Goal: Complete application form: Complete application form

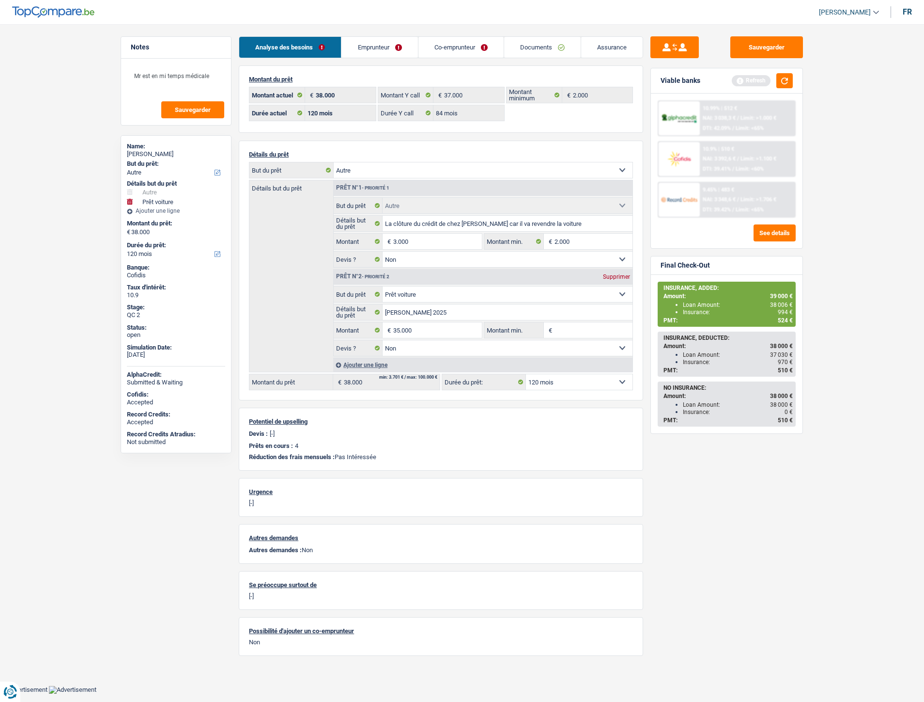
select select "other"
select select "car"
select select "120"
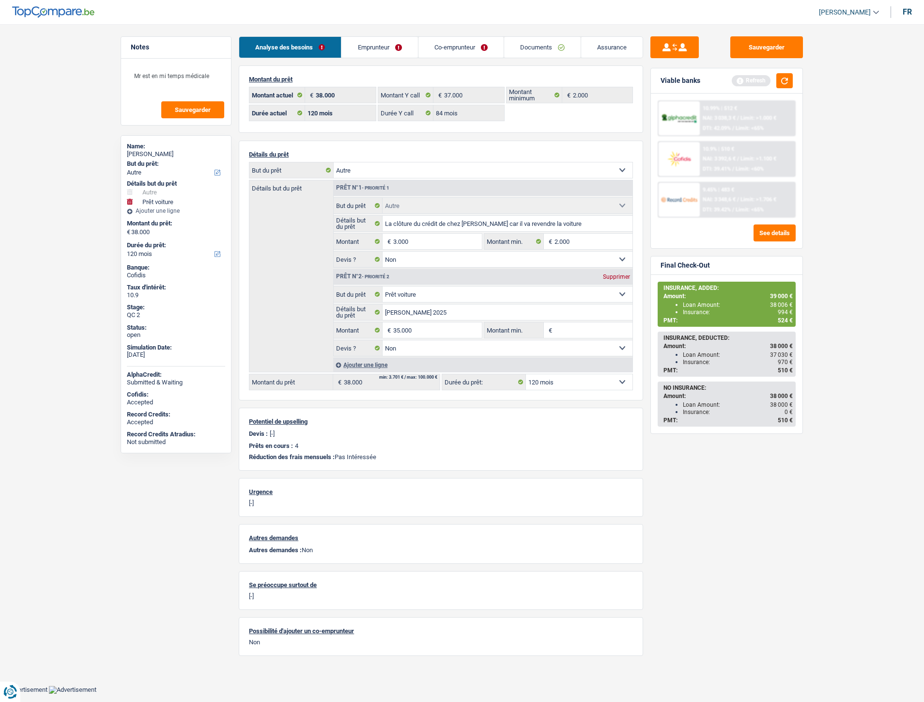
select select "84"
select select "other"
select select "false"
select select "car"
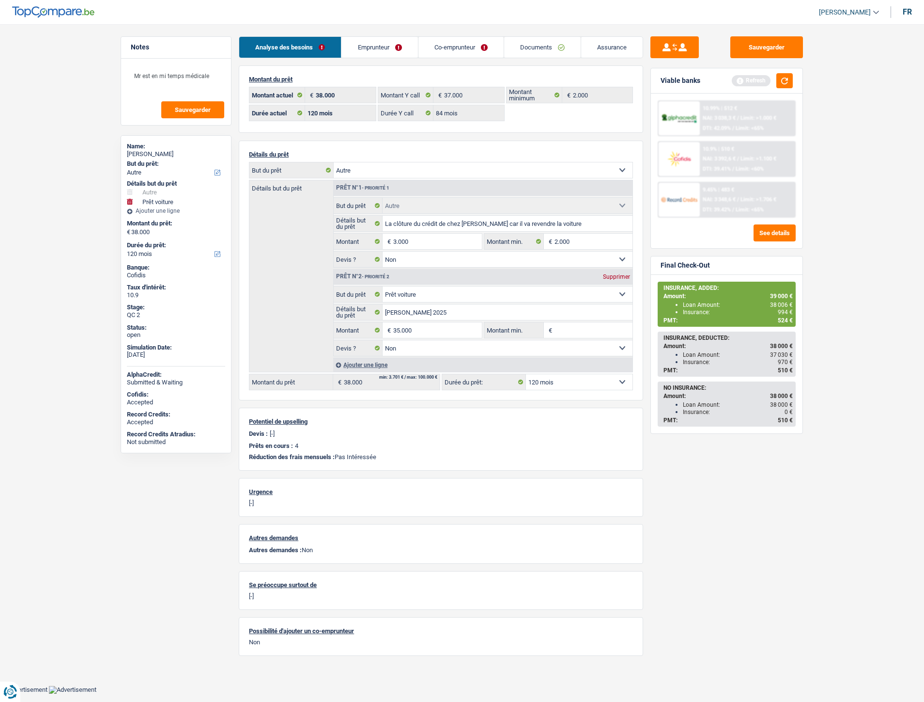
select select "false"
select select "120"
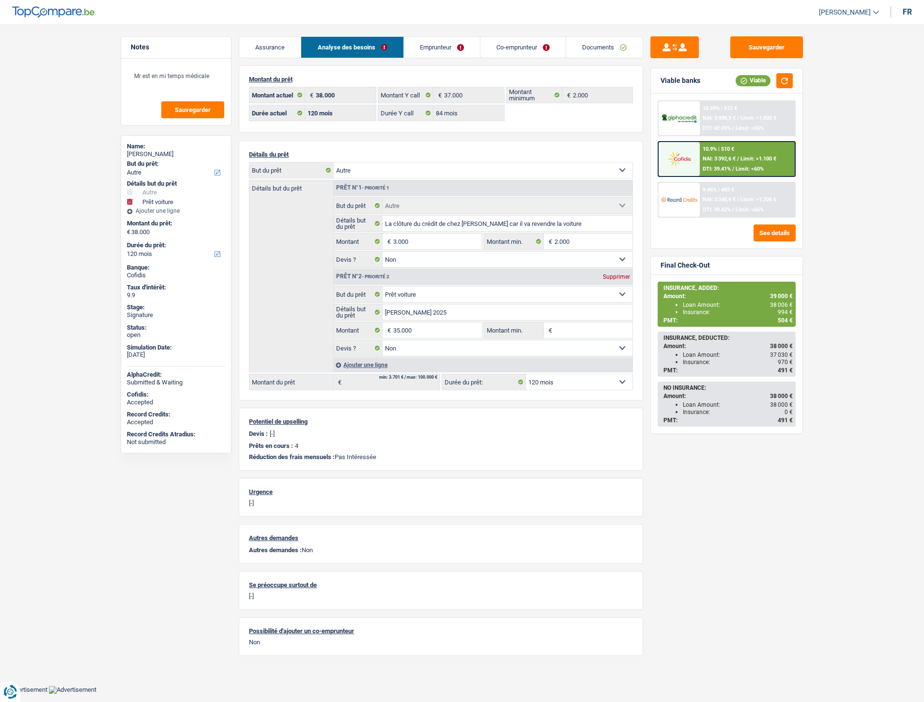
select select "other"
select select "car"
select select "120"
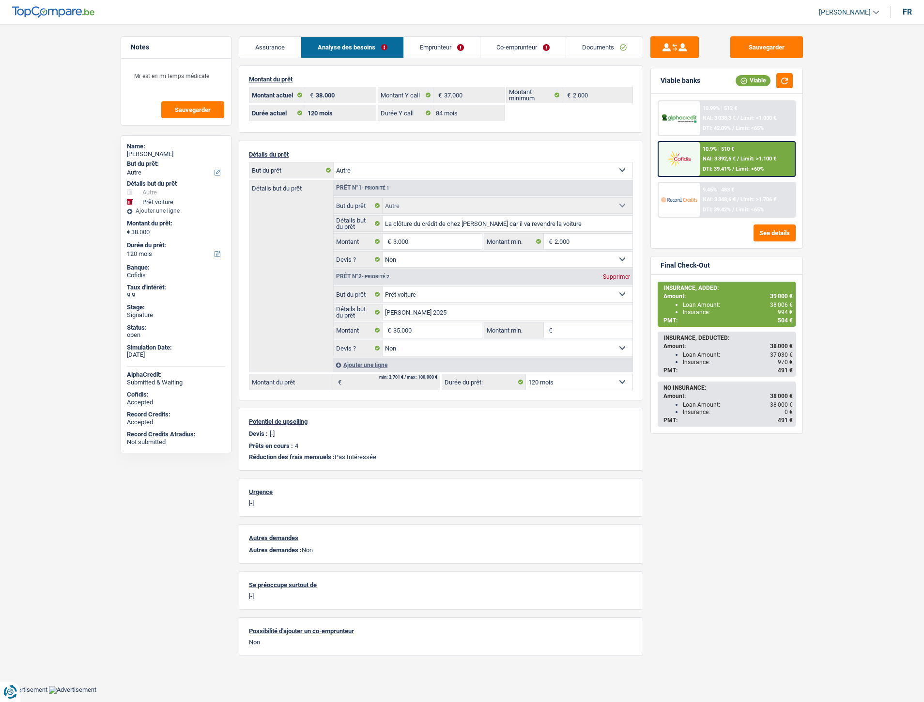
select select "84"
select select "other"
select select "false"
select select "car"
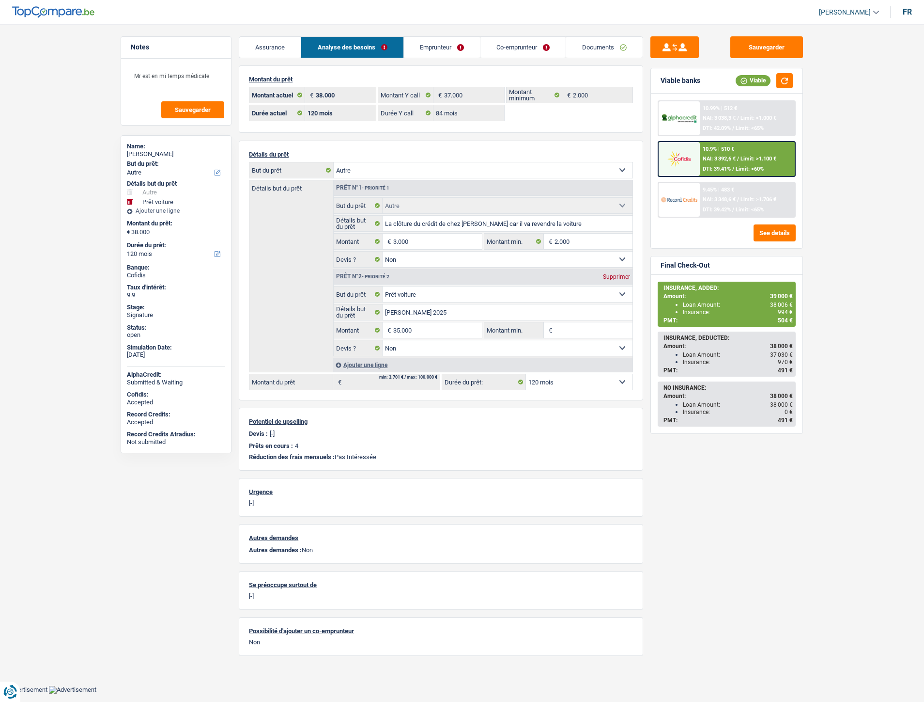
select select "false"
select select "120"
drag, startPoint x: 531, startPoint y: 50, endPoint x: 509, endPoint y: 39, distance: 24.7
click at [531, 50] on link "Documents" at bounding box center [542, 47] width 77 height 21
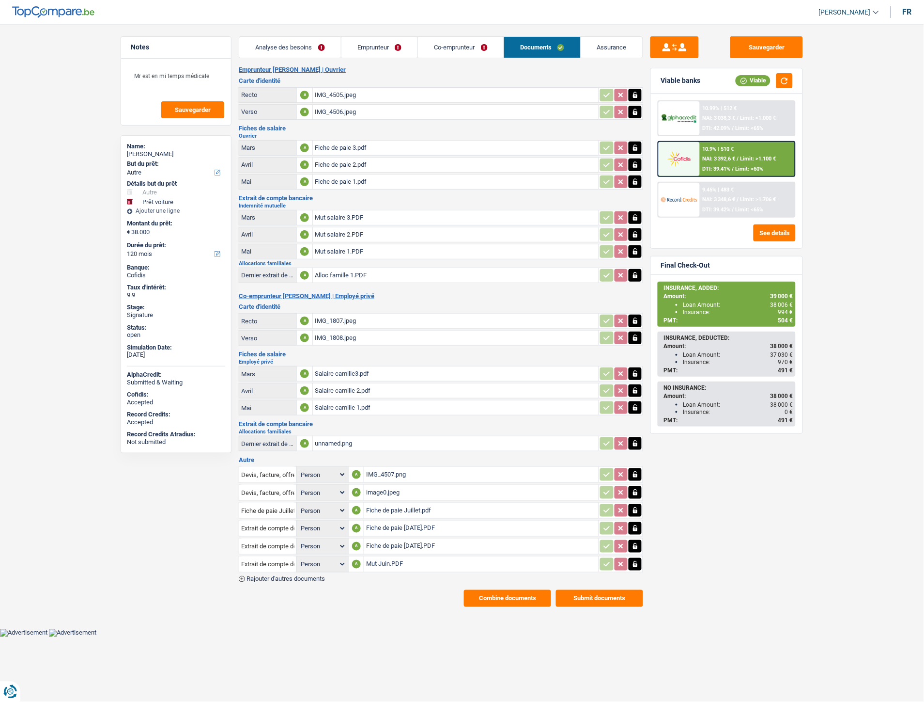
click at [272, 576] on span "Rajouter d'autres documents" at bounding box center [286, 579] width 78 height 6
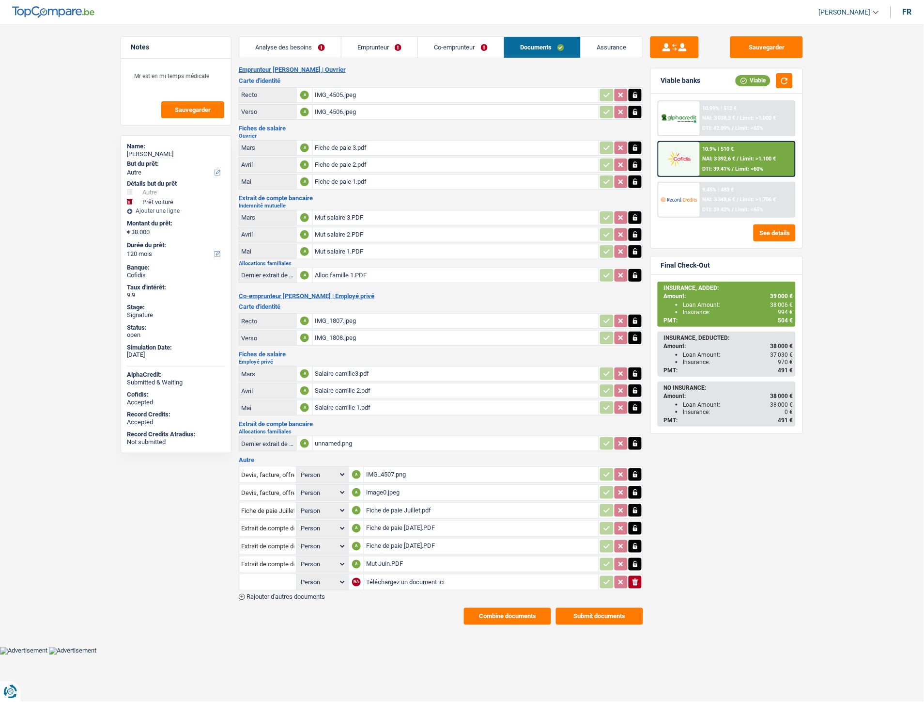
click at [411, 575] on input "Téléchargez un document ici" at bounding box center [481, 582] width 231 height 15
type input "C:\fakepath\WhatsApp Image 2025-08-20 à 15.11.43_842dbed4.jpg"
click at [272, 574] on input "text" at bounding box center [267, 582] width 53 height 16
click at [280, 595] on li "Carte bancaire" at bounding box center [293, 601] width 99 height 12
type input "Carte bancaire"
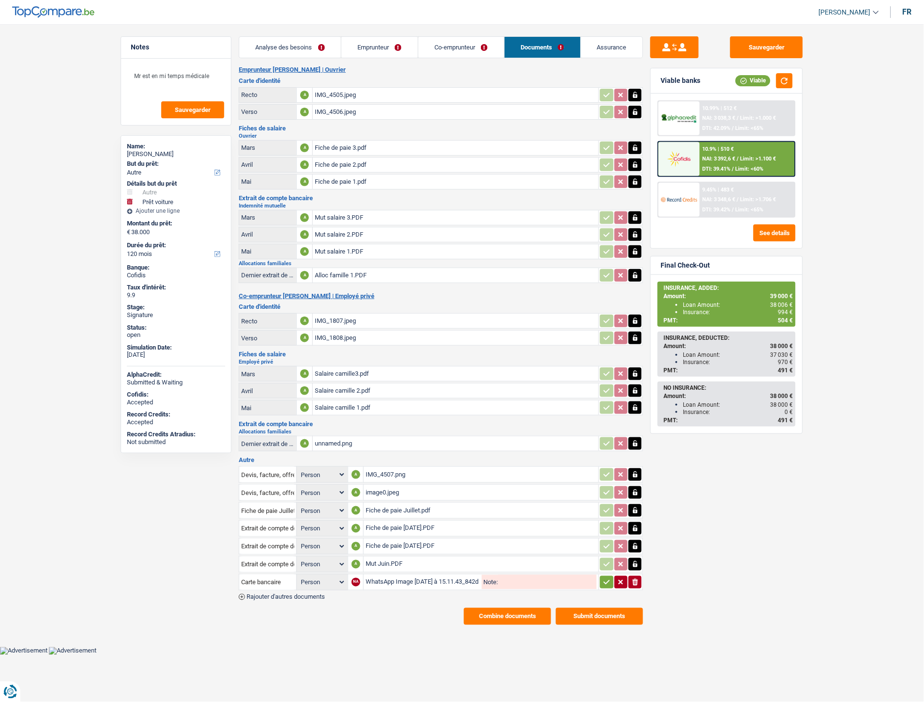
click at [303, 594] on span "Rajouter d'autres documents" at bounding box center [286, 597] width 78 height 6
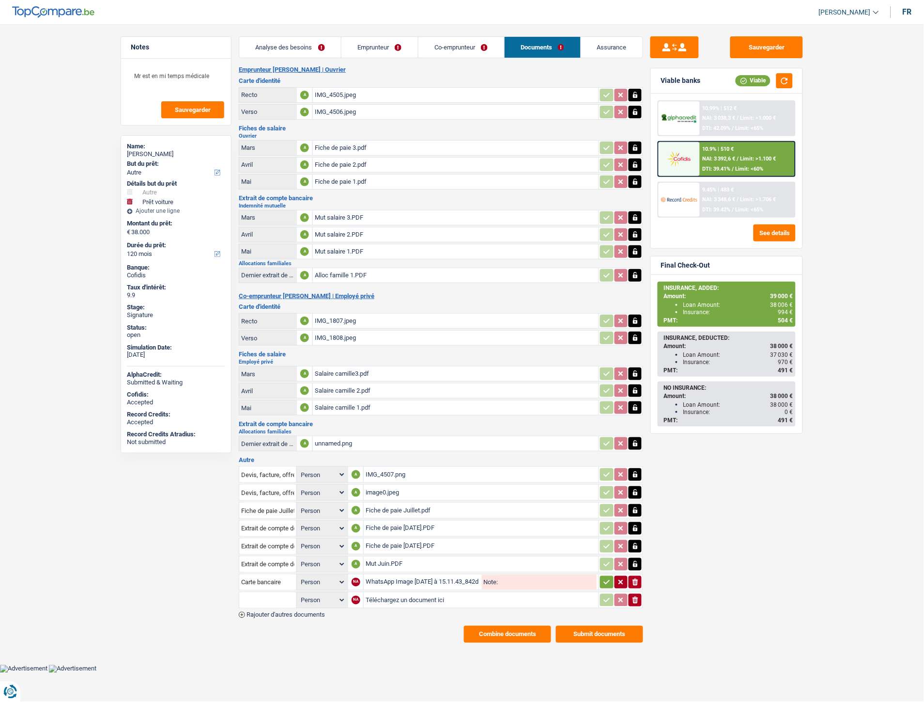
click at [391, 593] on input "Téléchargez un document ici" at bounding box center [481, 600] width 231 height 15
type input "C:\fakepath\WhatsApp Image 2025-08-20 à 15.11.43_f8f8595a.jpg"
click at [608, 577] on icon "button" at bounding box center [607, 582] width 8 height 10
click at [260, 592] on input "text" at bounding box center [267, 600] width 53 height 16
click at [265, 613] on li "Carte bancaire" at bounding box center [293, 619] width 99 height 12
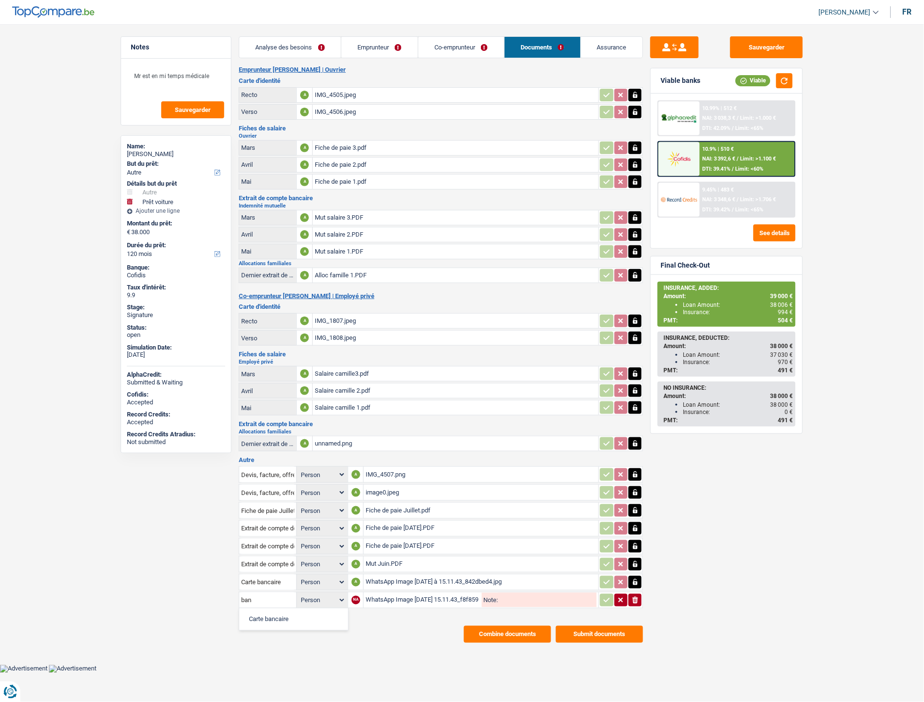
type input "Carte bancaire"
click at [607, 595] on icon "button" at bounding box center [607, 600] width 8 height 10
click at [291, 611] on span "Rajouter d'autres documents" at bounding box center [286, 614] width 78 height 6
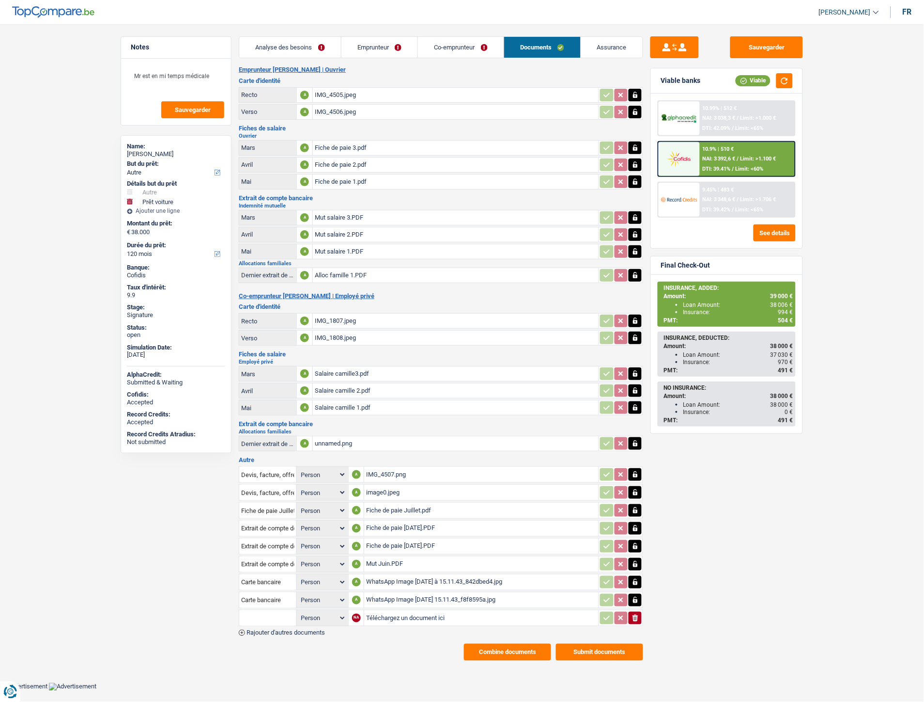
click at [376, 610] on input "Téléchargez un document ici" at bounding box center [481, 617] width 231 height 15
type input "C:\fakepath\Extrait Mercier Camille.pdf"
click at [282, 611] on input "text" at bounding box center [267, 618] width 53 height 16
click at [309, 655] on li "Extraits de compte de toutes les transactions 3 derniers mois" at bounding box center [336, 661] width 185 height 12
type input "Extraits de compte de toutes les transactions 3 derniers mois"
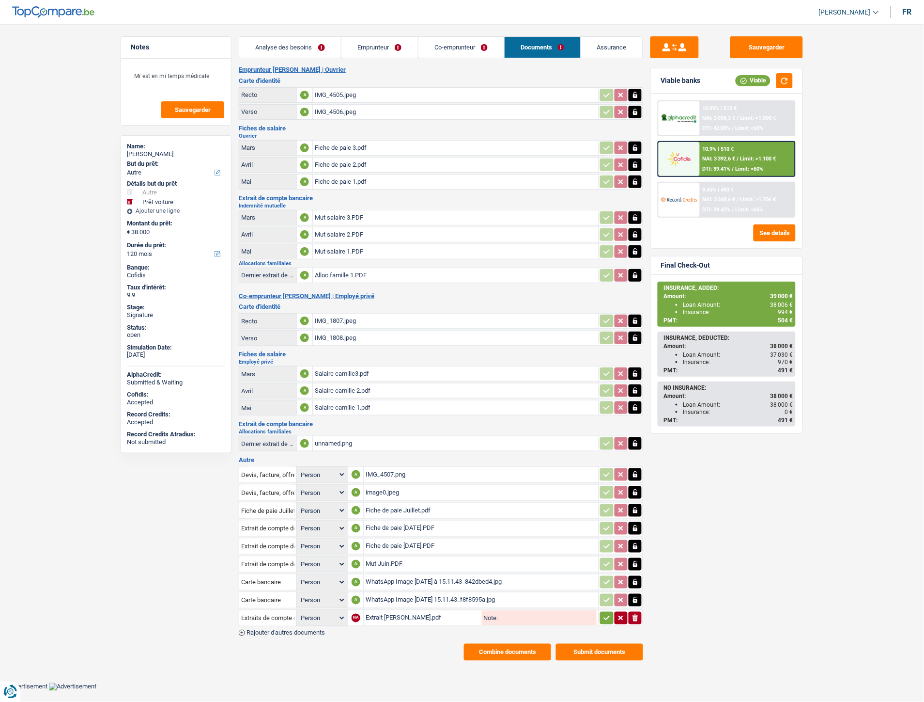
drag, startPoint x: 607, startPoint y: 613, endPoint x: 481, endPoint y: 596, distance: 126.6
click at [607, 613] on icon "button" at bounding box center [607, 618] width 8 height 10
click at [266, 629] on span "Rajouter d'autres documents" at bounding box center [286, 632] width 78 height 6
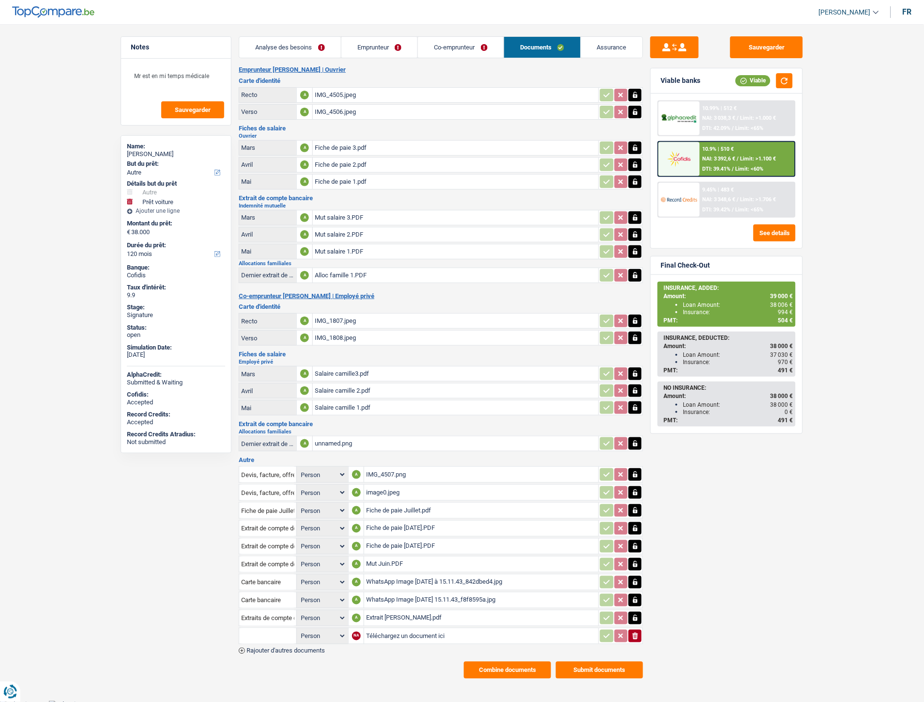
click at [391, 628] on input "Téléchargez un document ici" at bounding box center [481, 635] width 231 height 15
type input "C:\fakepath\Extrait Vander Veen Lucas.pdf"
click at [260, 628] on input "text" at bounding box center [267, 636] width 53 height 16
drag, startPoint x: 364, startPoint y: 667, endPoint x: 385, endPoint y: 648, distance: 27.8
click at [364, 673] on li "Extraits de compte de toutes les transactions 3 derniers mois" at bounding box center [336, 679] width 185 height 12
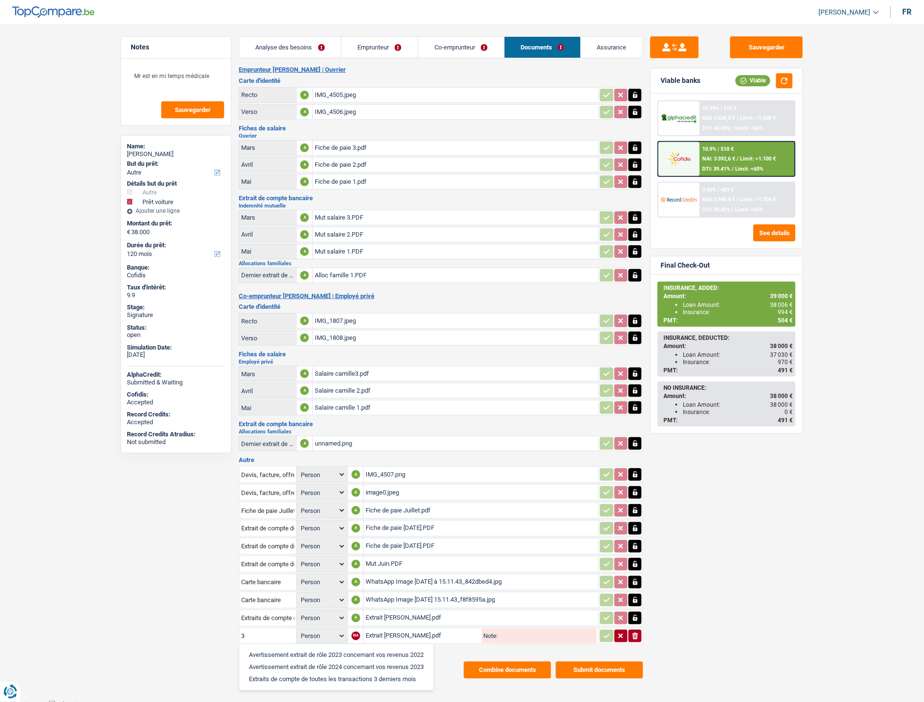
type input "Extraits de compte de toutes les transactions 3 derniers mois"
click at [603, 631] on icon "button" at bounding box center [607, 636] width 8 height 10
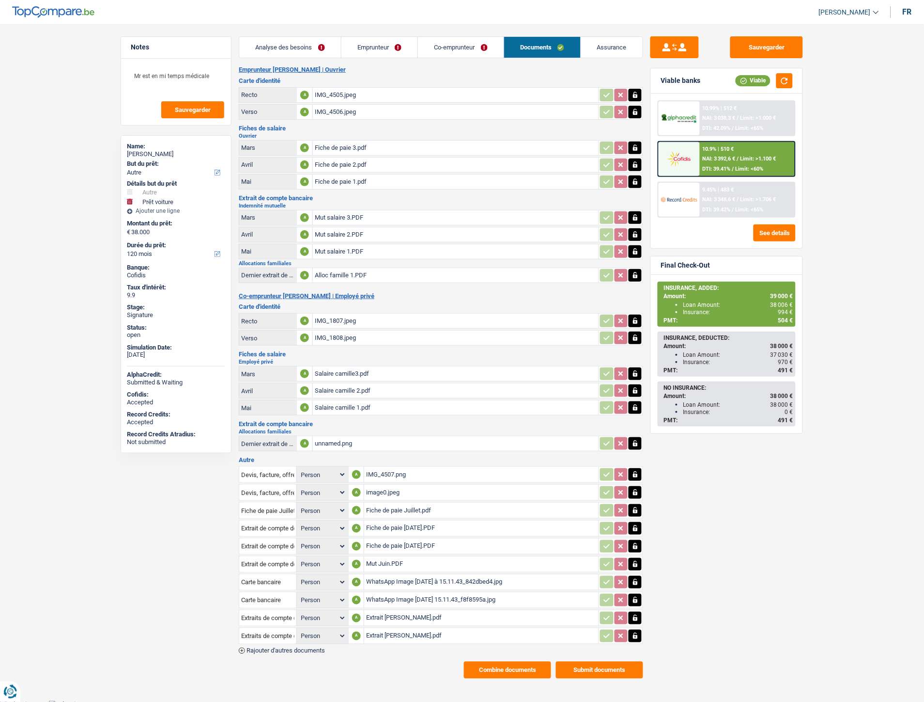
click at [304, 647] on span "Rajouter d'autres documents" at bounding box center [286, 650] width 78 height 6
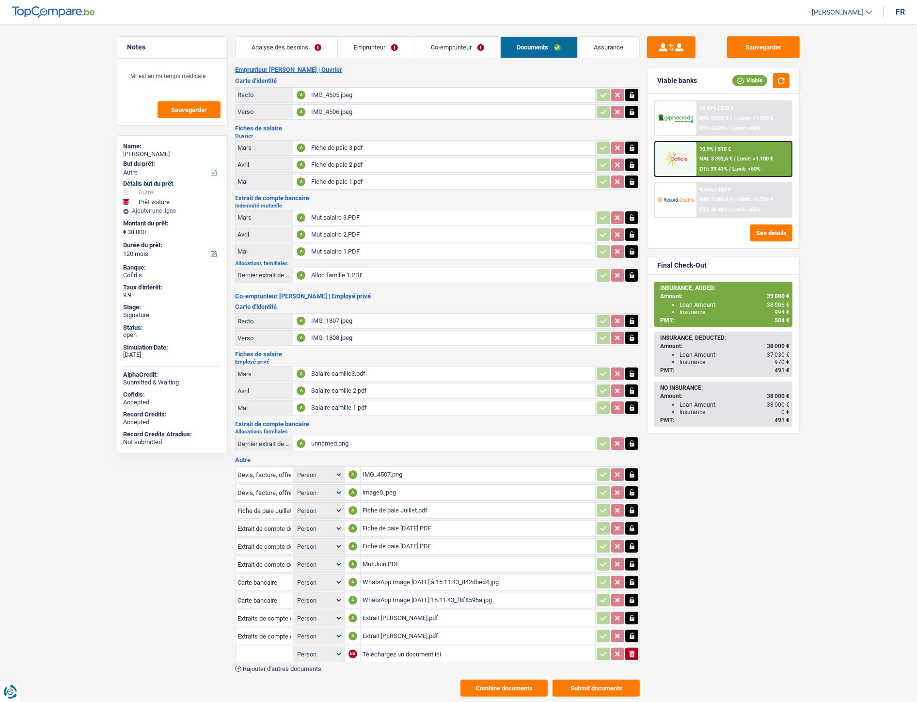
click at [371, 646] on input "Téléchargez un document ici" at bounding box center [477, 653] width 231 height 15
type input "C:\fakepath\Mutuelle Vander Veen Lucas.pdf"
click at [255, 646] on input "text" at bounding box center [263, 654] width 53 height 16
type input "mu"
drag, startPoint x: 257, startPoint y: 644, endPoint x: 200, endPoint y: 639, distance: 57.9
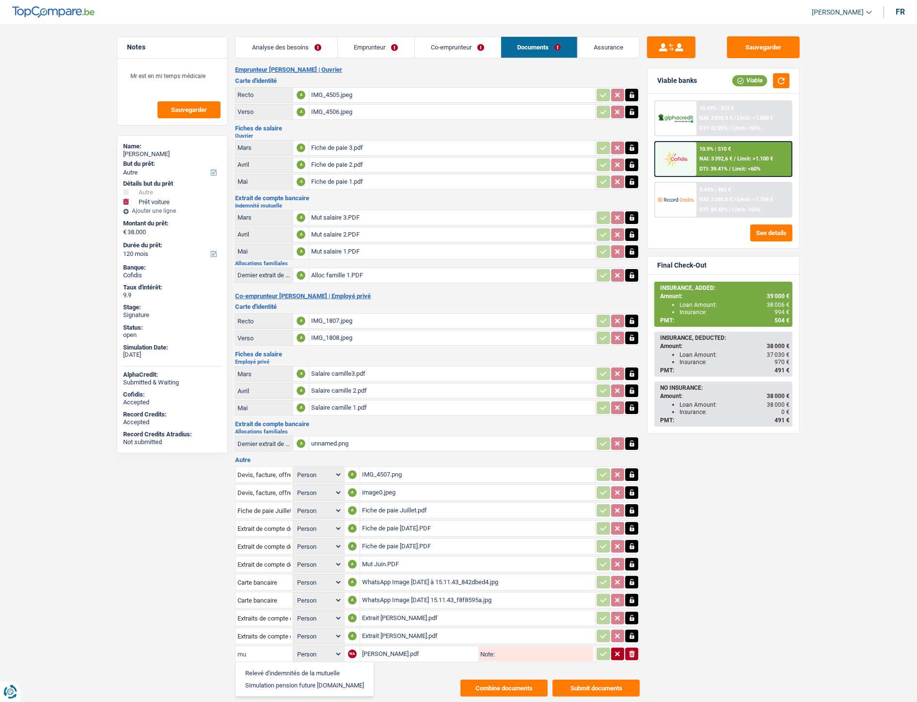
click at [200, 639] on div "Notes Mr est en mi temps médicale Sauvegarder Name: Lucas Vander Veen But du pr…" at bounding box center [459, 366] width 698 height 660
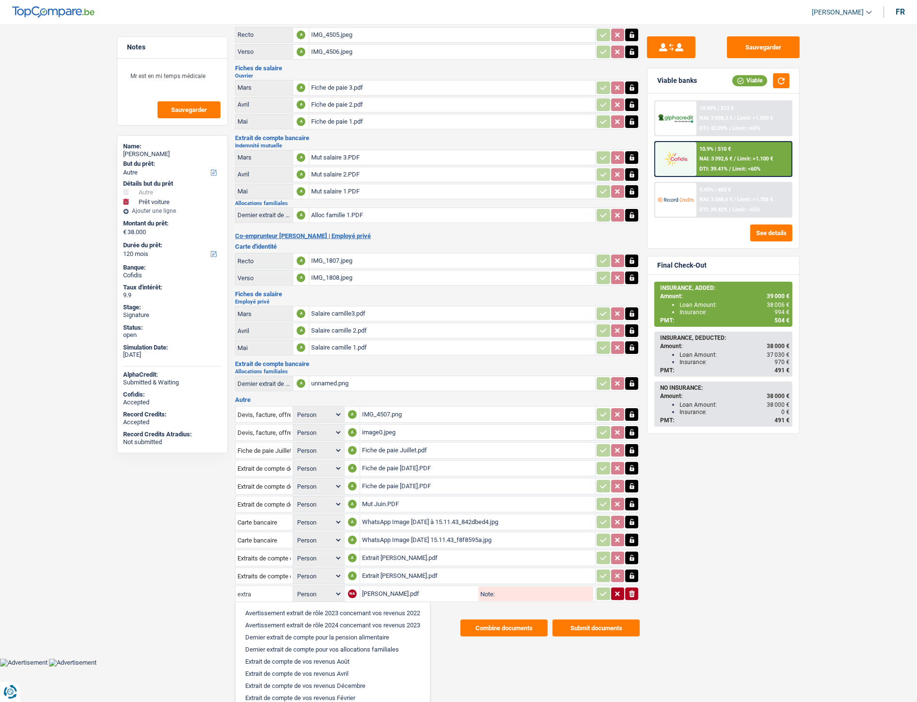
scroll to position [62, 0]
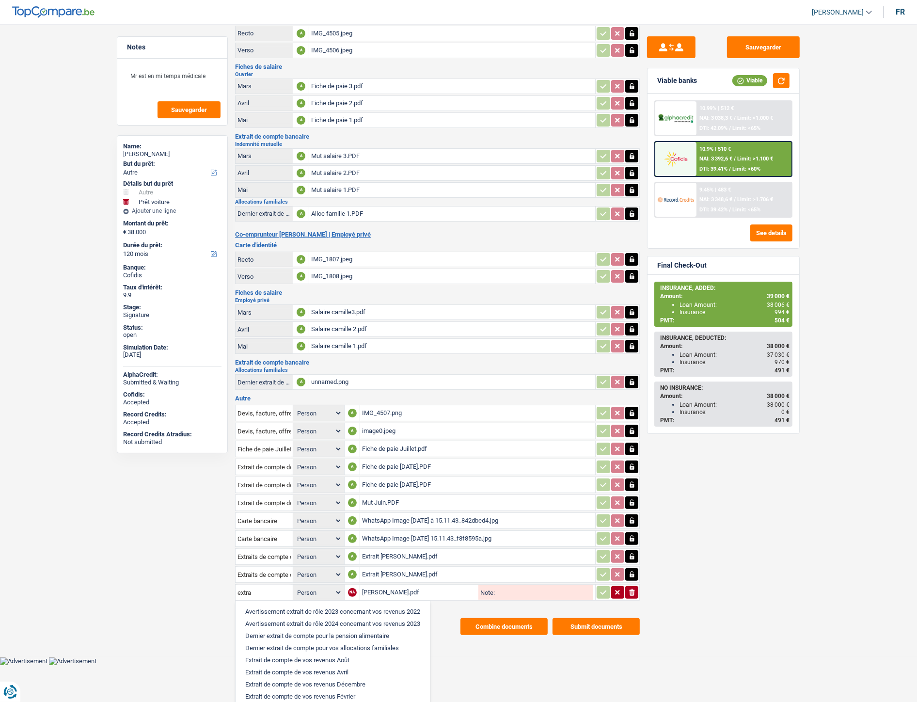
click at [330, 654] on li "Extrait de compte de vos revenus Août" at bounding box center [332, 660] width 185 height 12
type input "Extrait de compte de vos revenus Août"
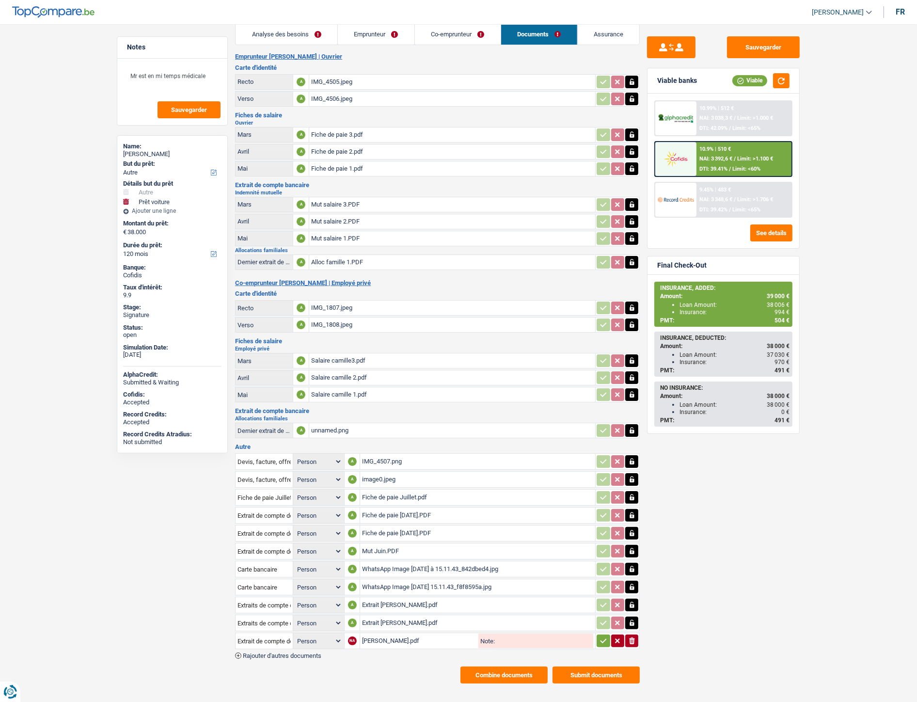
click at [602, 639] on icon "button" at bounding box center [603, 641] width 6 height 4
drag, startPoint x: 752, startPoint y: 51, endPoint x: 762, endPoint y: 46, distance: 11.3
click at [757, 47] on button "Sauvegarder" at bounding box center [763, 47] width 73 height 22
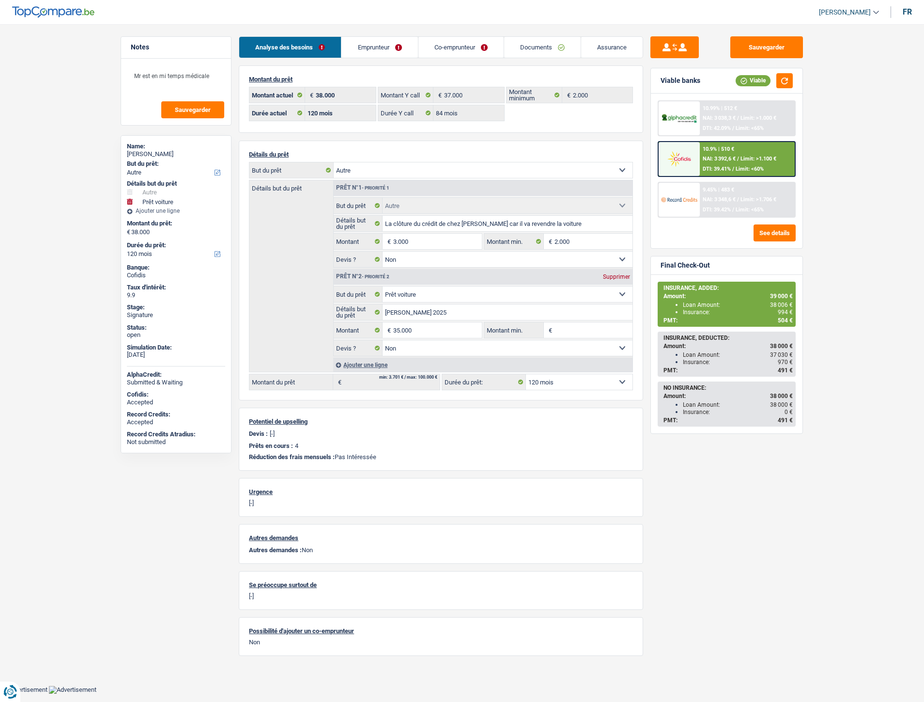
select select "other"
select select "car"
select select "120"
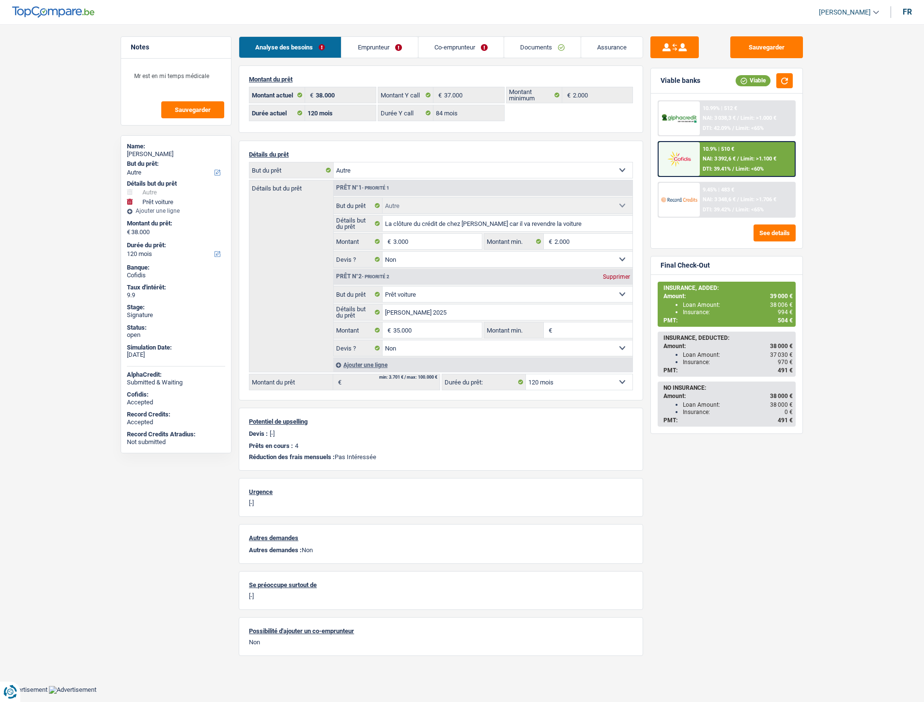
select select "84"
select select "other"
select select "false"
select select "car"
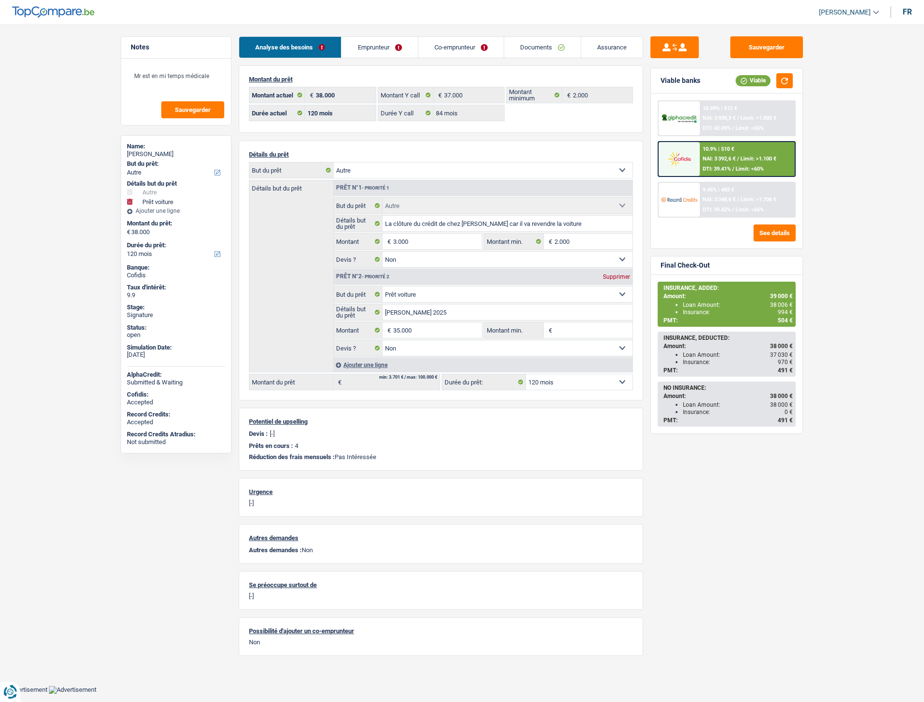
select select "false"
select select "120"
click at [525, 54] on link "Documents" at bounding box center [542, 47] width 77 height 21
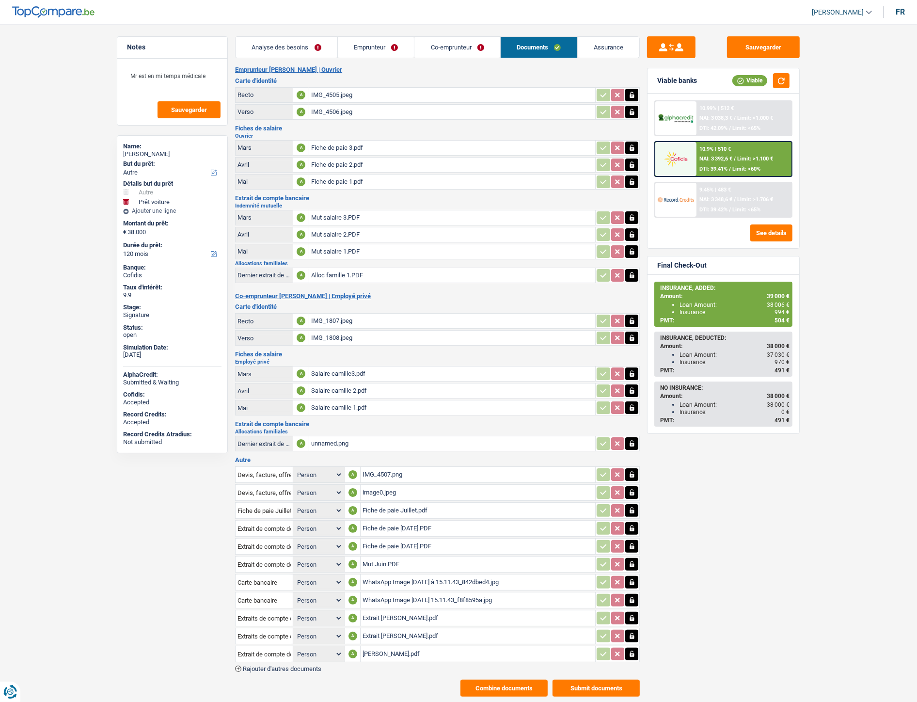
click at [500, 680] on button "Combine documents" at bounding box center [503, 687] width 87 height 17
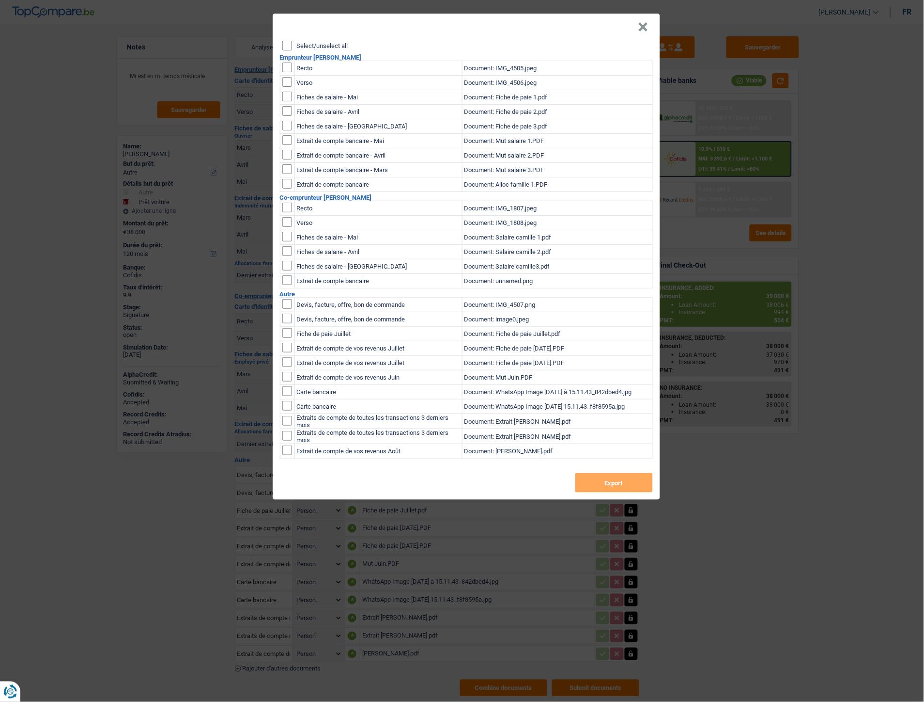
click at [317, 46] on label "Select/unselect all" at bounding box center [322, 46] width 51 height 6
click at [292, 46] on input "Select/unselect all" at bounding box center [287, 46] width 10 height 10
checkbox input "true"
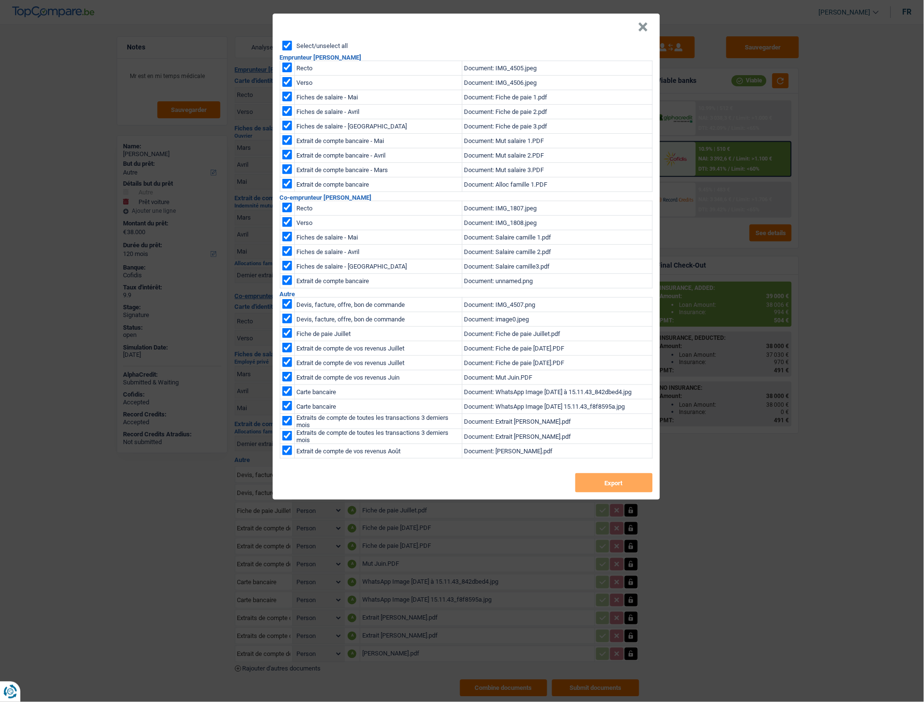
checkbox input "true"
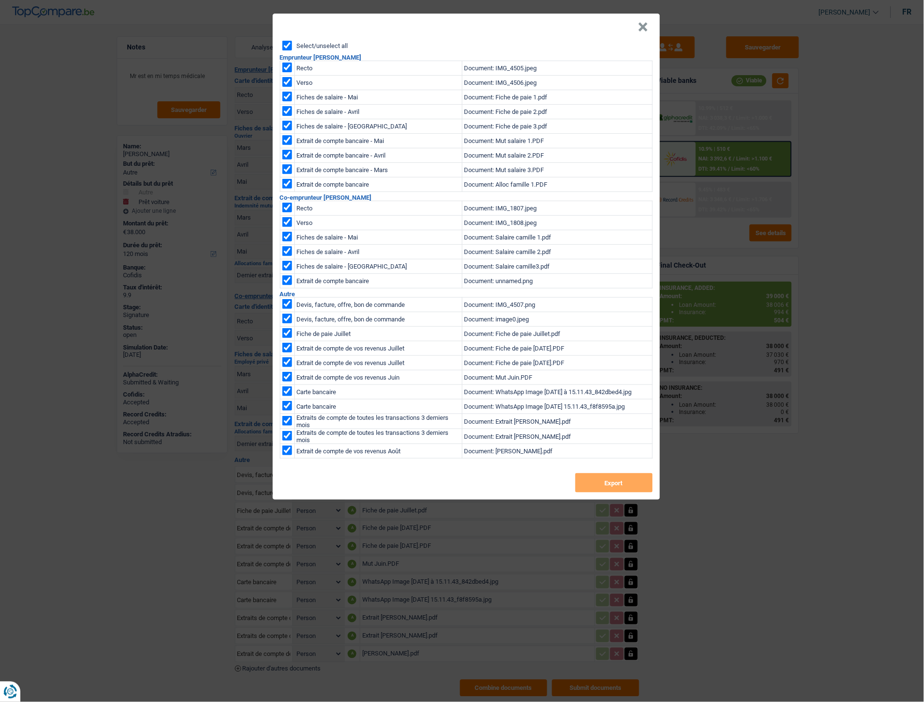
checkbox input "true"
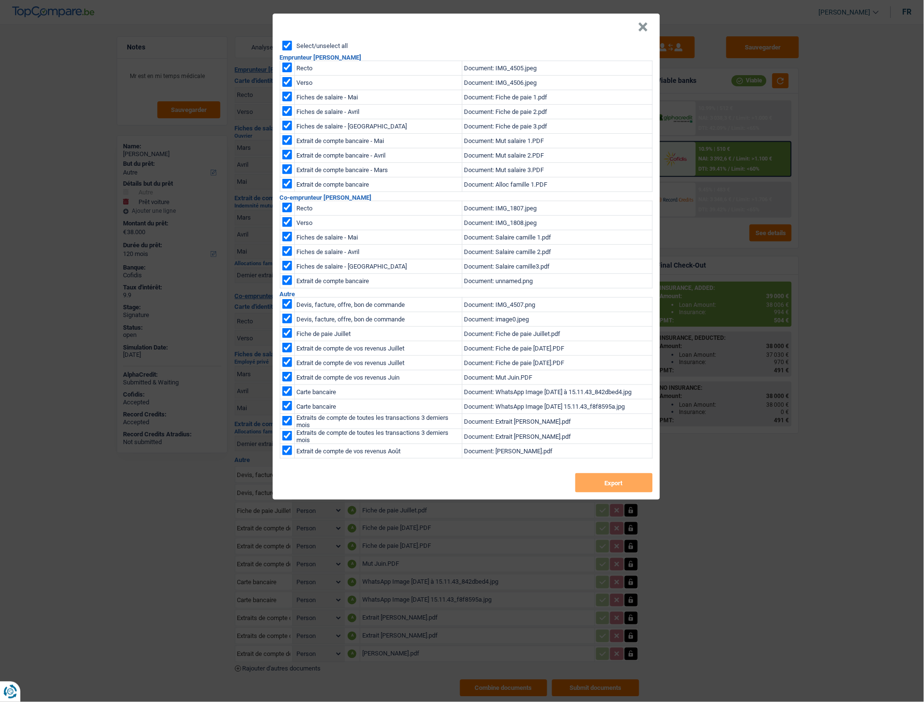
checkbox input "true"
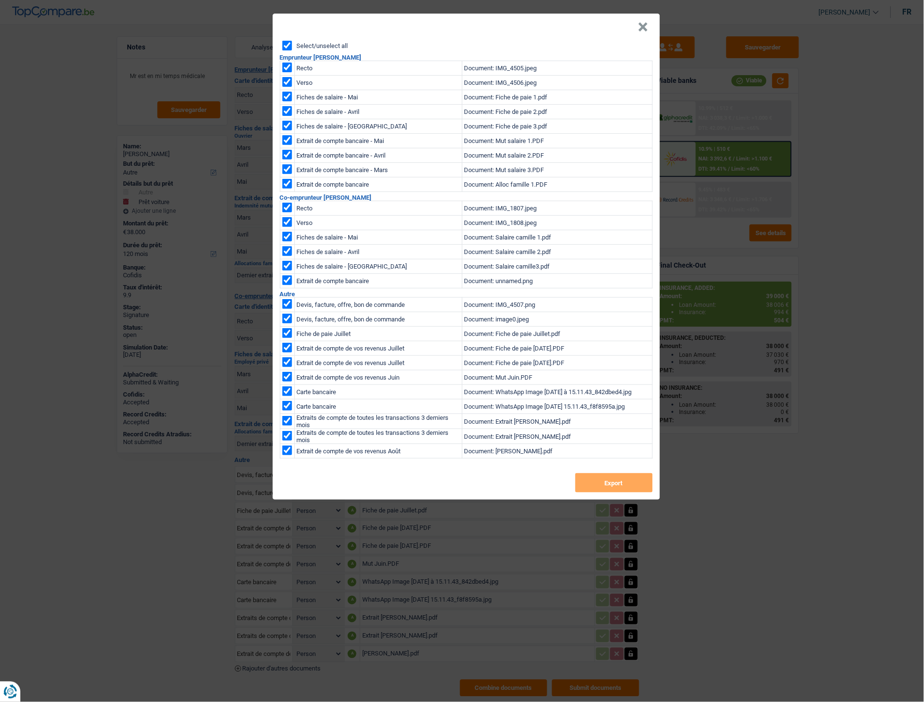
checkbox input "true"
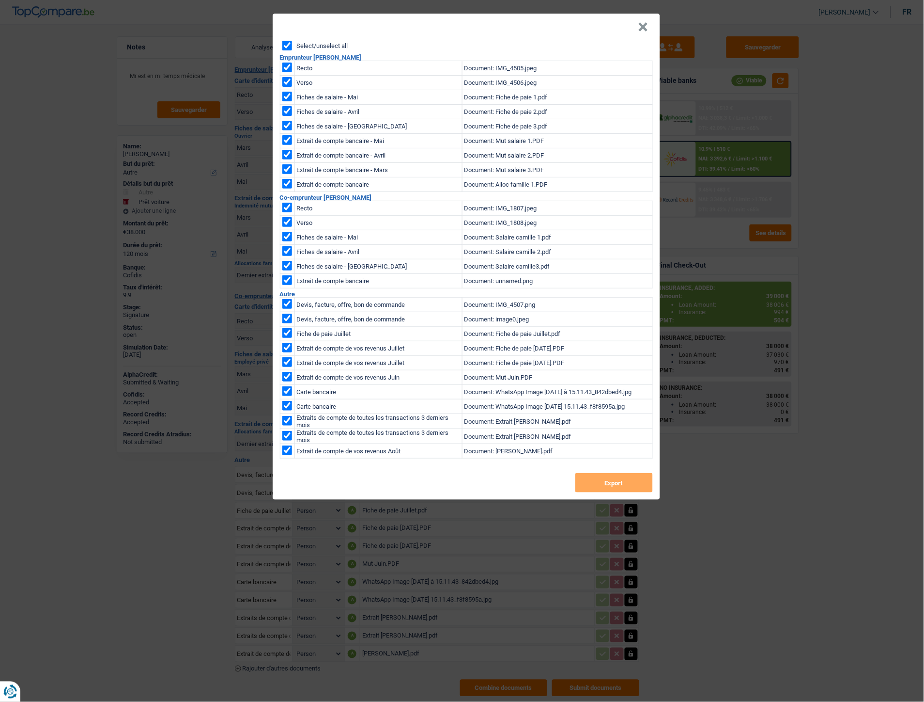
checkbox input "true"
click at [621, 477] on button "Export" at bounding box center [615, 482] width 78 height 19
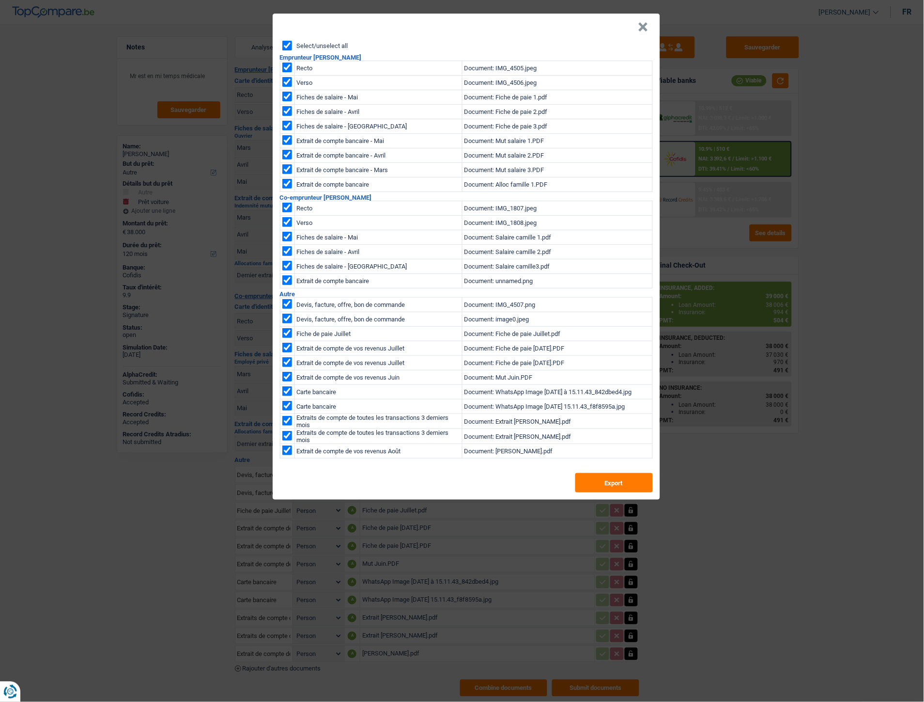
click at [645, 31] on button "×" at bounding box center [644, 27] width 10 height 10
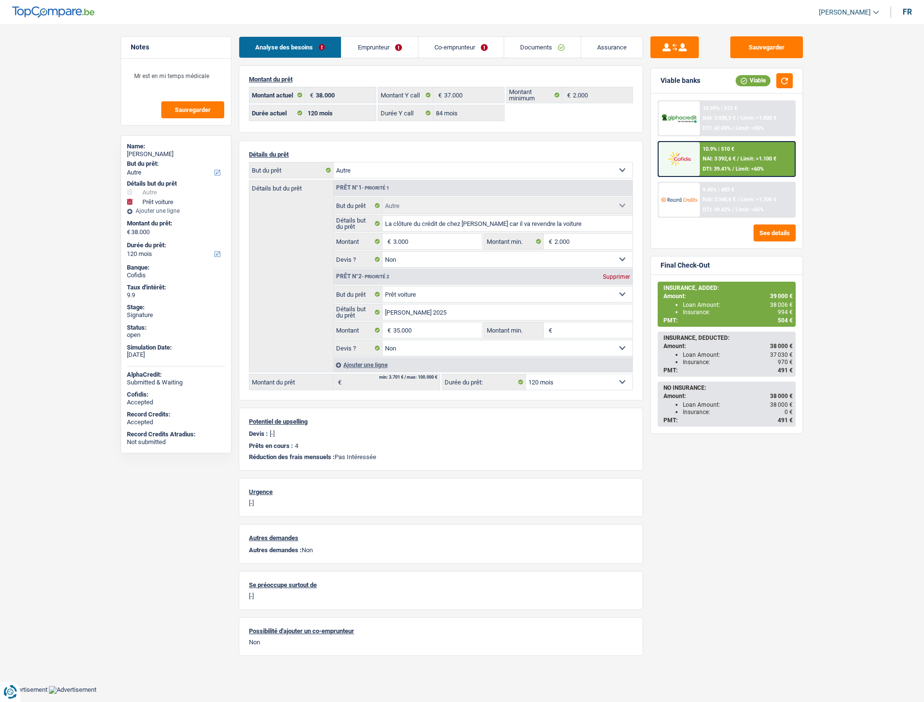
select select "other"
select select "car"
select select "120"
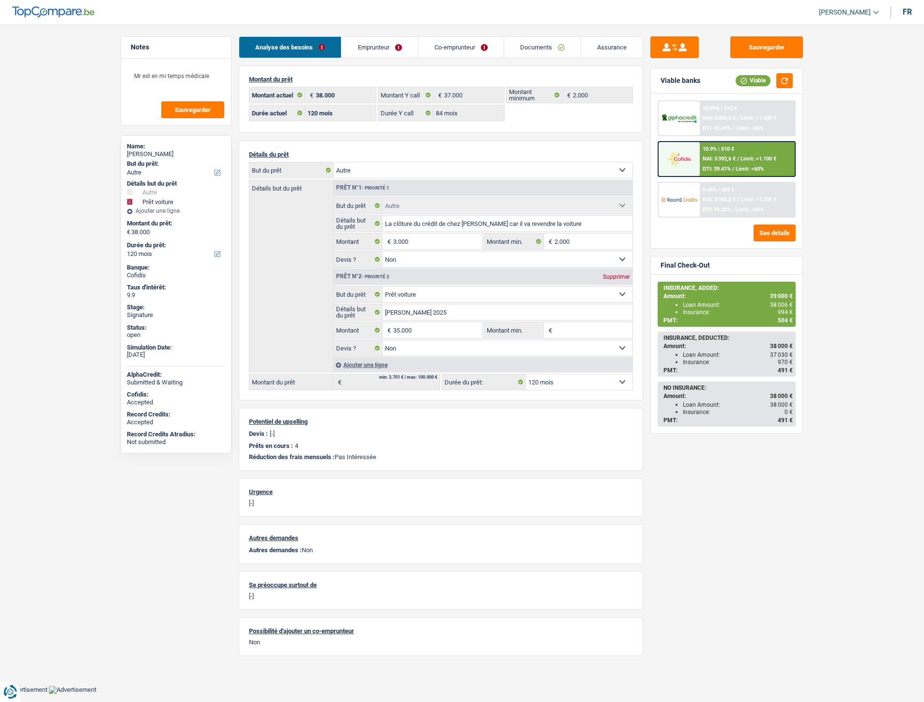
select select "84"
select select "other"
select select "false"
select select "car"
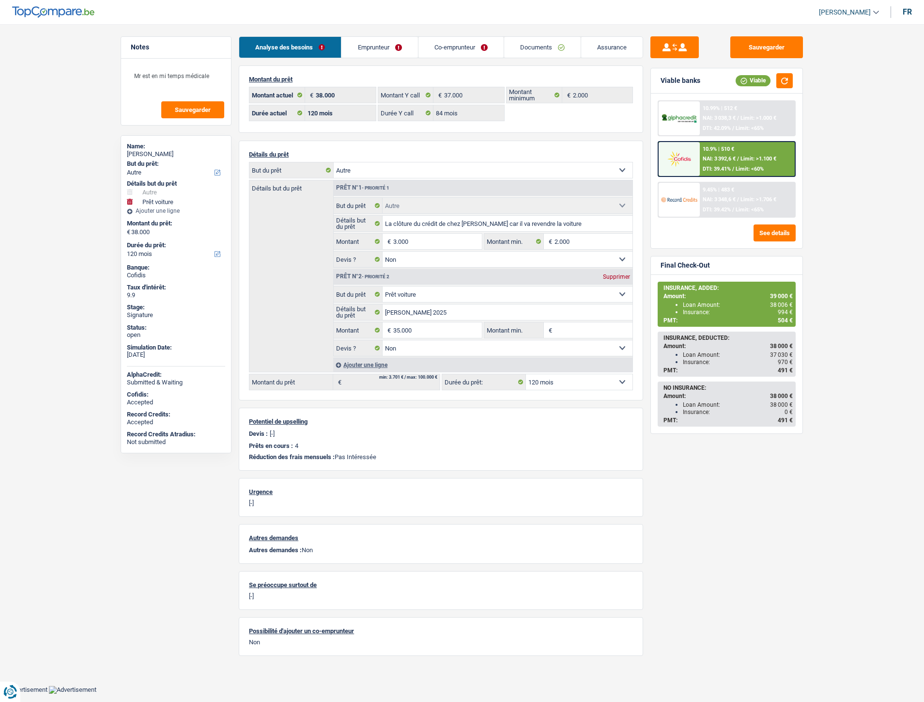
select select "false"
select select "120"
click at [383, 41] on link "Emprunteur" at bounding box center [380, 47] width 76 height 21
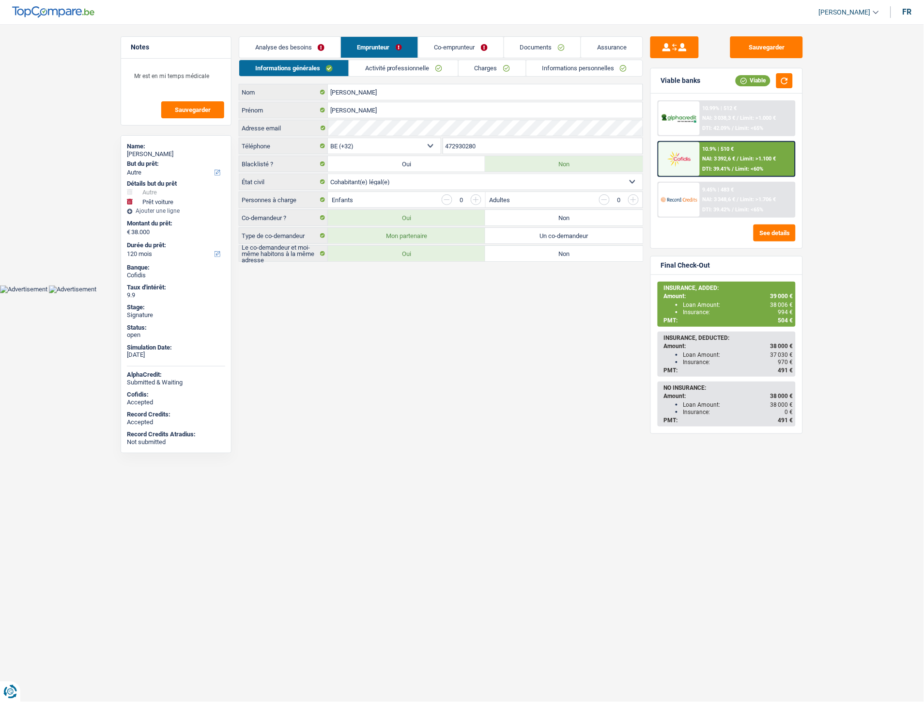
click at [553, 64] on link "Informations personnelles" at bounding box center [585, 68] width 117 height 16
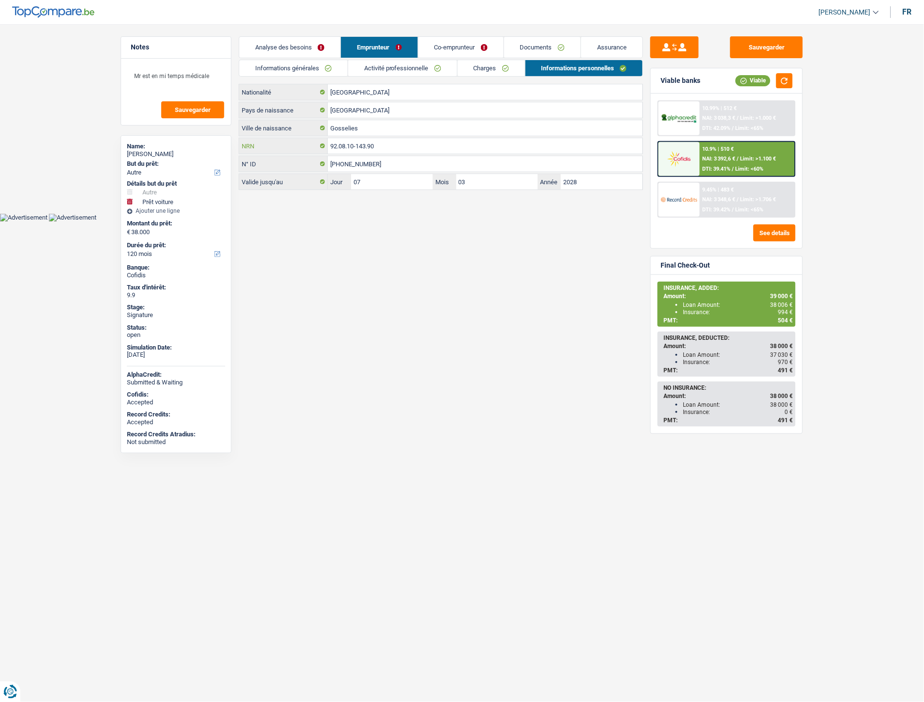
drag, startPoint x: 391, startPoint y: 144, endPoint x: 328, endPoint y: 141, distance: 63.6
click at [328, 141] on div "92.08.10-143.90 NRN" at bounding box center [441, 146] width 404 height 16
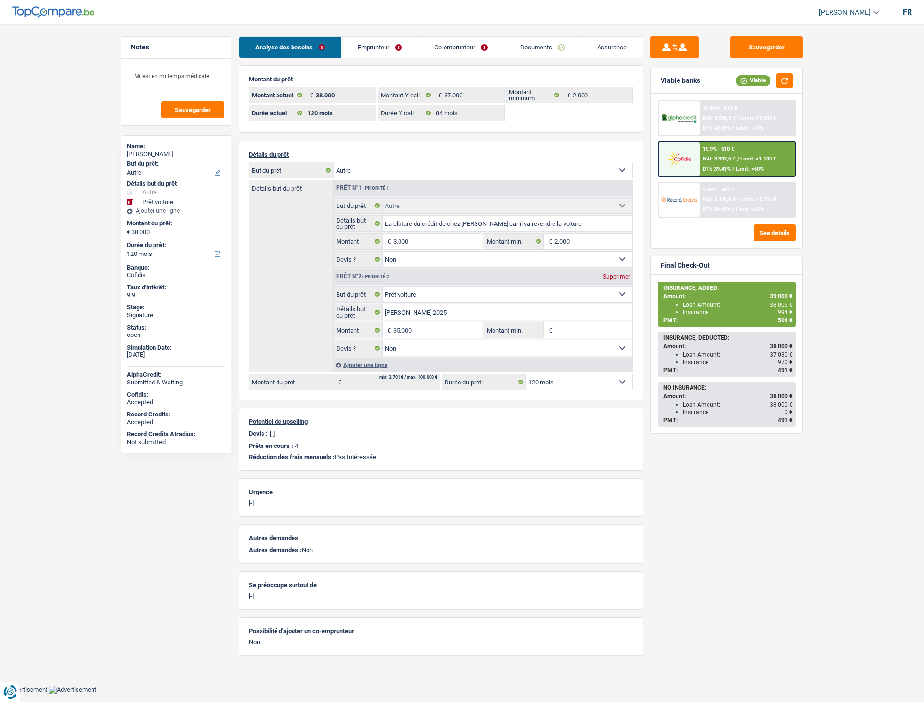
select select "other"
select select "car"
select select "120"
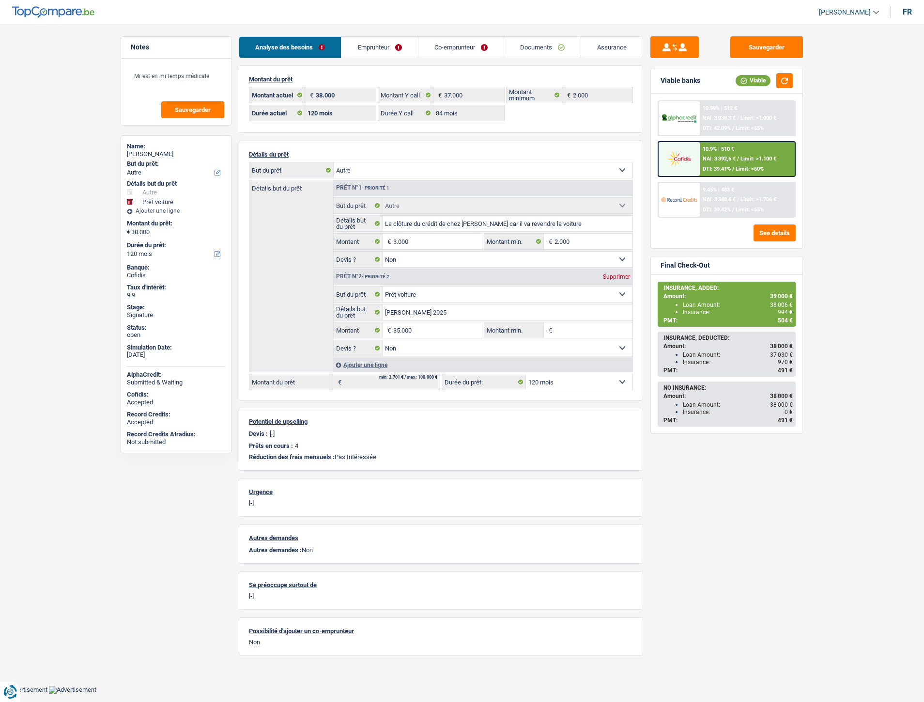
select select "84"
select select "other"
select select "false"
select select "car"
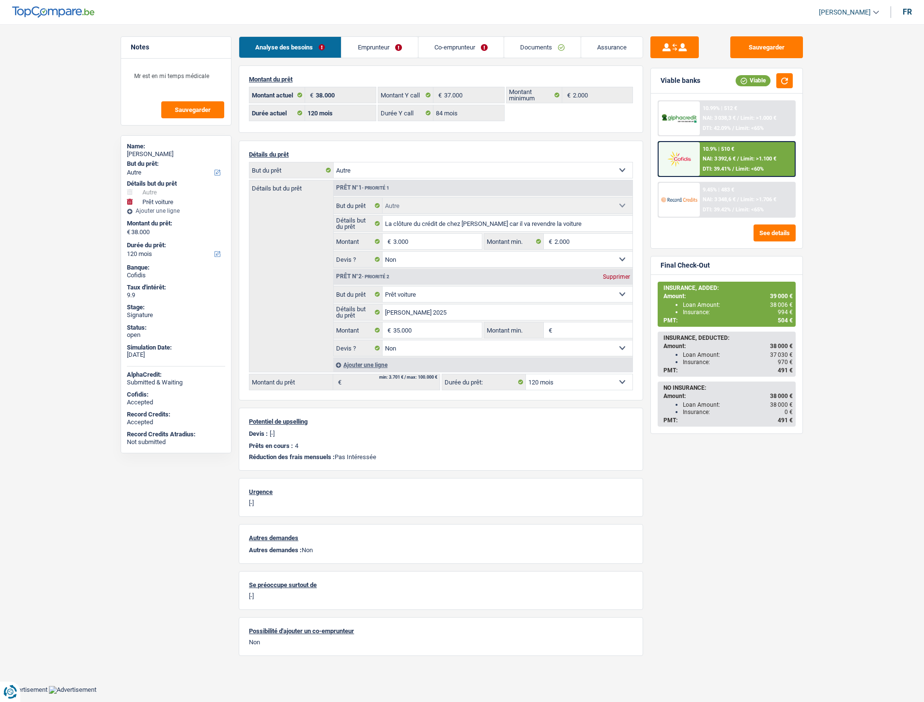
select select "false"
select select "120"
drag, startPoint x: 370, startPoint y: 50, endPoint x: 376, endPoint y: 51, distance: 6.4
click at [370, 50] on link "Emprunteur" at bounding box center [380, 47] width 76 height 21
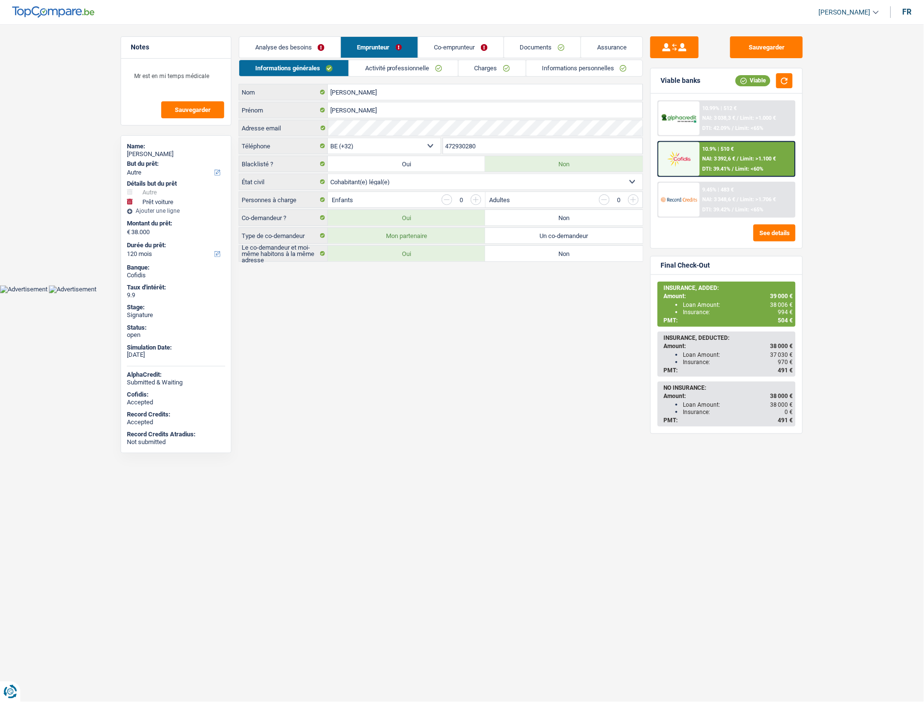
click at [322, 45] on link "Analyse des besoins" at bounding box center [289, 47] width 101 height 21
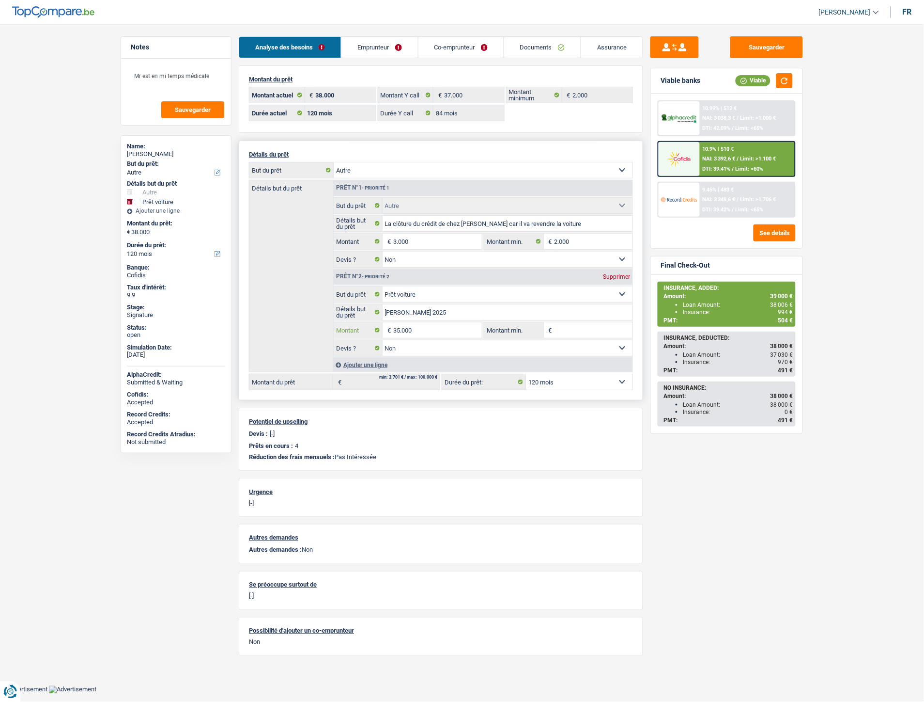
click at [404, 336] on input "35.000" at bounding box center [437, 330] width 89 height 16
click at [448, 337] on input "35.000" at bounding box center [437, 330] width 89 height 16
click at [720, 468] on div "Sauvegarder Viable banks Viable 10.99% | 512 € NAI: 3 038,3 € / Limit: >1.000 €…" at bounding box center [726, 359] width 167 height 647
click at [741, 156] on span "Limit: >1.100 €" at bounding box center [759, 159] width 36 height 6
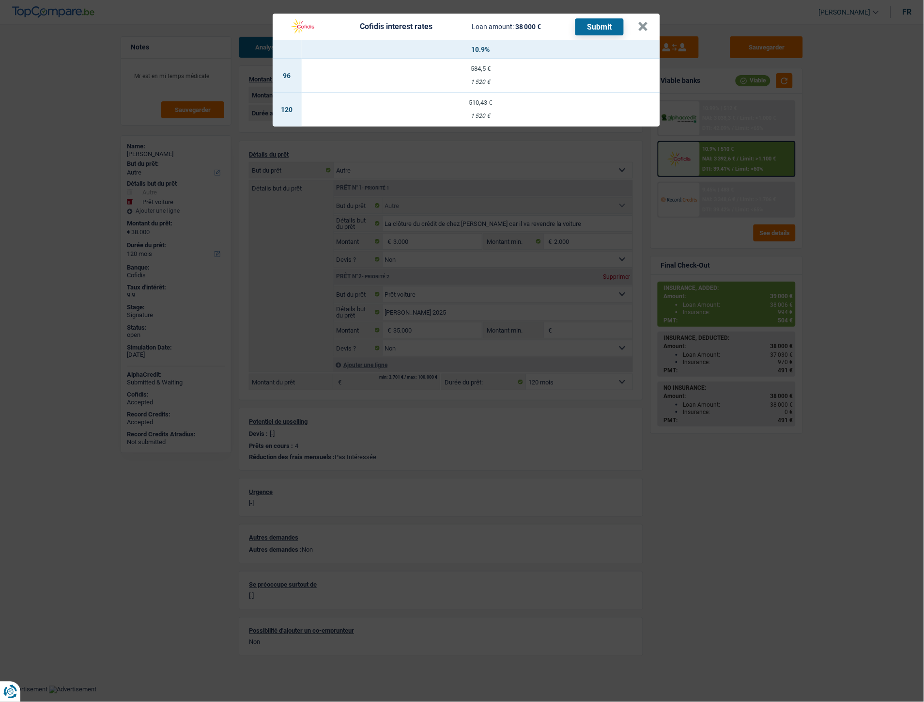
drag, startPoint x: 468, startPoint y: 115, endPoint x: 491, endPoint y: 115, distance: 22.8
click at [491, 115] on div "1 520 €" at bounding box center [481, 116] width 359 height 6
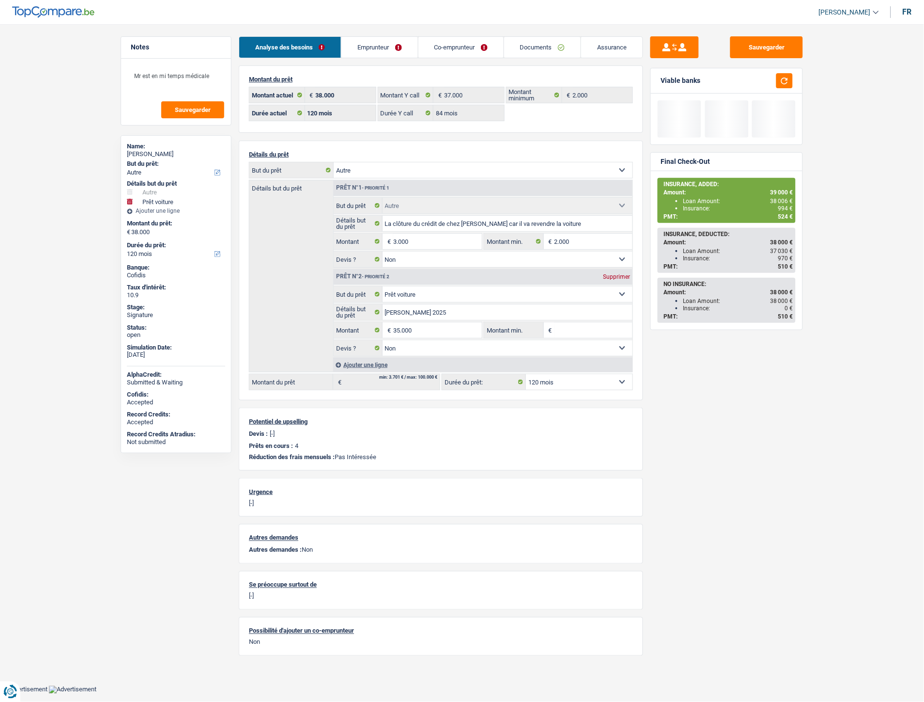
click at [742, 219] on div "PMT: 524 €" at bounding box center [728, 216] width 129 height 7
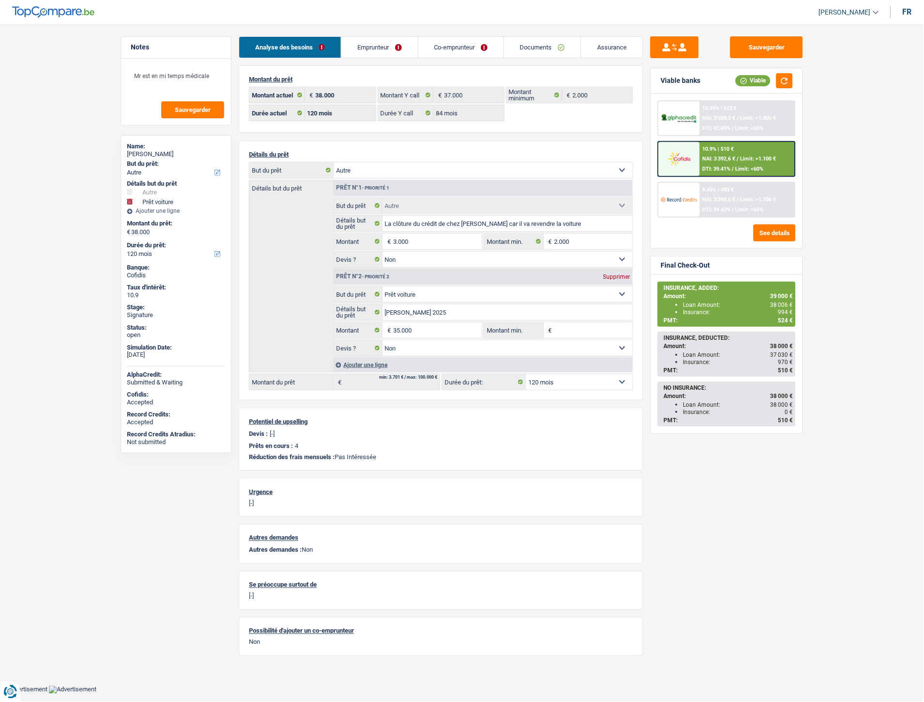
click at [870, 199] on main "Notes Mr est en mi temps médicale Sauvegarder Name: Lucas Vander Veen But du pr…" at bounding box center [462, 350] width 924 height 671
click at [722, 149] on div "10.9% | 510 €" at bounding box center [718, 149] width 31 height 6
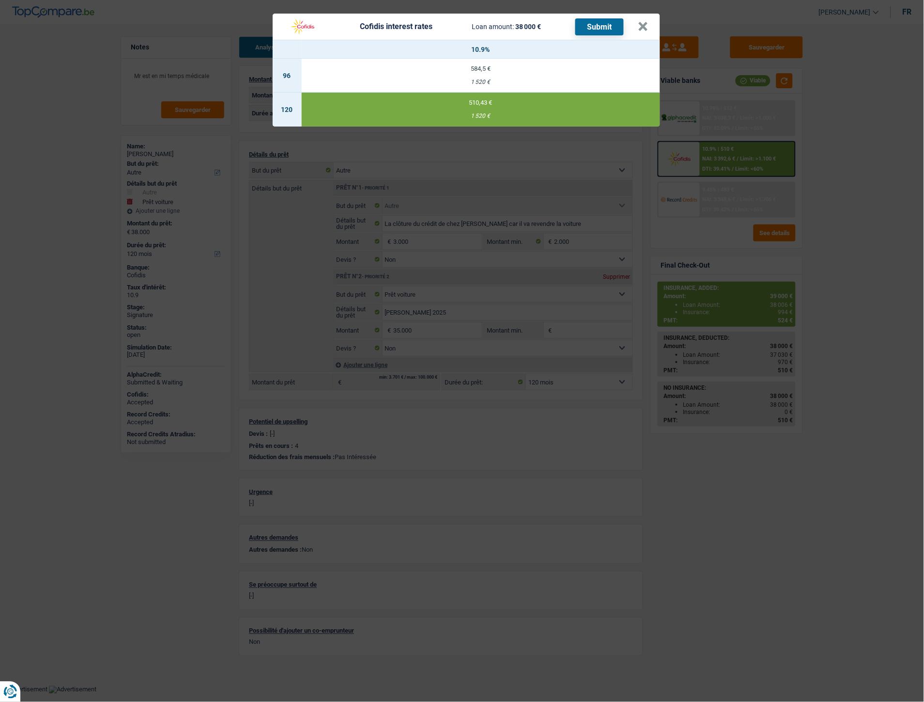
drag, startPoint x: 469, startPoint y: 112, endPoint x: 497, endPoint y: 115, distance: 28.3
click at [497, 115] on td "510,43 € 1 520 €" at bounding box center [481, 110] width 359 height 34
copy div "1 520 €"
click at [648, 31] on button "×" at bounding box center [644, 27] width 10 height 10
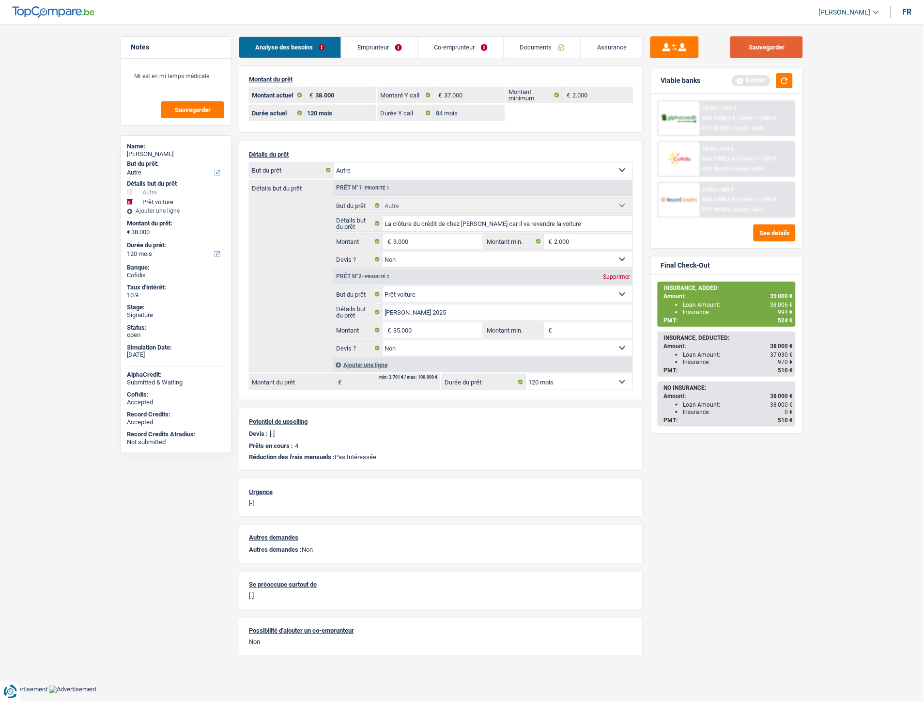
drag, startPoint x: 771, startPoint y: 53, endPoint x: 704, endPoint y: 39, distance: 68.8
click at [771, 52] on button "Sauvegarder" at bounding box center [767, 47] width 73 height 22
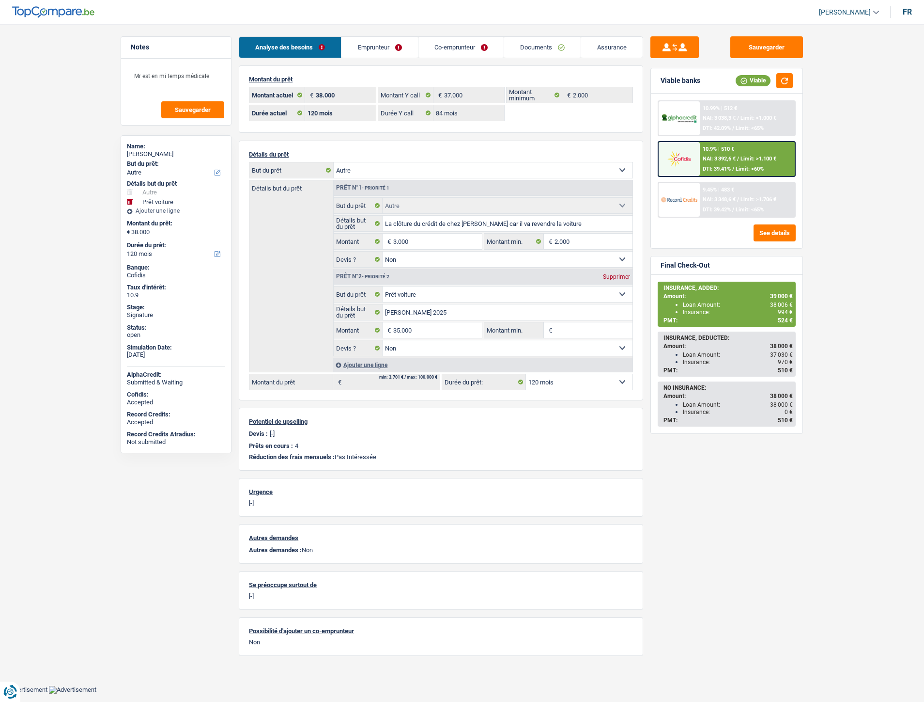
select select "other"
select select "car"
select select "120"
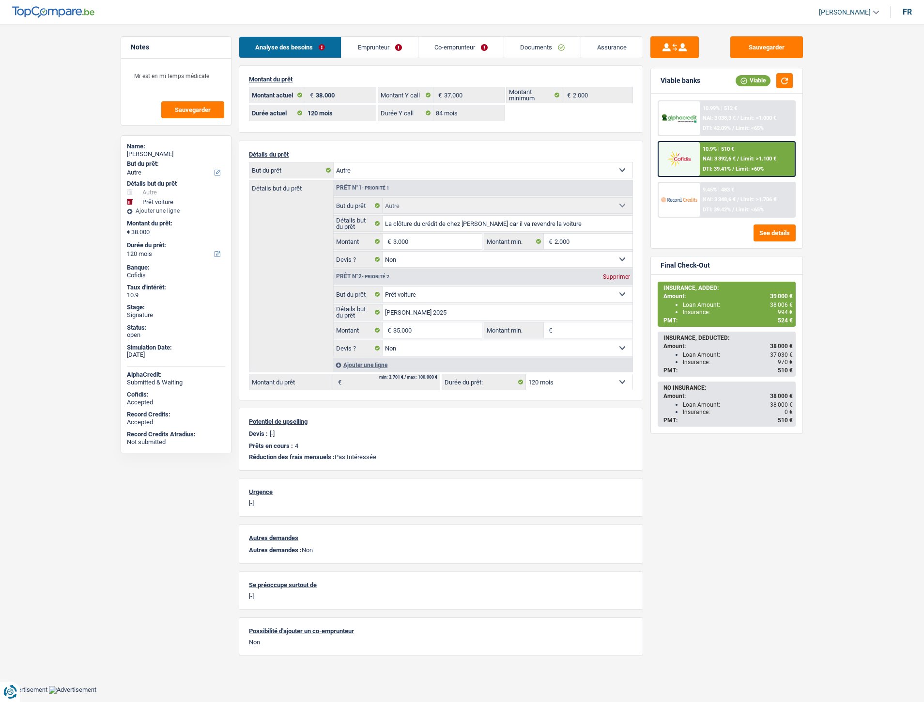
select select "84"
select select "other"
select select "false"
select select "car"
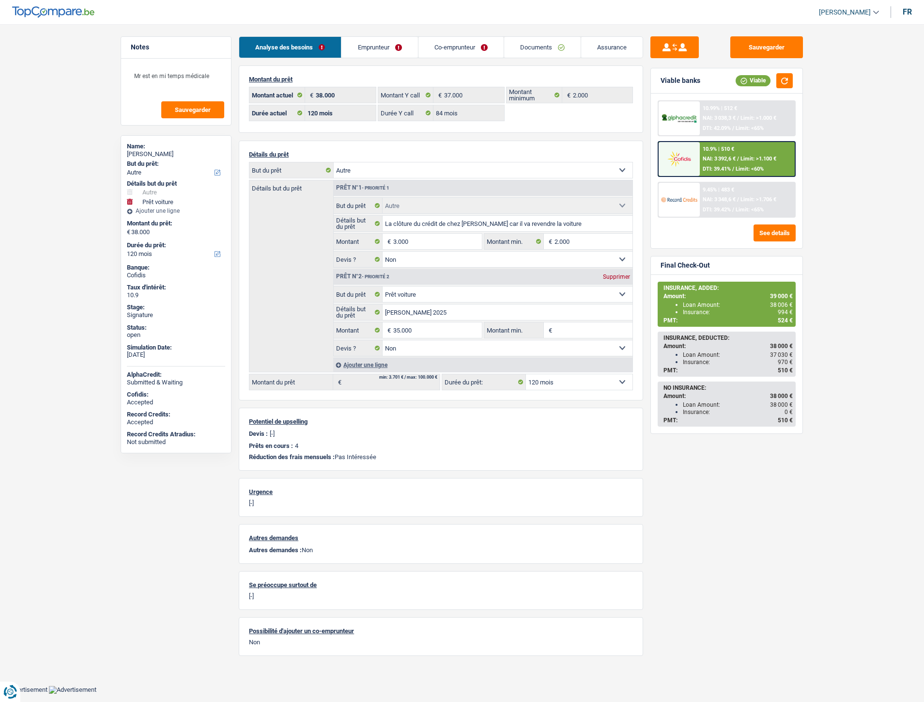
select select "false"
select select "120"
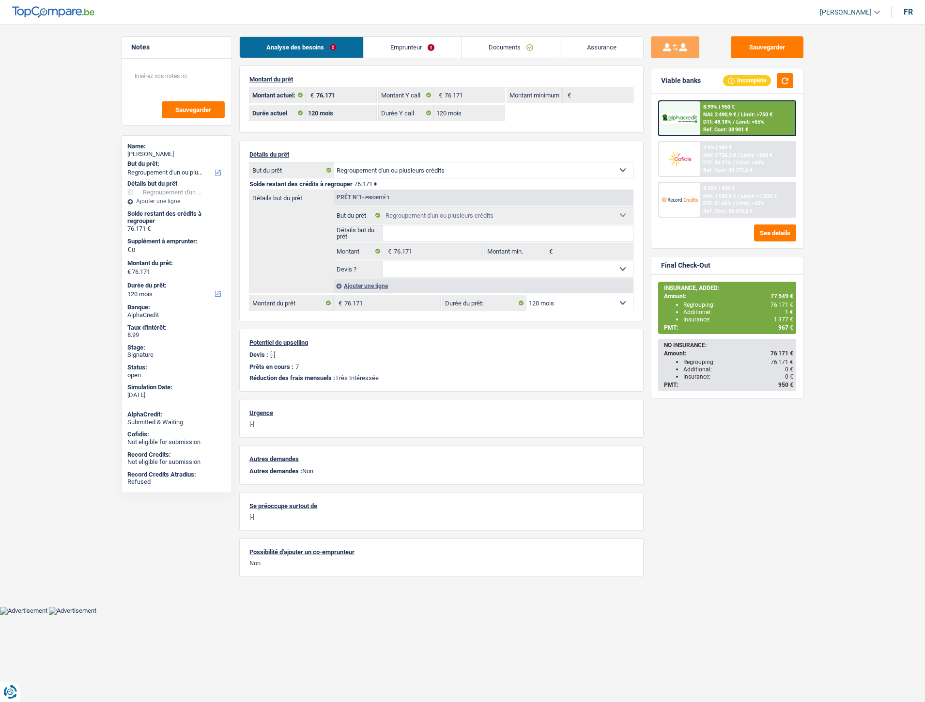
select select "refinancing"
select select "120"
click at [506, 45] on link "Documents" at bounding box center [511, 47] width 98 height 21
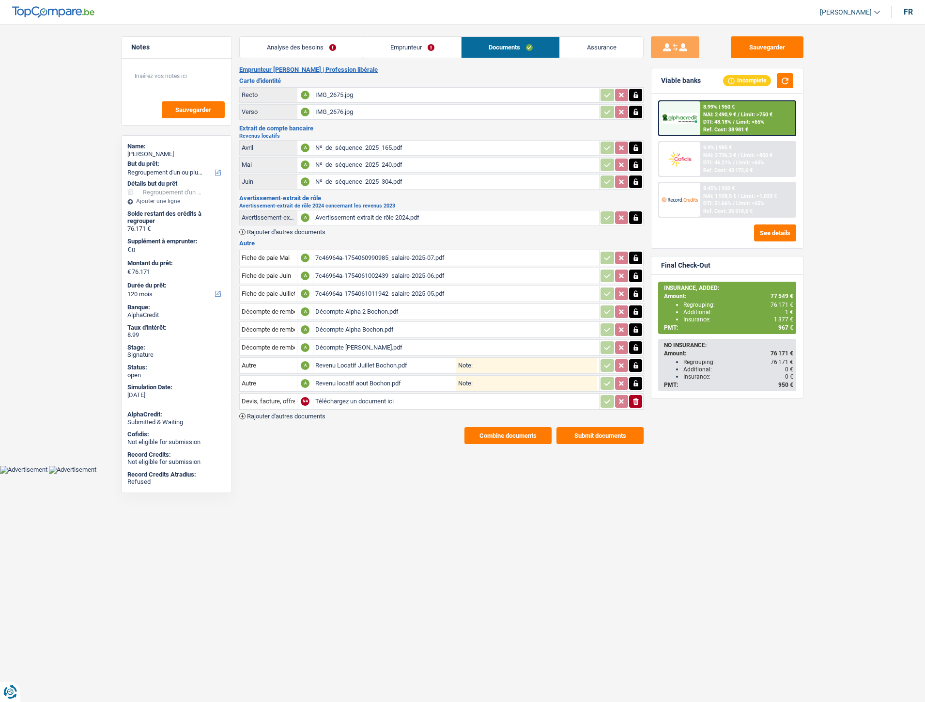
click at [346, 396] on input "Téléchargez un document ici" at bounding box center [456, 401] width 282 height 15
type input "C:\fakepath\FP Bochon.pdf"
click at [279, 396] on input "Devis, facture, offre, bon de commande" at bounding box center [268, 401] width 53 height 16
click at [294, 441] on li "Extraits de compte de toutes les transactions 3 derniers mois" at bounding box center [337, 444] width 185 height 12
type input "Extraits de compte de toutes les transactions 3 derniers mois"
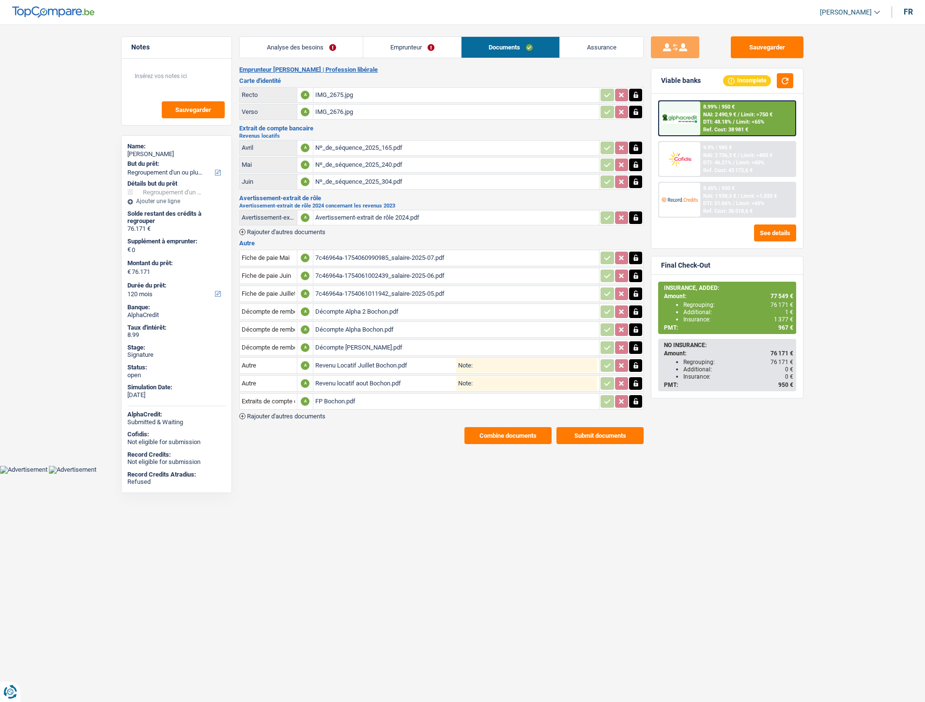
click at [273, 413] on span "Rajouter d'autres documents" at bounding box center [286, 416] width 78 height 6
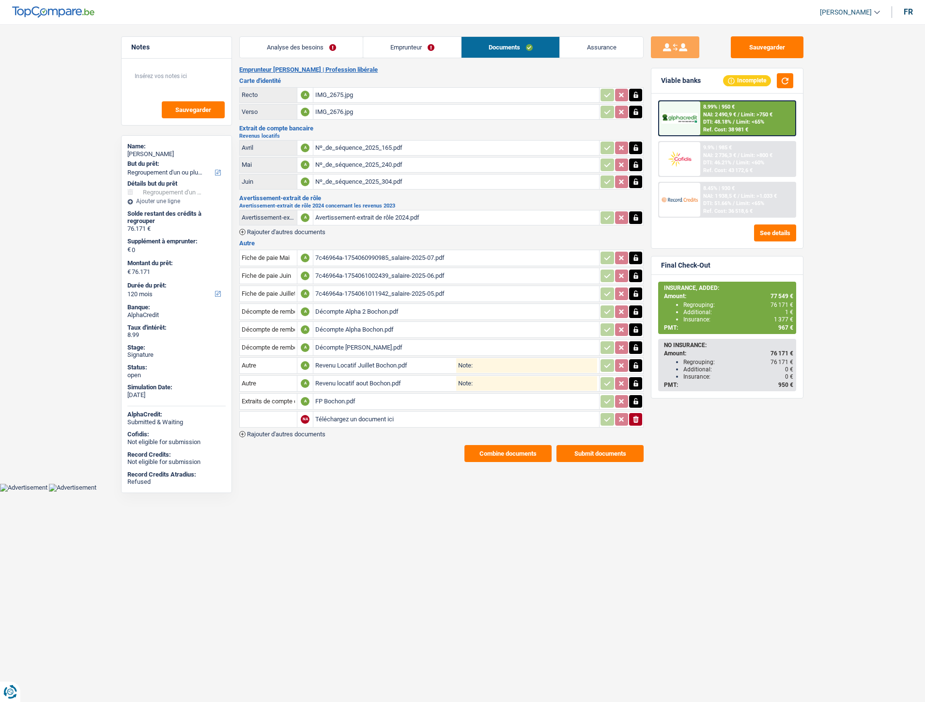
click at [348, 417] on input "Téléchargez un document ici" at bounding box center [456, 419] width 282 height 15
type input "C:\fakepath\loyers.jpg"
click at [284, 411] on input "text" at bounding box center [268, 419] width 53 height 16
click at [278, 433] on li "Autre" at bounding box center [294, 438] width 99 height 12
type input "Autre"
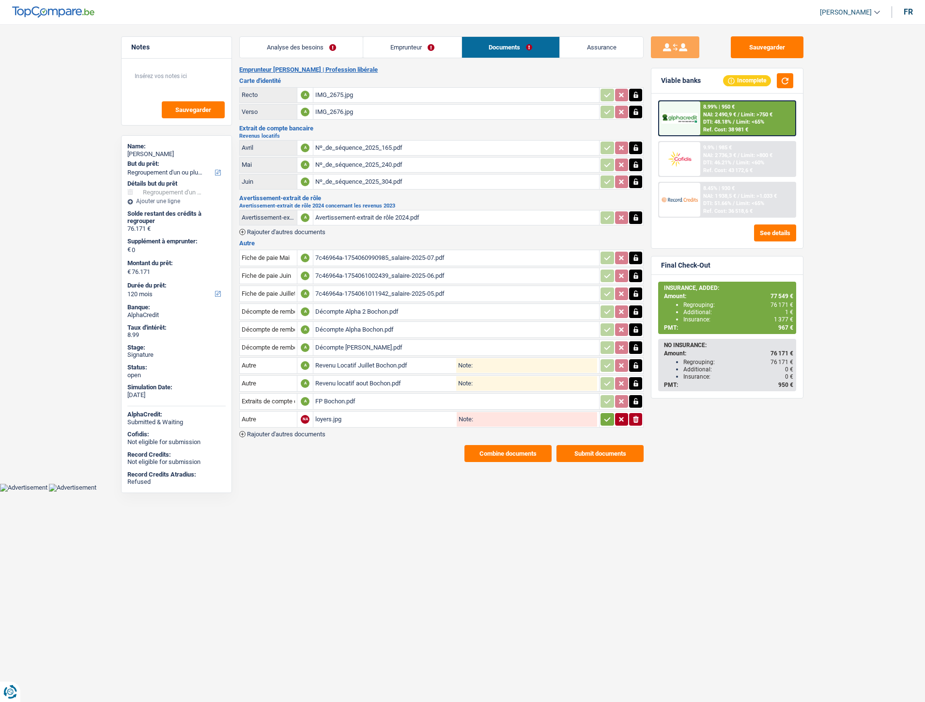
click at [519, 412] on input "Note:" at bounding box center [535, 419] width 124 height 15
type input "Extrait revenus locatifs"
drag, startPoint x: 603, startPoint y: 414, endPoint x: 399, endPoint y: 405, distance: 204.7
click at [604, 414] on icon "button" at bounding box center [608, 419] width 8 height 10
click at [309, 431] on span "Rajouter d'autres documents" at bounding box center [286, 434] width 78 height 6
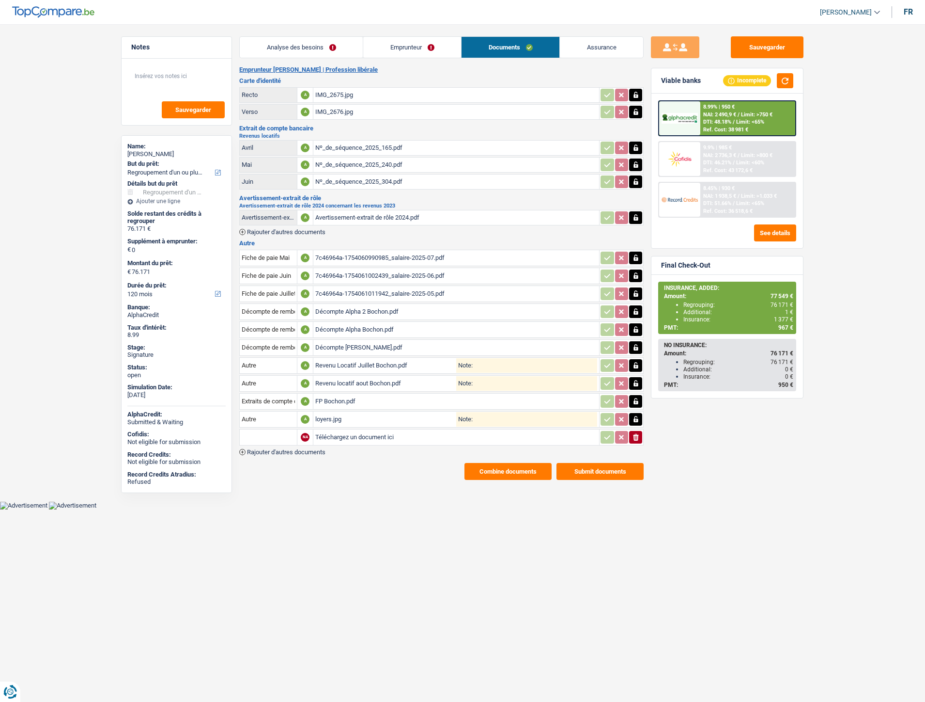
click at [371, 430] on input "Téléchargez un document ici" at bounding box center [456, 437] width 282 height 15
type input "C:\fakepath\Précompte Immobilier Bochon.pdf"
click at [274, 433] on input "text" at bounding box center [268, 437] width 53 height 16
click at [267, 474] on li "Précompte immobilier" at bounding box center [308, 480] width 127 height 12
type input "Précompte immobilier"
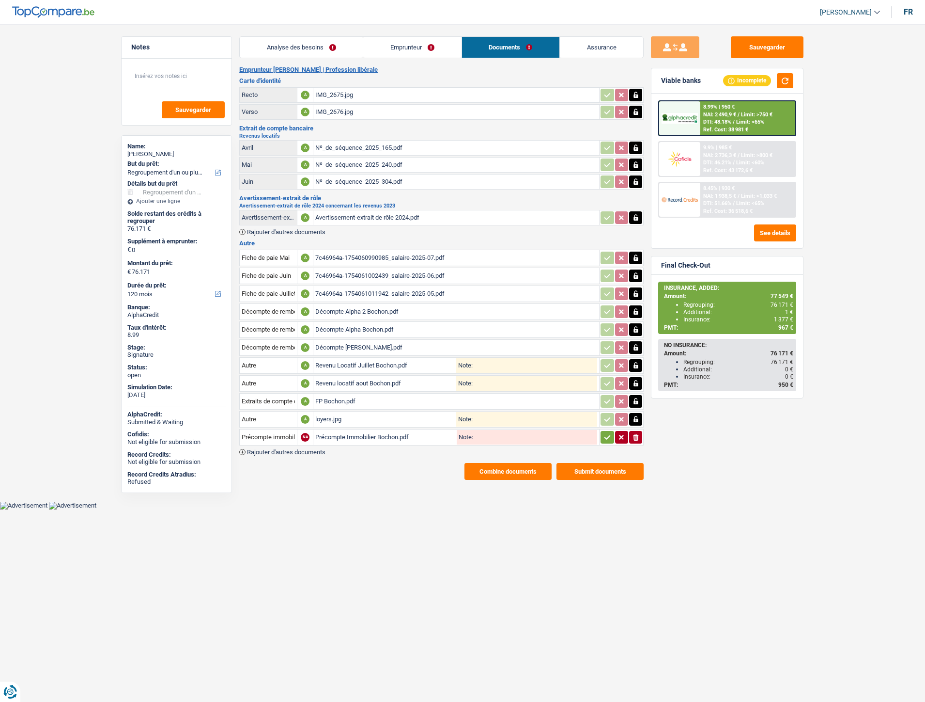
click at [606, 435] on icon "button" at bounding box center [608, 437] width 6 height 4
click at [317, 449] on span "Rajouter d'autres documents" at bounding box center [286, 452] width 78 height 6
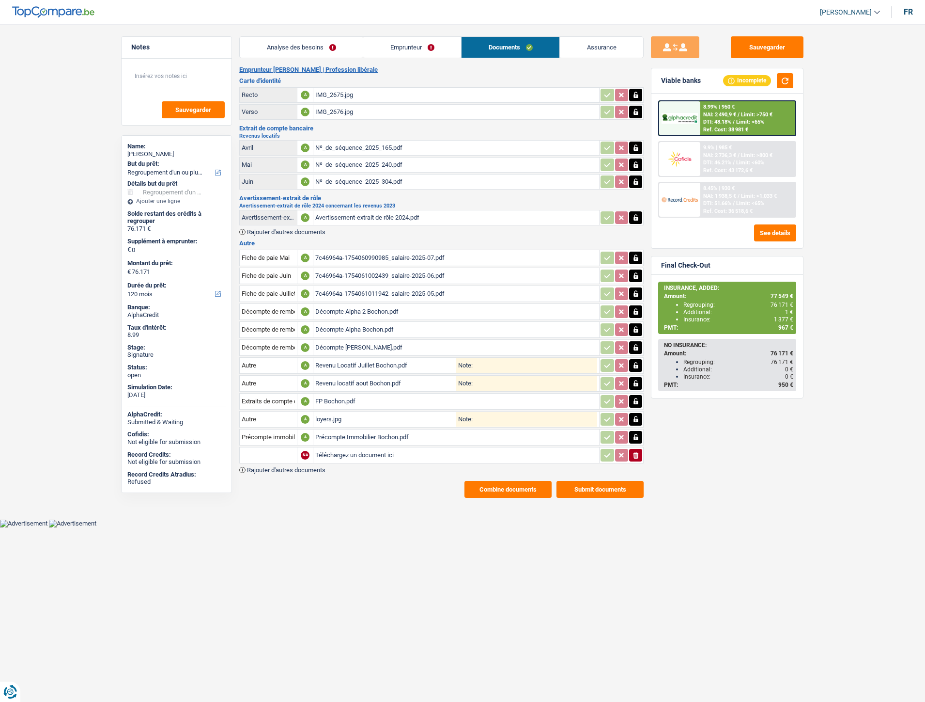
click at [334, 448] on input "Téléchargez un document ici" at bounding box center [456, 455] width 282 height 15
type input "C:\fakepath\Revenus locs 3 derniers mois.pdf"
click at [269, 454] on input "text" at bounding box center [268, 455] width 53 height 16
click at [292, 492] on li "Extraits de compte de toutes les transactions 3 derniers mois" at bounding box center [337, 498] width 185 height 12
type input "Extraits de compte de toutes les transactions 3 derniers mois"
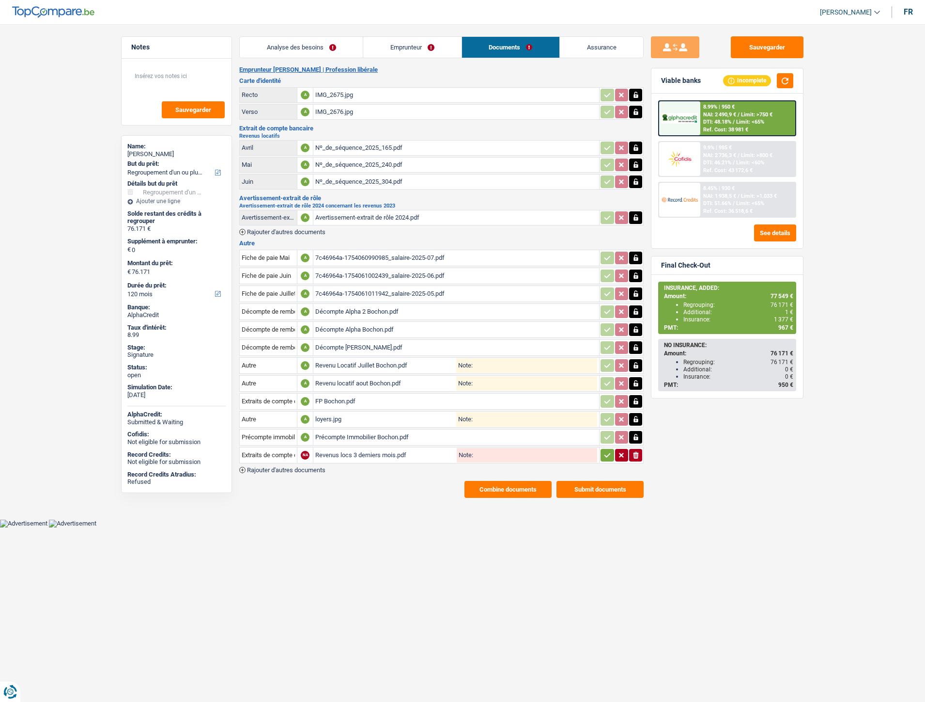
drag, startPoint x: 606, startPoint y: 451, endPoint x: 449, endPoint y: 447, distance: 157.0
click at [606, 450] on icon "button" at bounding box center [608, 455] width 8 height 10
click at [300, 467] on span "Rajouter d'autres documents" at bounding box center [286, 470] width 78 height 6
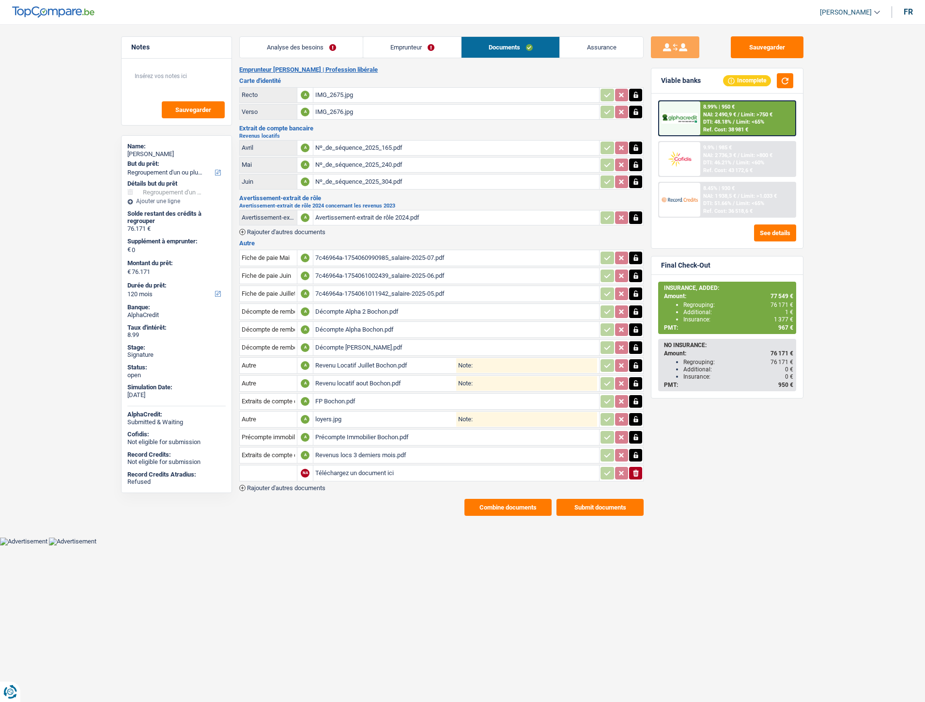
click at [330, 466] on input "Téléchargez un document ici" at bounding box center [456, 473] width 282 height 15
type input "C:\fakepath\WhatsApp Image 2025-08-20 à 17.19.29_cb8ca8bb.jpg"
click at [277, 468] on input "text" at bounding box center [268, 473] width 53 height 16
click at [267, 486] on li "Carte bancaire" at bounding box center [294, 492] width 99 height 12
type input "Carte bancaire"
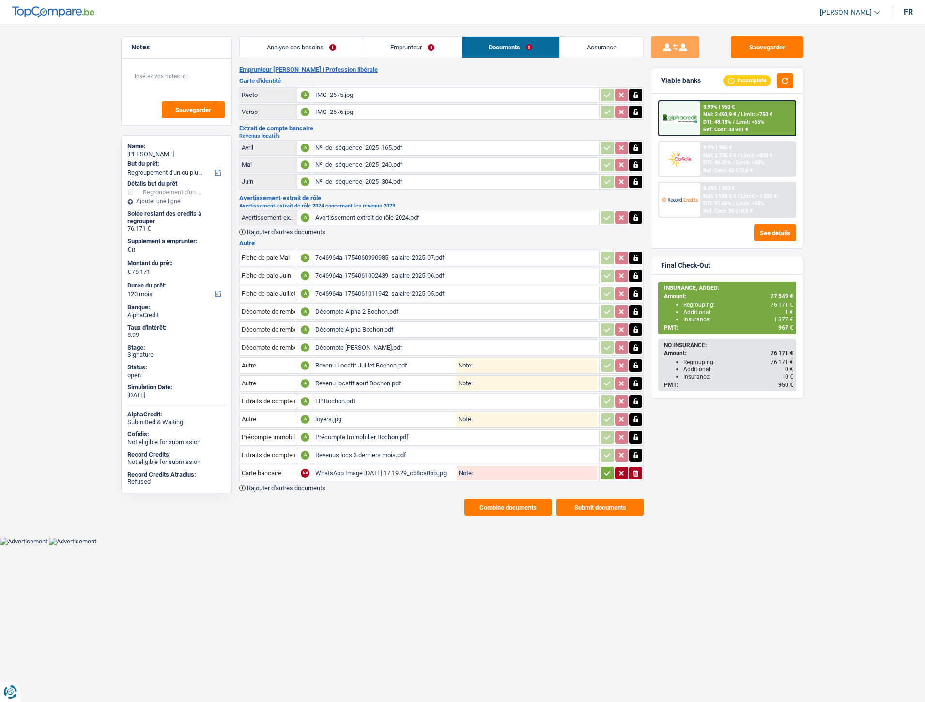
drag, startPoint x: 610, startPoint y: 468, endPoint x: 594, endPoint y: 468, distance: 16.0
click at [609, 468] on icon "button" at bounding box center [608, 473] width 8 height 10
click at [307, 485] on span "Rajouter d'autres documents" at bounding box center [286, 488] width 78 height 6
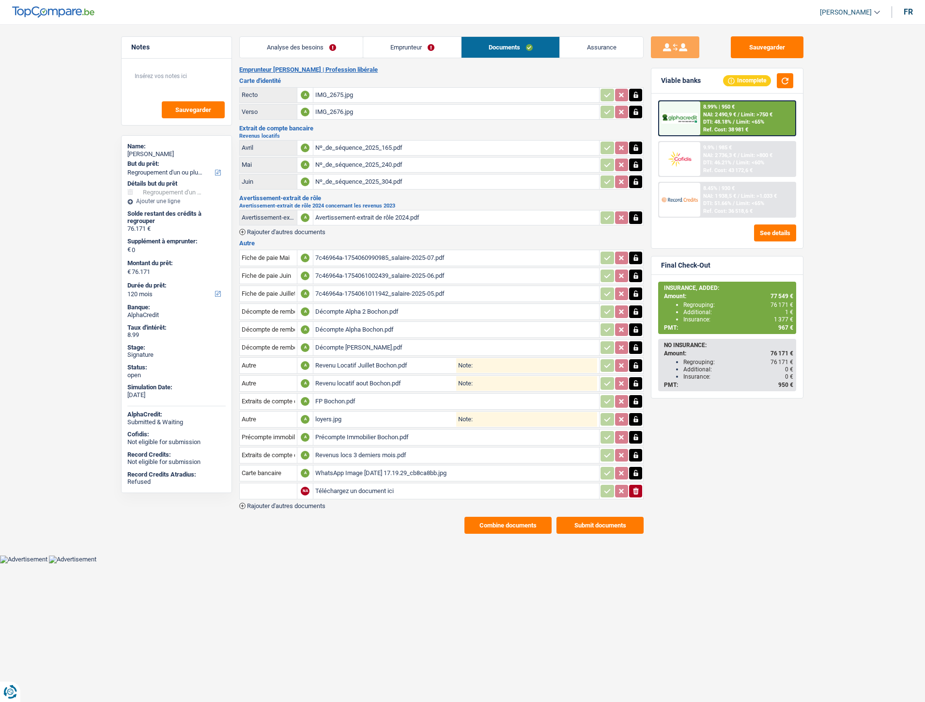
click at [328, 485] on input "Téléchargez un document ici" at bounding box center [456, 491] width 282 height 15
type input "C:\fakepath\WhatsApp Image 2025-08-20 à 17.19.29_a7cd7991.jpg"
click at [279, 485] on input "text" at bounding box center [268, 491] width 53 height 16
click at [273, 499] on ul "Carte bancaire Contrat de bail" at bounding box center [294, 516] width 110 height 35
click at [273, 504] on li "Carte bancaire" at bounding box center [294, 510] width 99 height 12
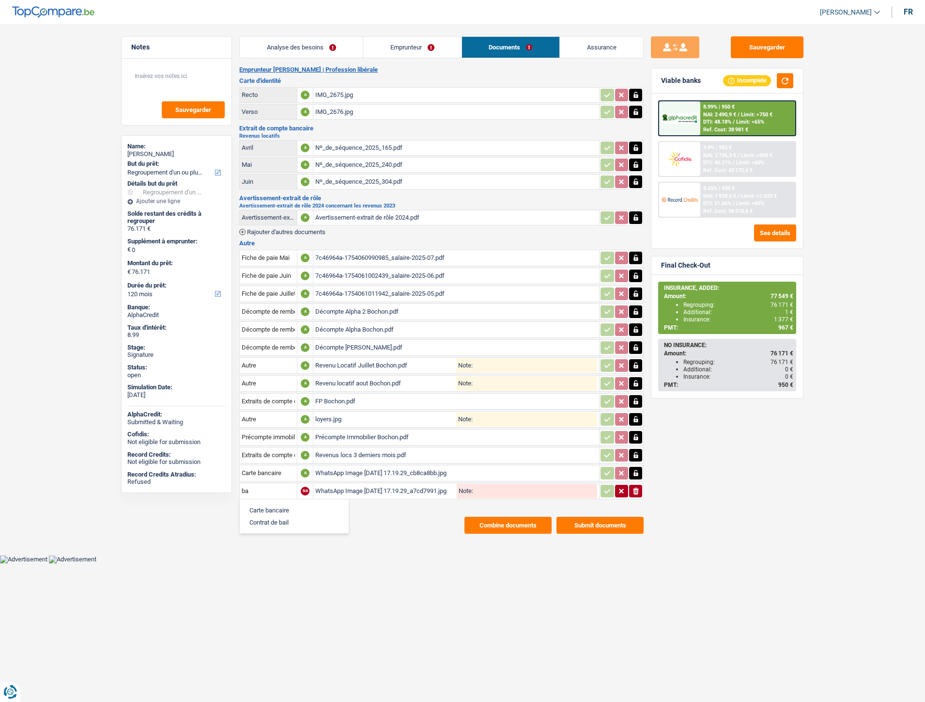
type input "Carte bancaire"
click at [607, 486] on icon "button" at bounding box center [608, 491] width 8 height 10
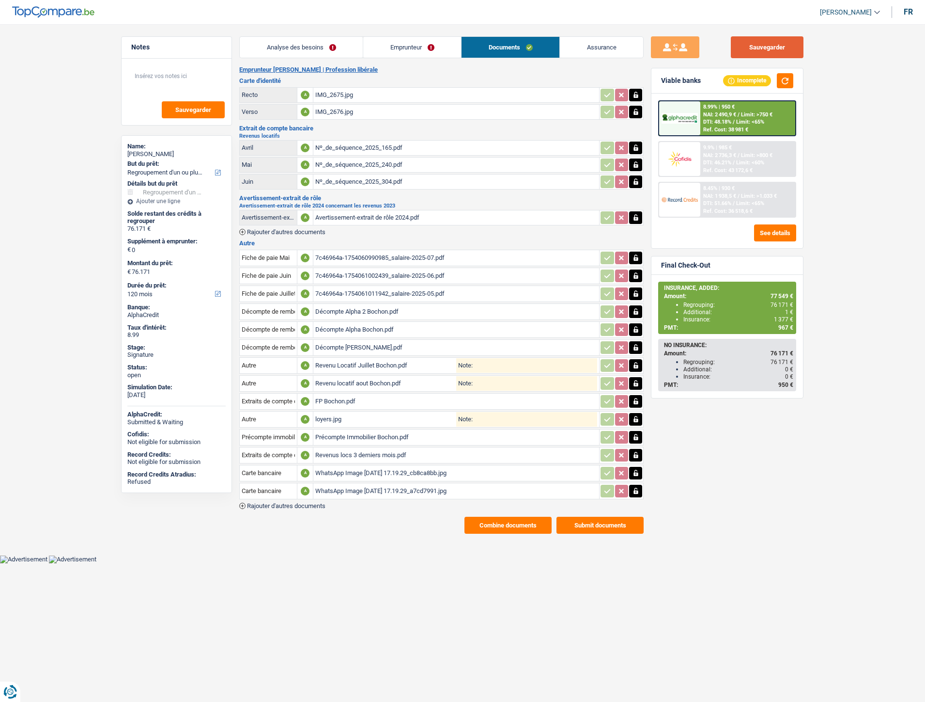
click at [758, 53] on button "Sauvegarder" at bounding box center [767, 47] width 73 height 22
click at [505, 516] on button "Combine documents" at bounding box center [508, 524] width 87 height 17
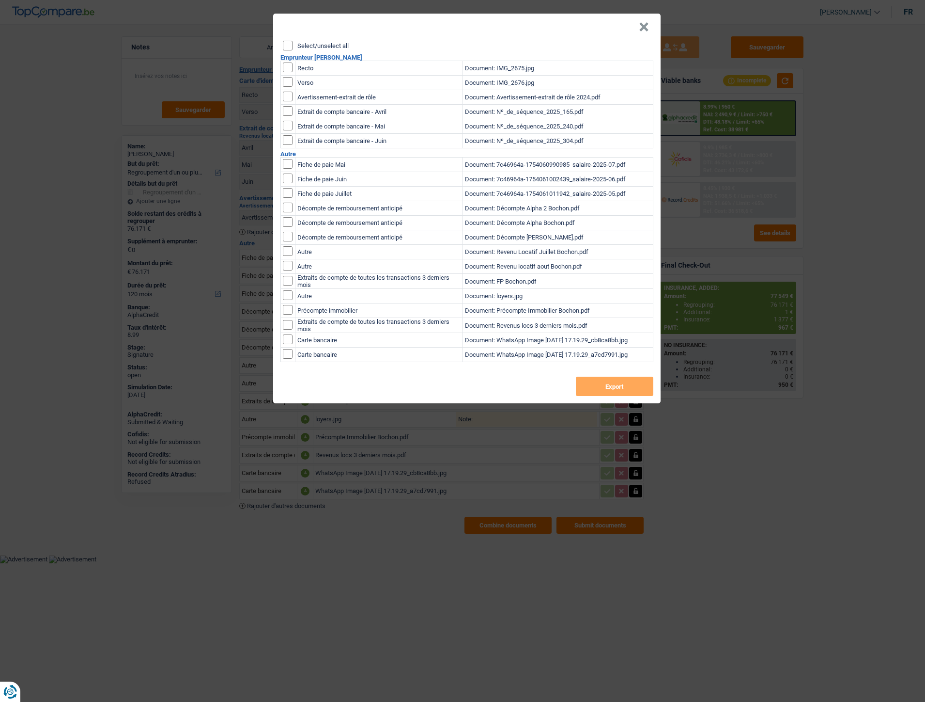
click at [287, 44] on input "Select/unselect all" at bounding box center [288, 46] width 10 height 10
checkbox input "true"
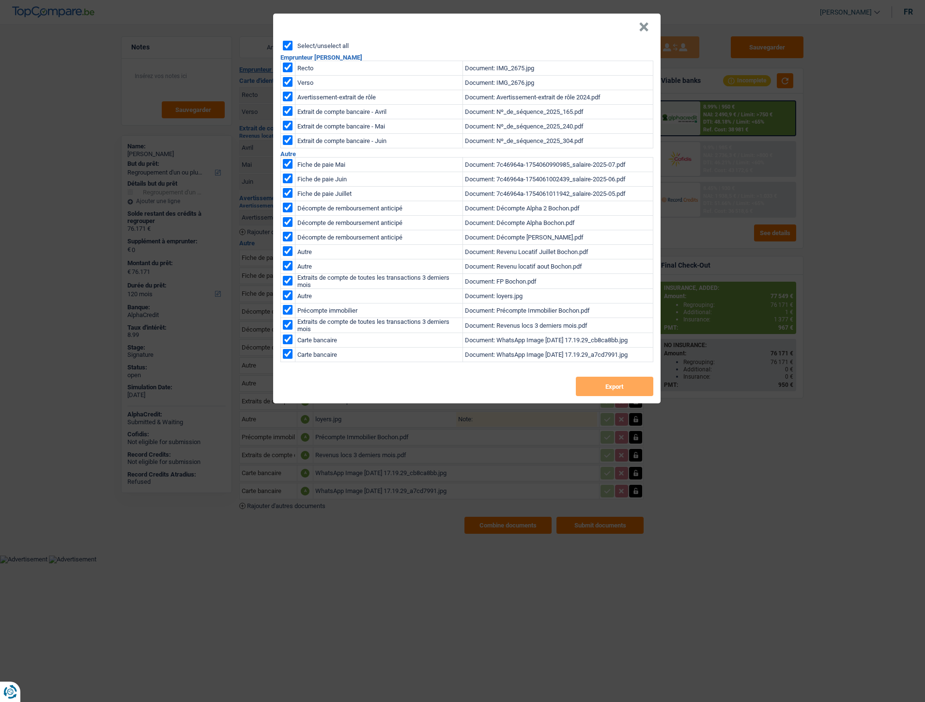
checkbox input "true"
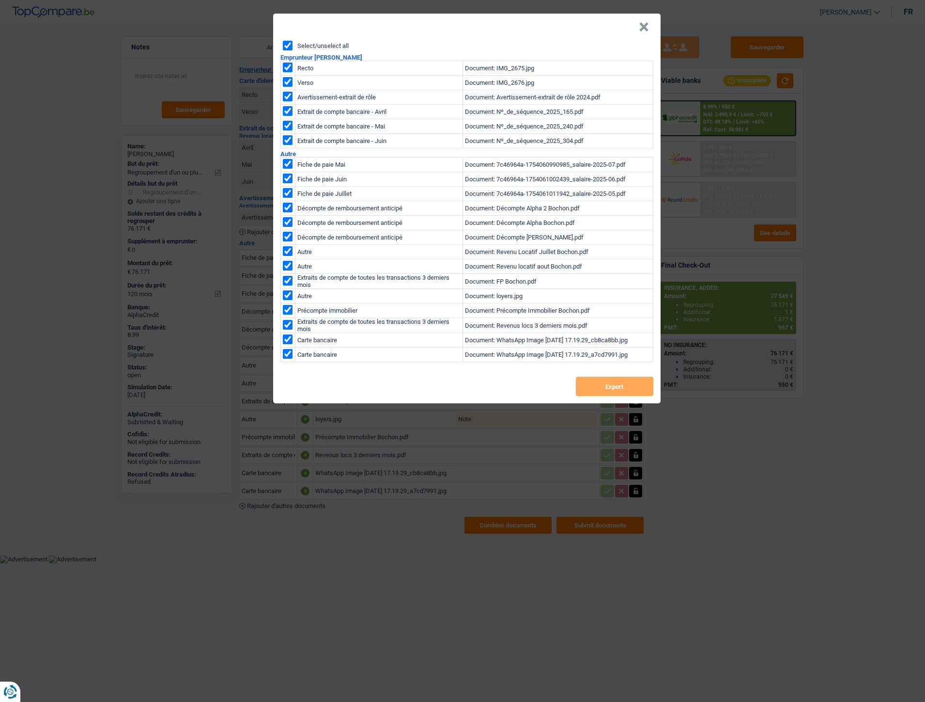
checkbox input "true"
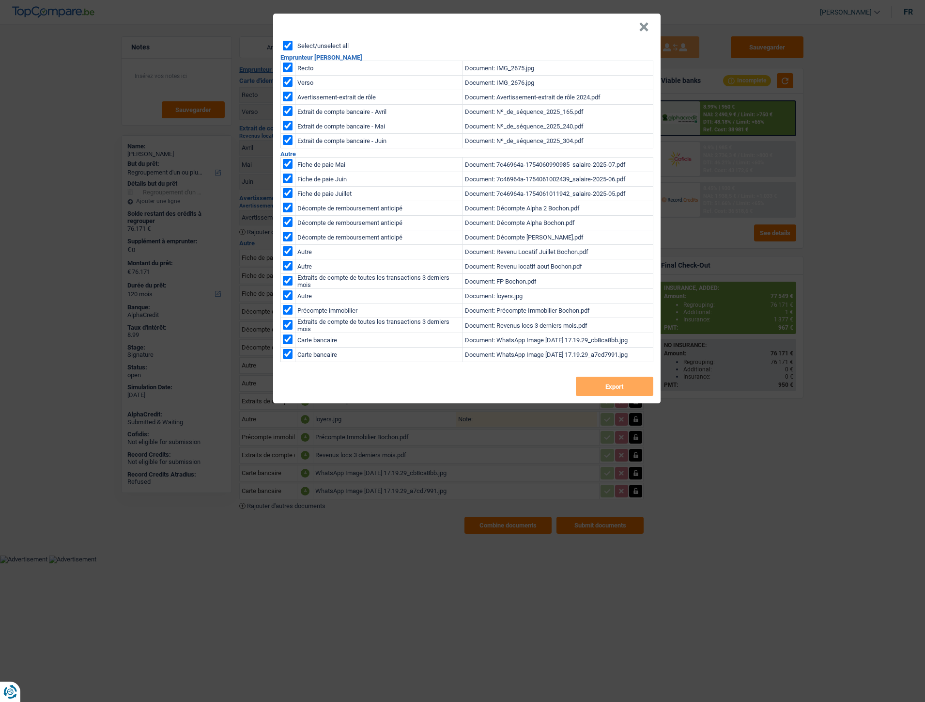
checkbox input "true"
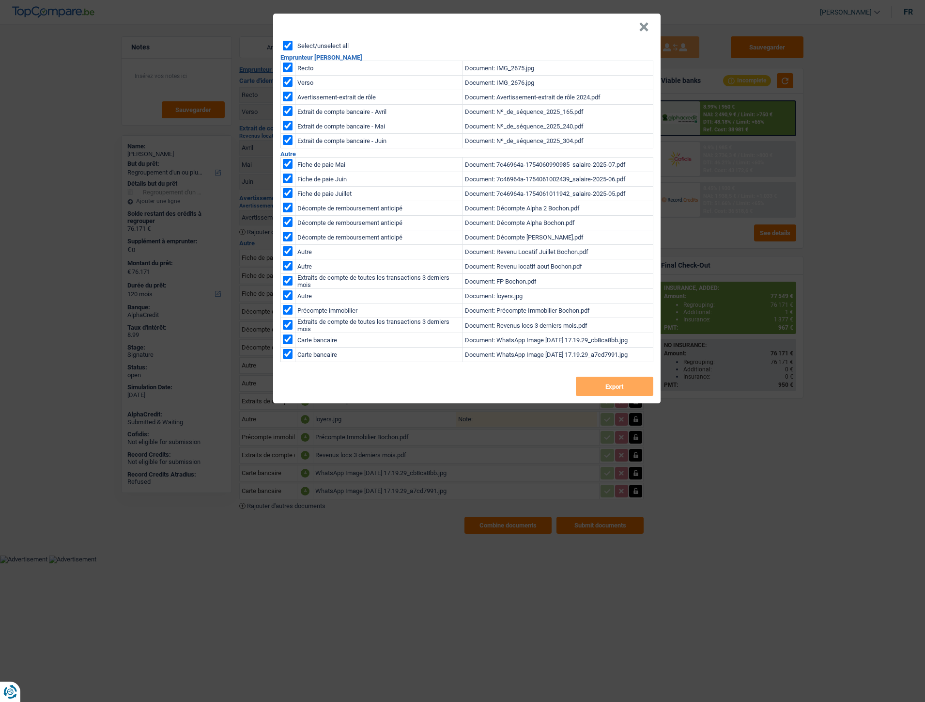
checkbox input "true"
click at [597, 384] on button "Export" at bounding box center [615, 385] width 78 height 19
click at [641, 27] on button "×" at bounding box center [644, 27] width 10 height 10
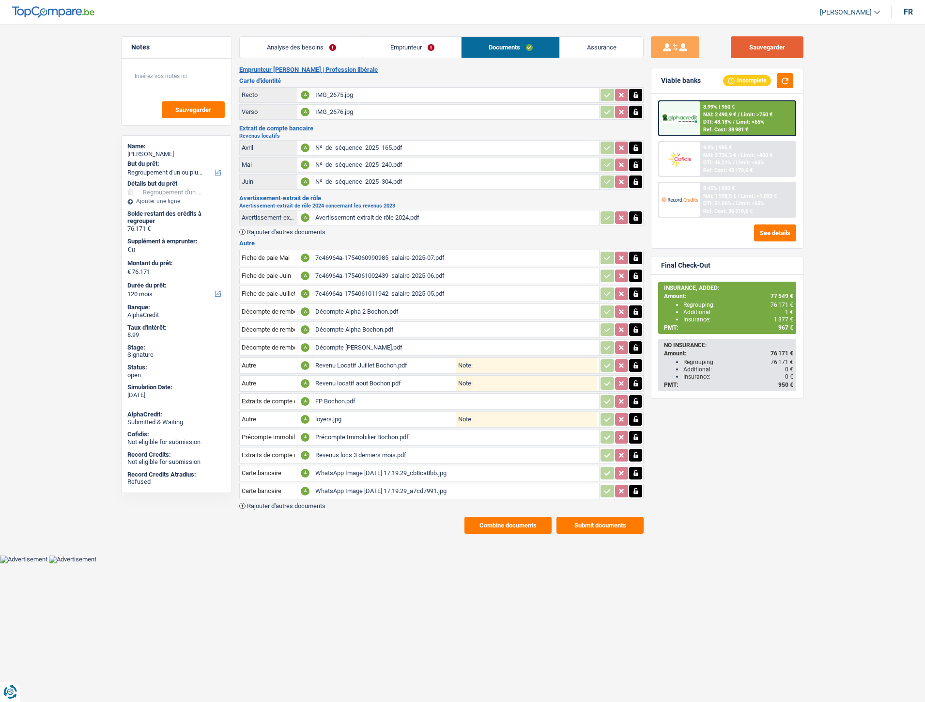
click at [772, 56] on button "Sauvegarder" at bounding box center [767, 47] width 73 height 22
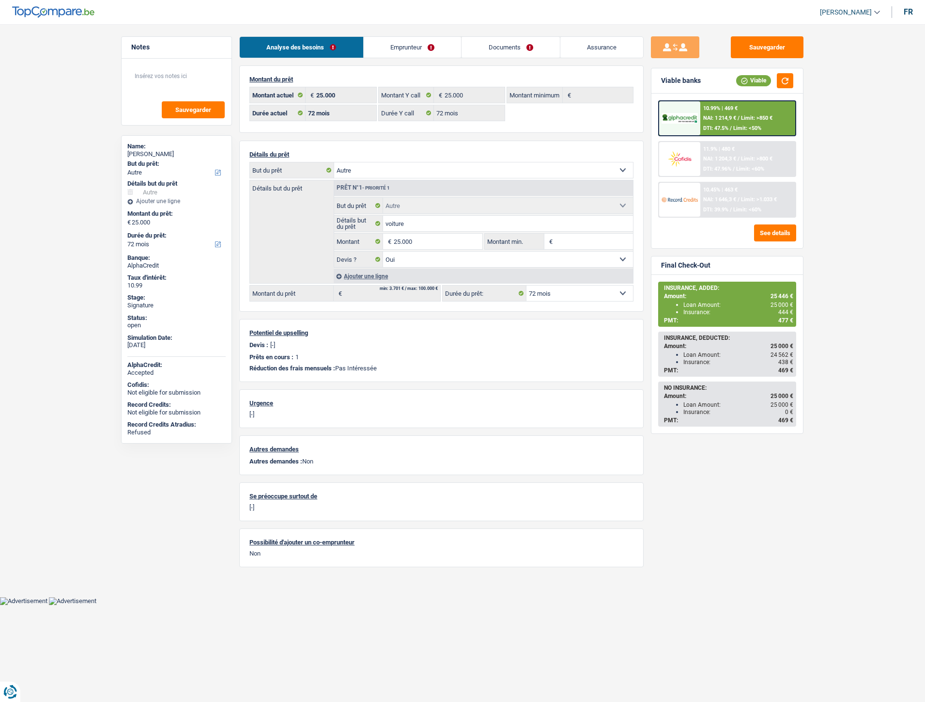
select select "other"
select select "72"
click at [524, 47] on link "Documents" at bounding box center [511, 47] width 98 height 21
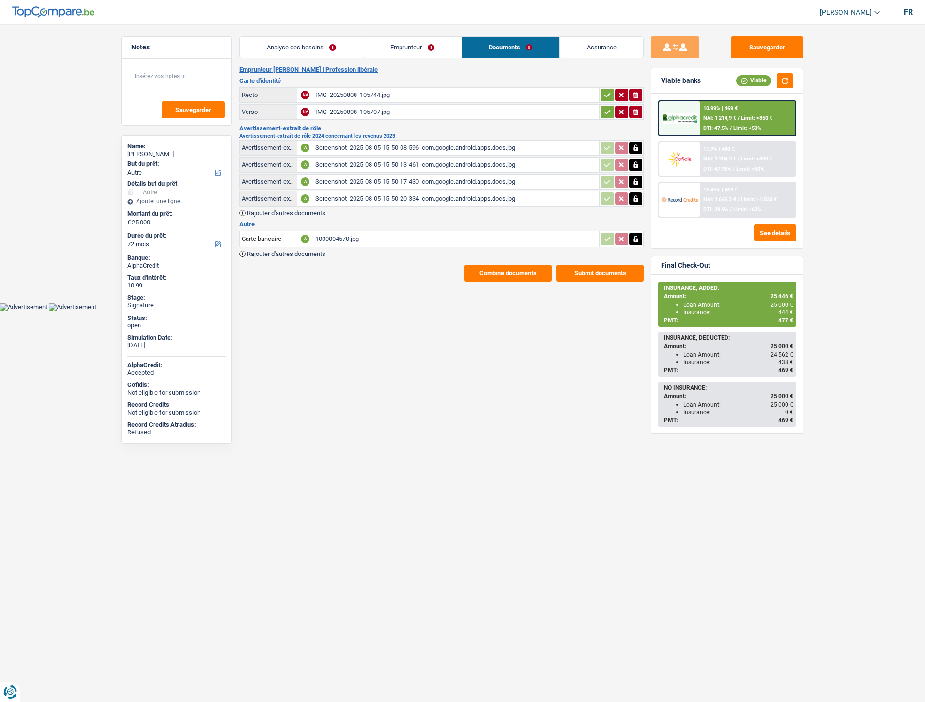
click at [330, 235] on div "1000004570.jpg" at bounding box center [456, 239] width 282 height 15
click at [287, 242] on input "Carte bancaire" at bounding box center [268, 239] width 53 height 16
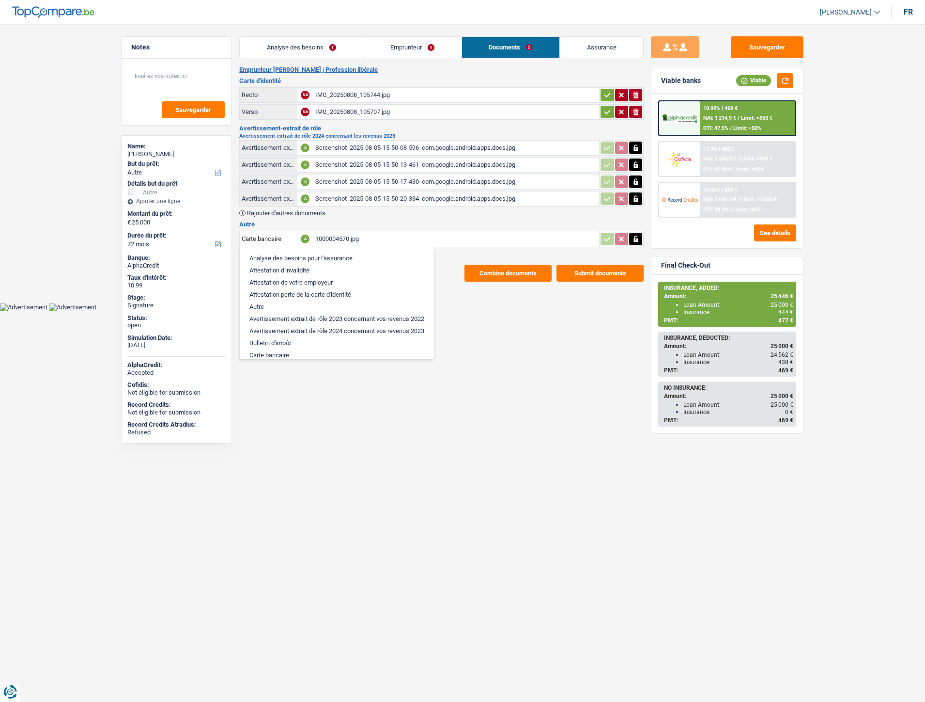
click at [291, 247] on ul "Analyse des besoins pour l'assurance Attestation d'invalidité Attestation de vo…" at bounding box center [336, 303] width 195 height 112
click at [301, 229] on table "Carte bancaire Analyse des besoins pour l'assurance Attestation d'invalidité At…" at bounding box center [441, 238] width 405 height 19
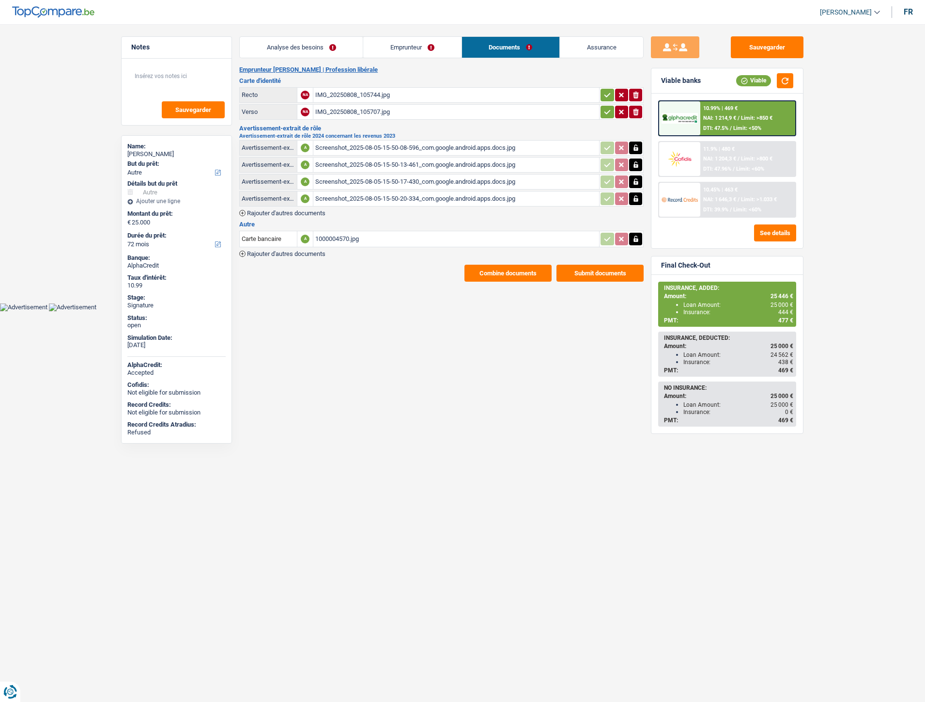
click at [297, 250] on span "Rajouter d'autres documents" at bounding box center [286, 253] width 78 height 6
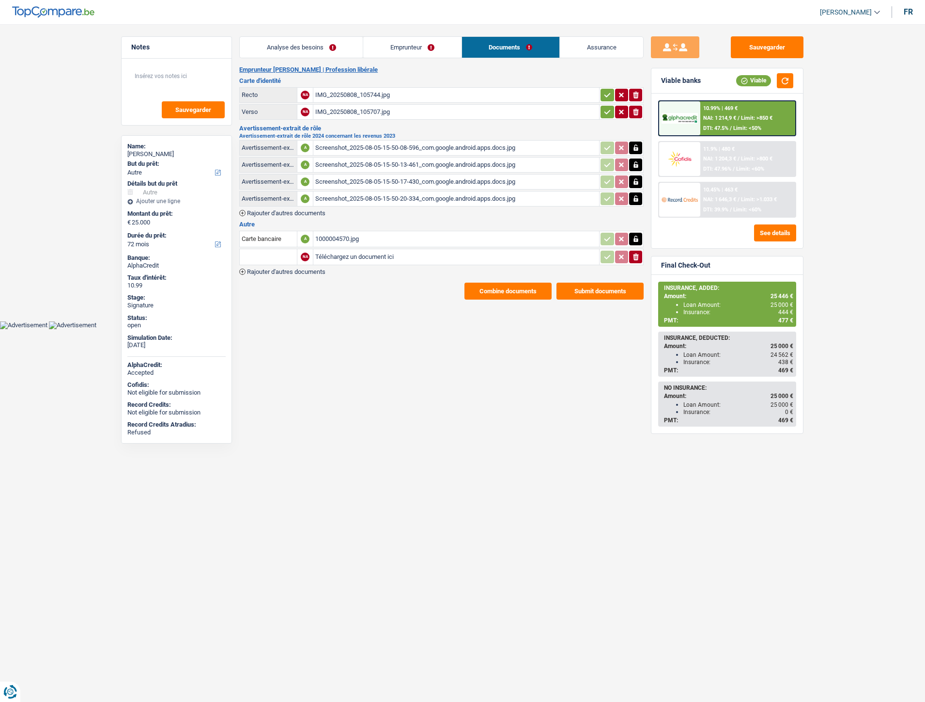
click at [352, 250] on input "Téléchargez un document ici" at bounding box center [456, 257] width 282 height 15
type input "C:\fakepath\WhatsApp Image [DATE] 17.41.52_fd3be11e.jpg"
click at [267, 258] on input "text" at bounding box center [268, 257] width 53 height 16
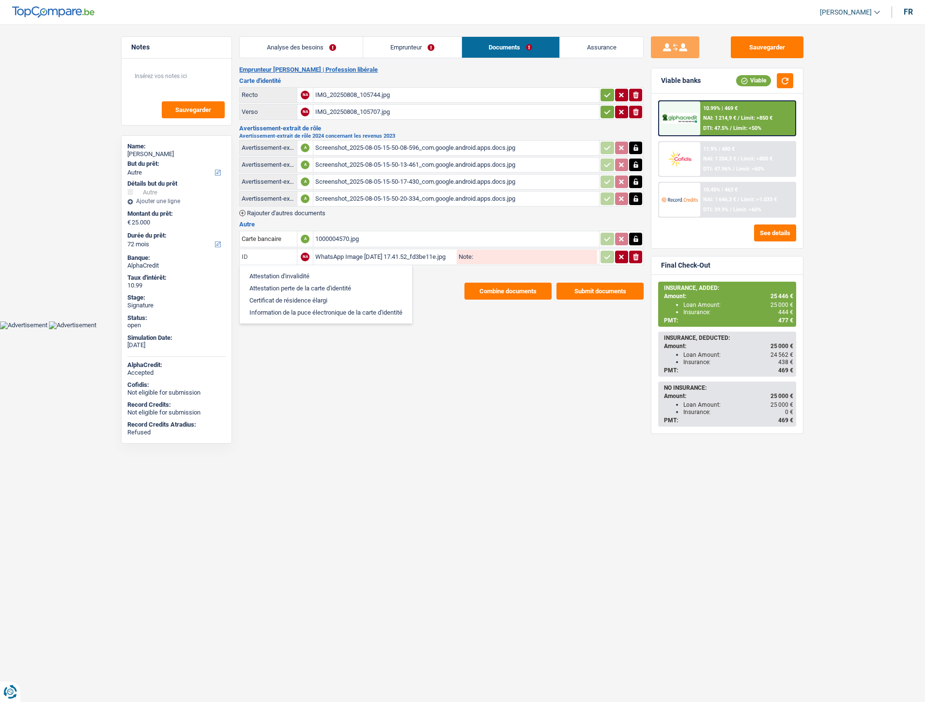
type input "I"
click at [266, 284] on li "Carte bancaire" at bounding box center [326, 288] width 163 height 12
type input "Carte bancaire"
drag, startPoint x: 608, startPoint y: 253, endPoint x: 409, endPoint y: 257, distance: 199.2
click at [608, 254] on icon "button" at bounding box center [608, 256] width 6 height 4
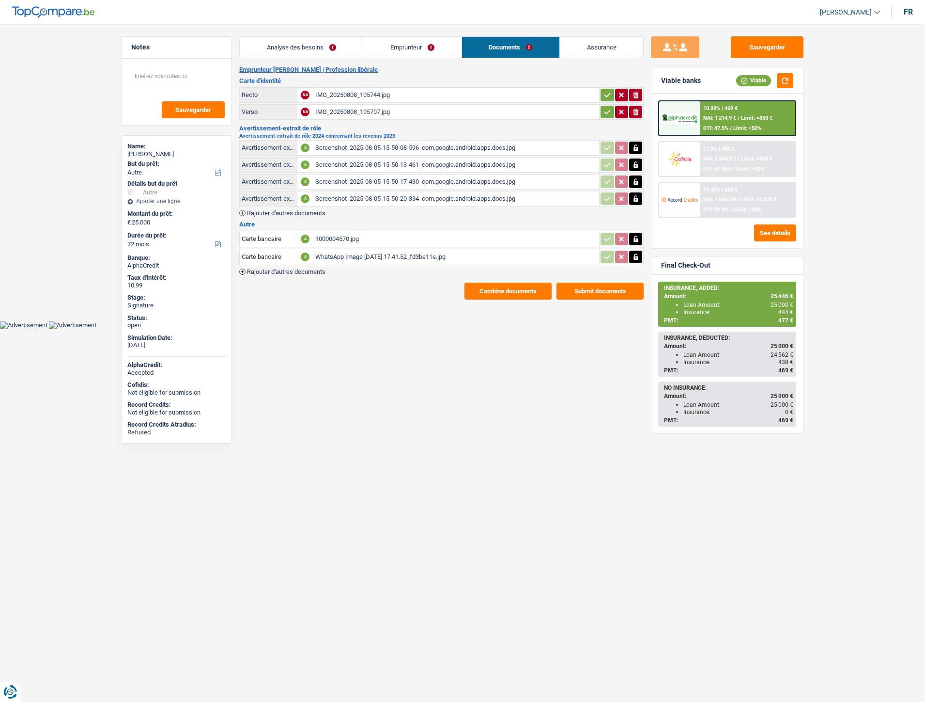
click at [320, 269] on span "Rajouter d'autres documents" at bounding box center [286, 271] width 78 height 6
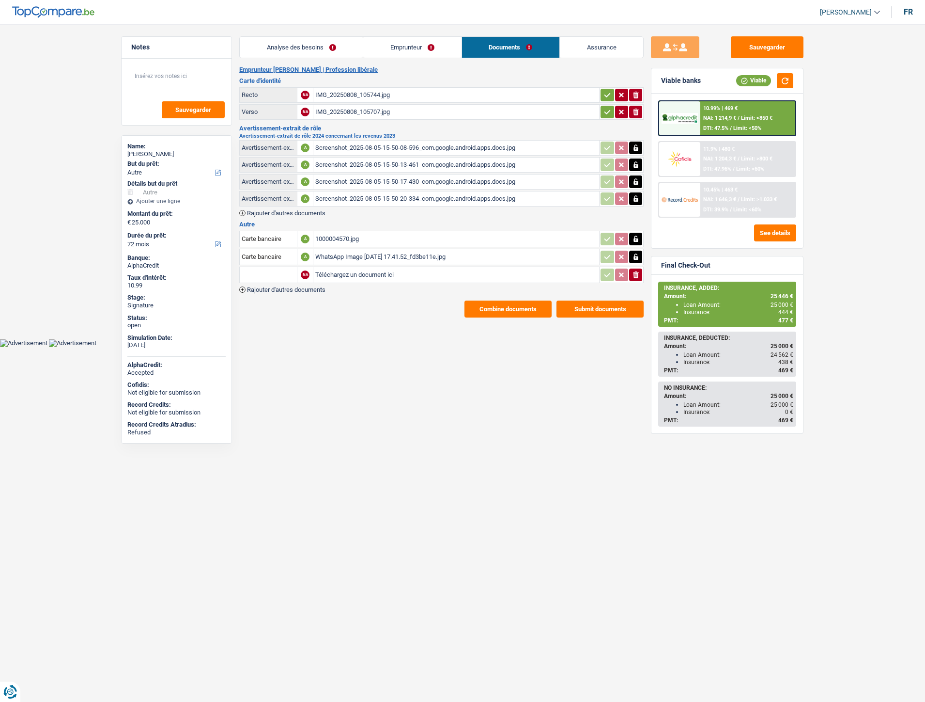
click at [364, 271] on input "Téléchargez un document ici" at bounding box center [456, 274] width 282 height 15
type input "C:\fakepath\WhatsApp Image 2025-08-20 à 17.41.52_72341117.jpg"
click at [278, 278] on input "text" at bounding box center [268, 275] width 53 height 16
click at [291, 288] on li "Carte bancaire" at bounding box center [294, 294] width 99 height 12
type input "Carte bancaire"
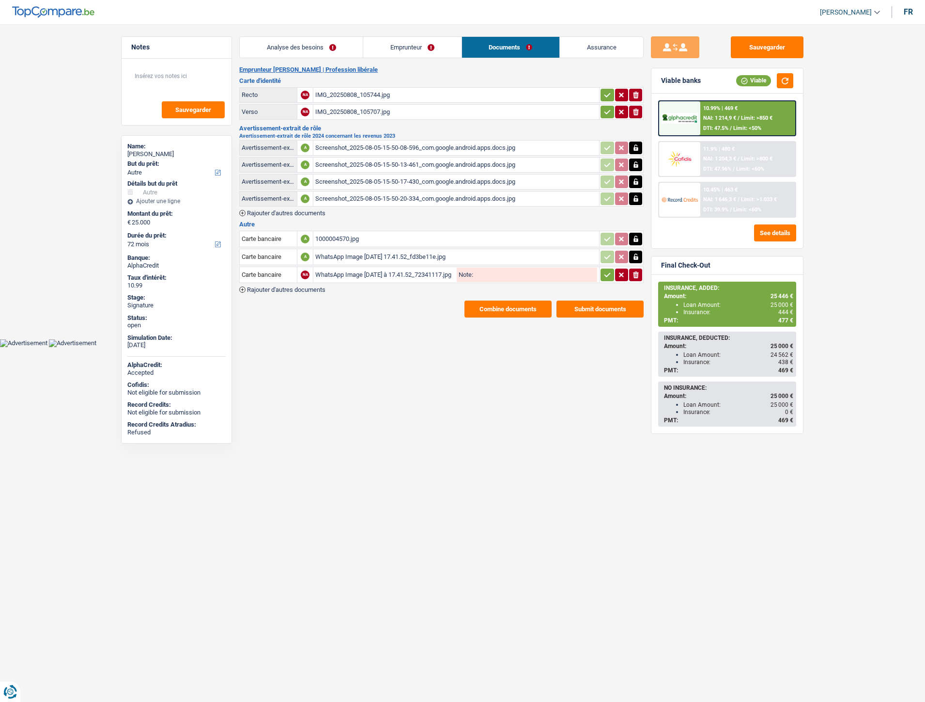
click at [606, 274] on icon "button" at bounding box center [608, 275] width 8 height 10
click at [774, 47] on button "Sauvegarder" at bounding box center [767, 47] width 73 height 22
click at [501, 302] on button "Combine documents" at bounding box center [508, 308] width 87 height 17
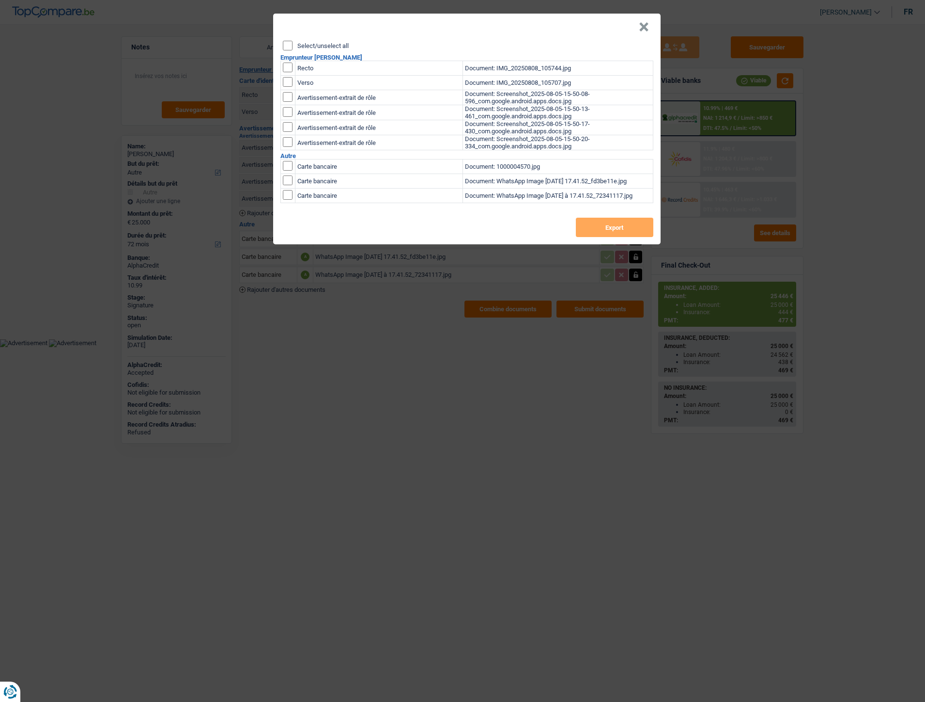
click at [288, 46] on input "Select/unselect all" at bounding box center [288, 46] width 10 height 10
checkbox input "true"
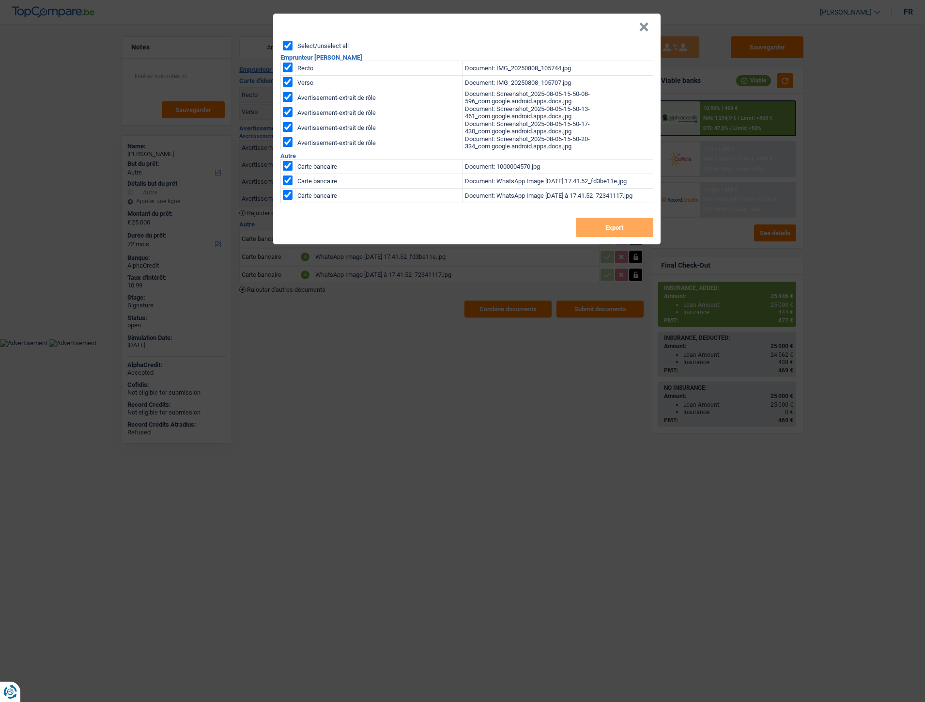
checkbox input "true"
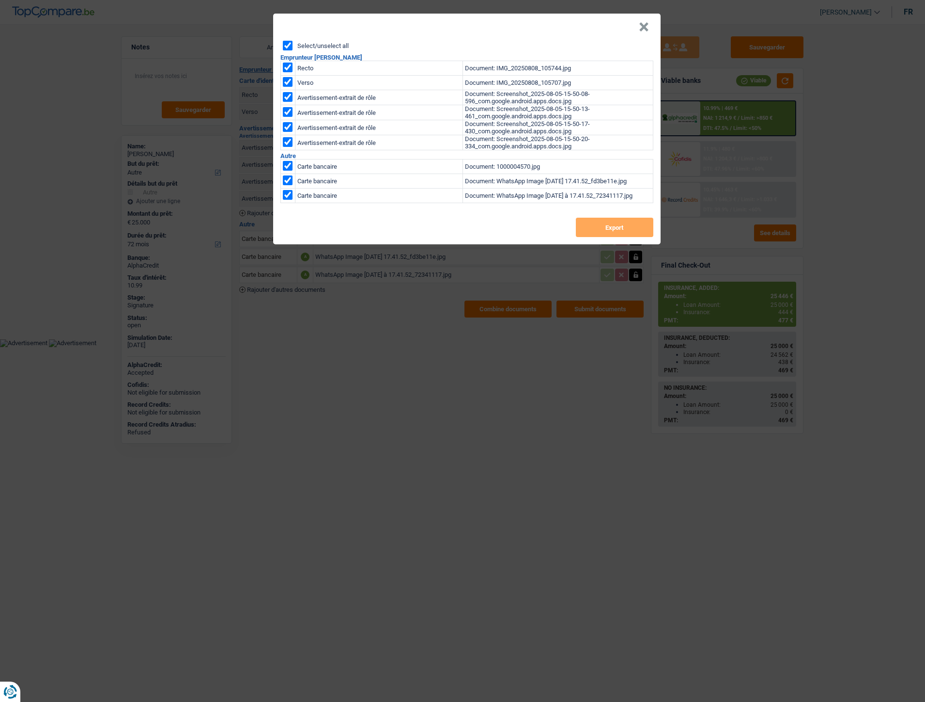
checkbox input "true"
click at [626, 223] on button "Export" at bounding box center [615, 227] width 78 height 19
click at [645, 23] on button "×" at bounding box center [644, 27] width 10 height 10
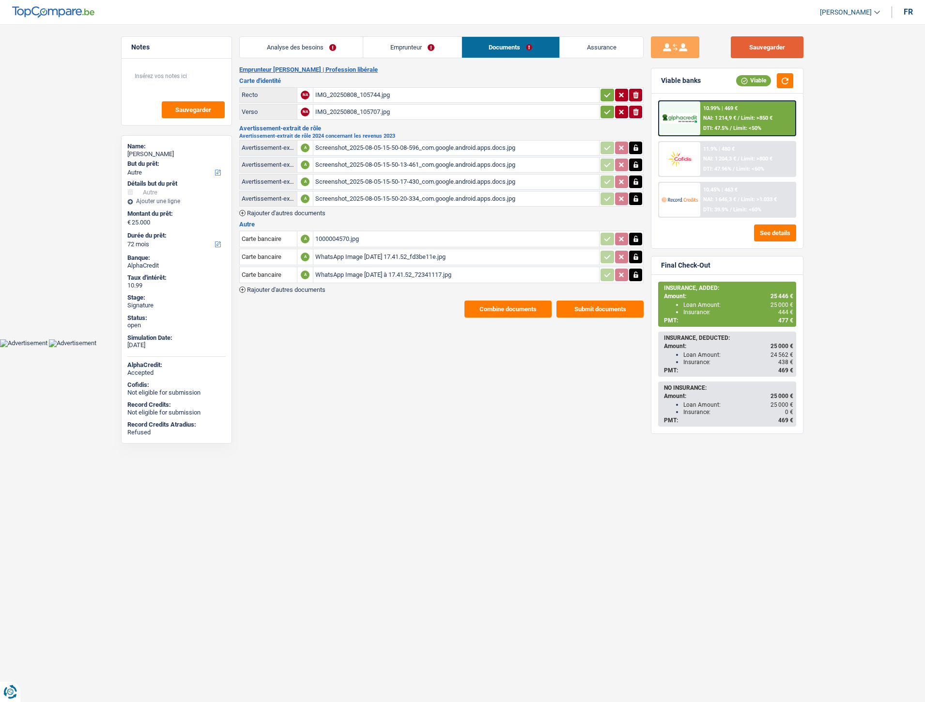
click at [751, 45] on button "Sauvegarder" at bounding box center [767, 47] width 73 height 22
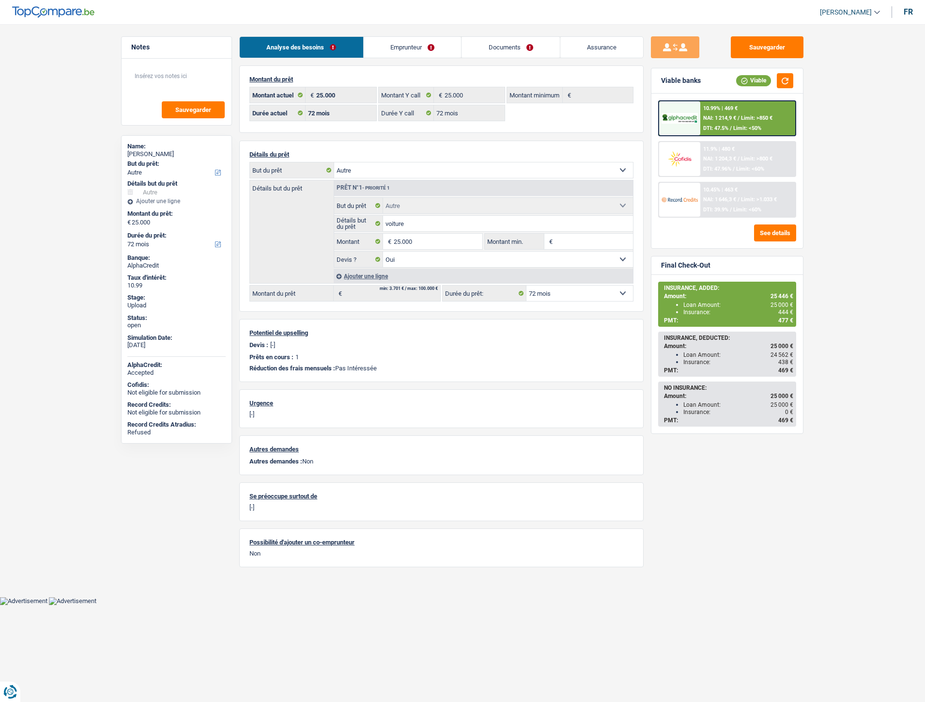
select select "other"
select select "72"
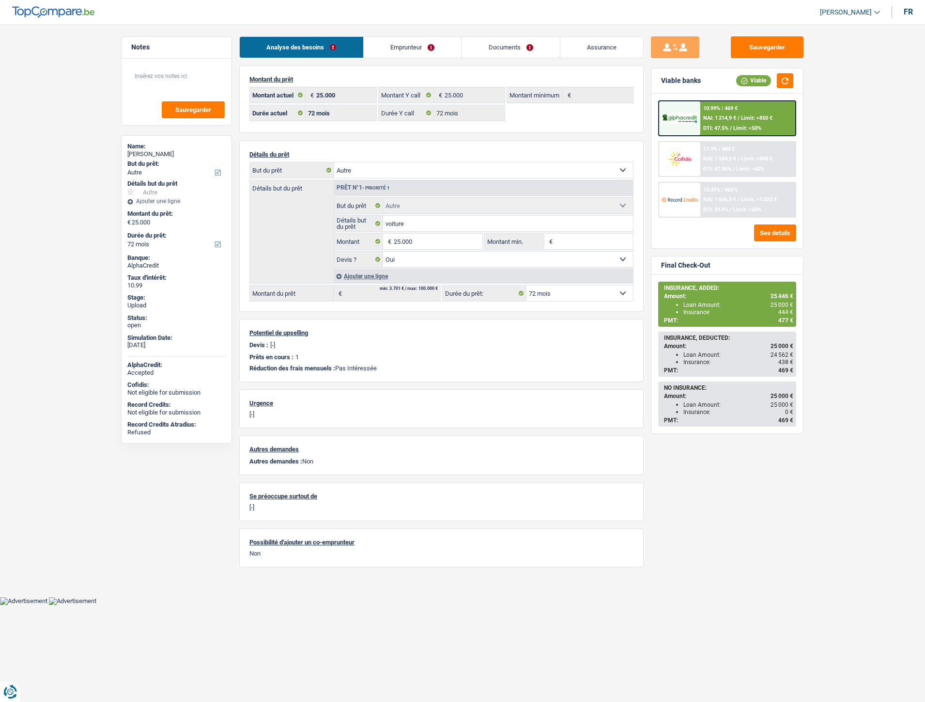
select select "other"
select select "yes"
select select "72"
click at [415, 243] on input "25.000" at bounding box center [438, 242] width 89 height 16
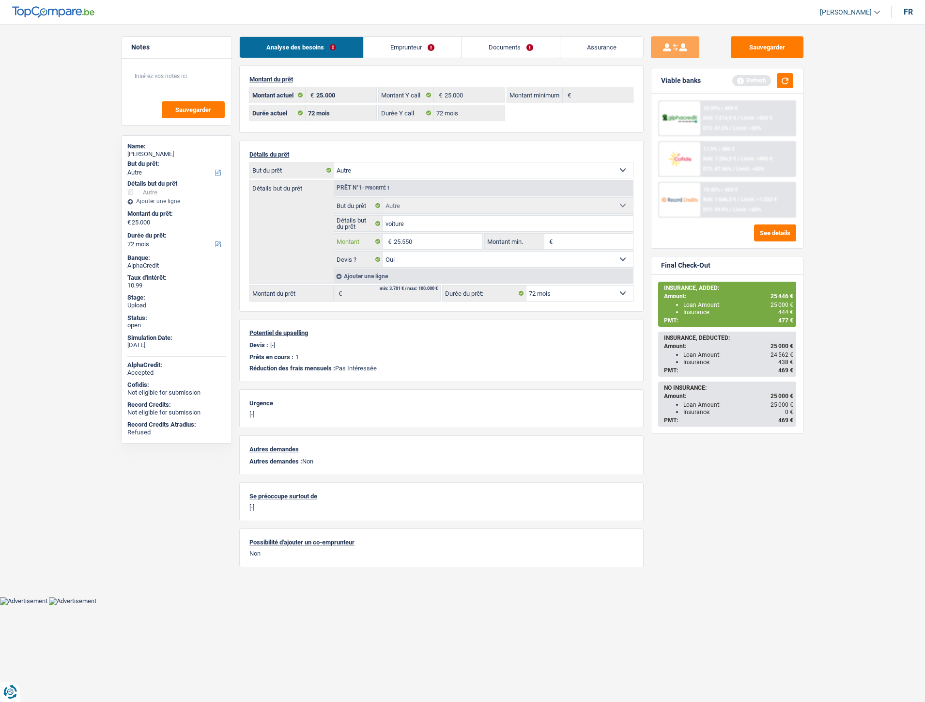
type input "25.550"
select select "120"
type input "25.550"
select select "120"
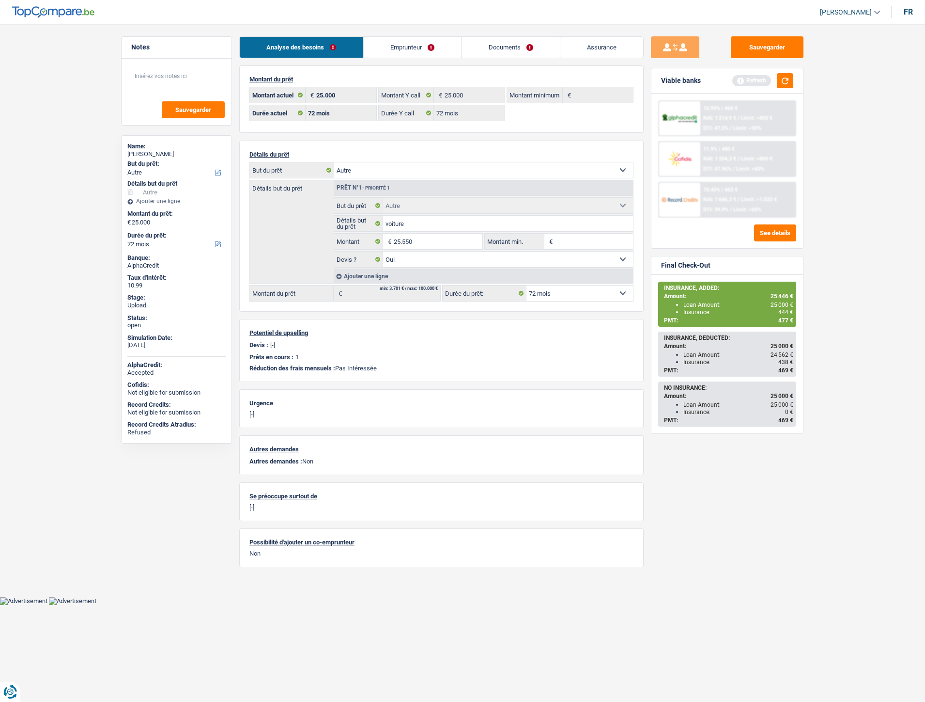
type input "25.550"
select select "120"
click at [722, 475] on div "Sauvegarder Viable banks Refresh 10.99% | 469 € NAI: 1 214,9 € / Limit: >850 € …" at bounding box center [727, 359] width 167 height 647
click at [713, 115] on span "NAI: 1 339,6 €" at bounding box center [720, 118] width 33 height 6
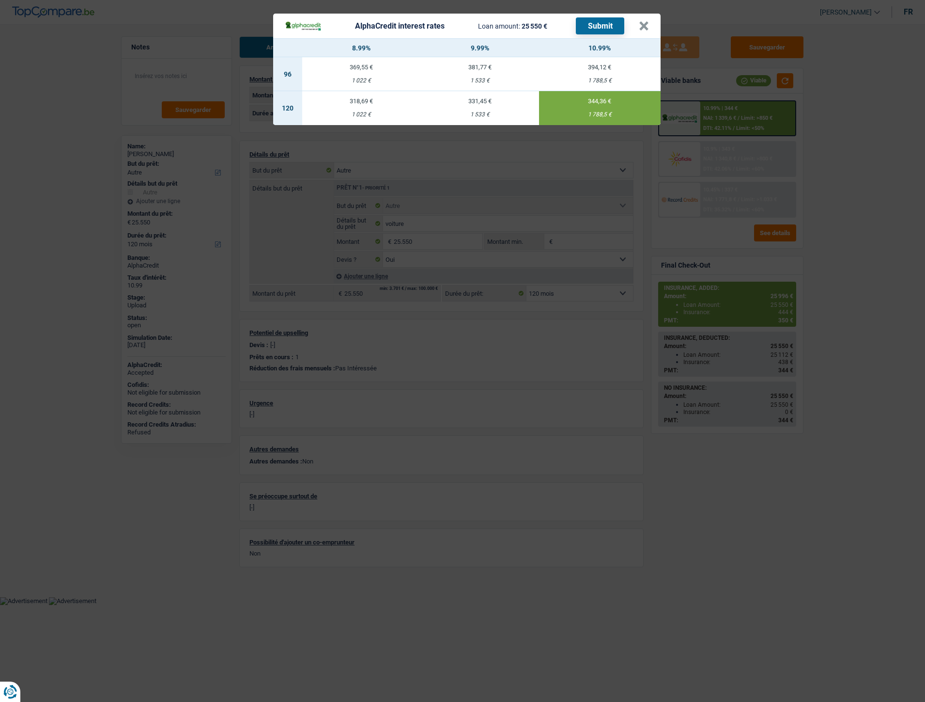
drag, startPoint x: 588, startPoint y: 112, endPoint x: 613, endPoint y: 114, distance: 25.2
click at [613, 114] on div "1 788,5 €" at bounding box center [599, 114] width 121 height 6
copy div "1 788,5 €"
drag, startPoint x: 643, startPoint y: 27, endPoint x: 672, endPoint y: 26, distance: 29.1
click at [642, 26] on button "×" at bounding box center [644, 26] width 10 height 10
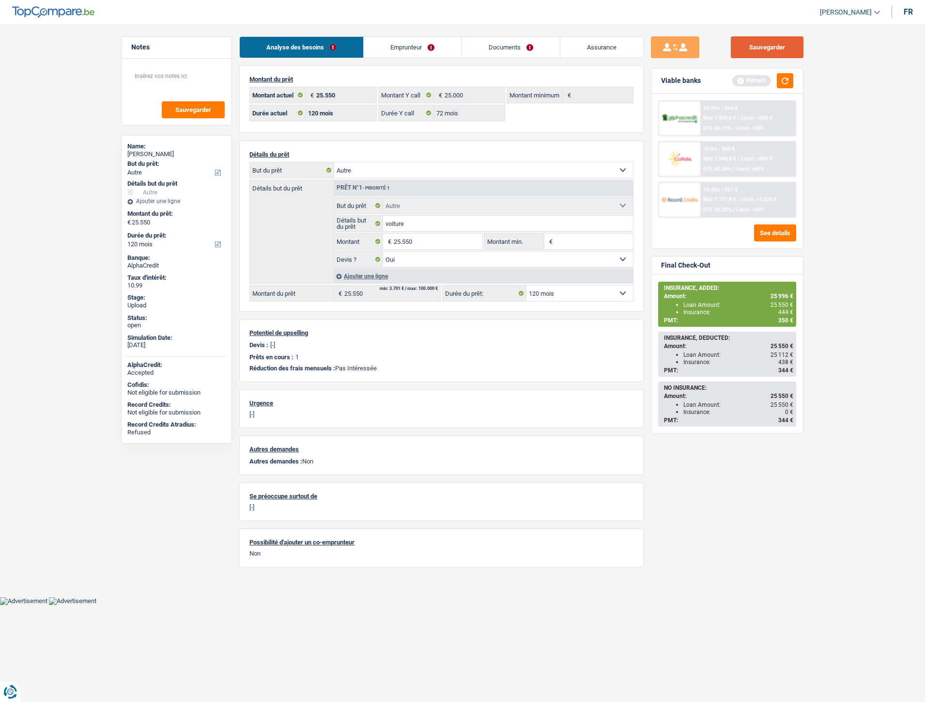
click at [751, 45] on button "Sauvegarder" at bounding box center [767, 47] width 73 height 22
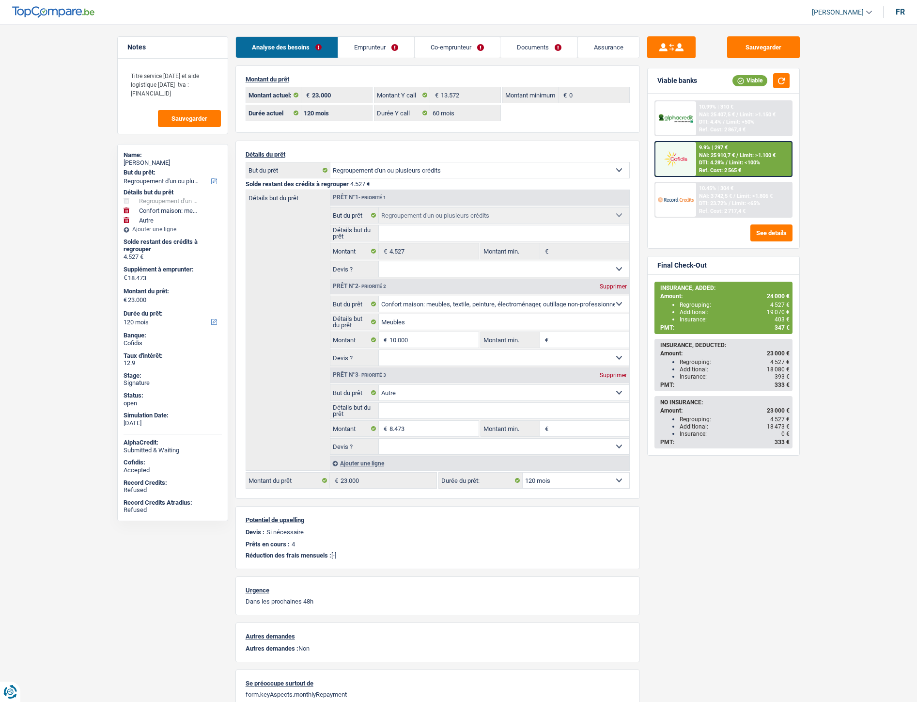
select select "refinancing"
select select "household"
select select "other"
select select "120"
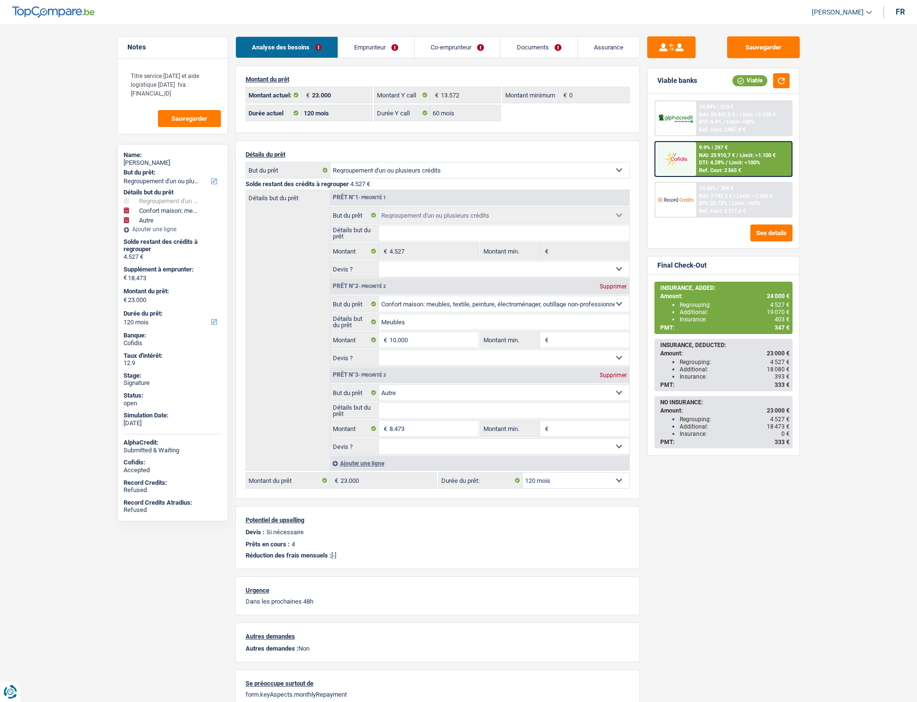
select select "120"
select select "60"
select select "refinancing"
select select "household"
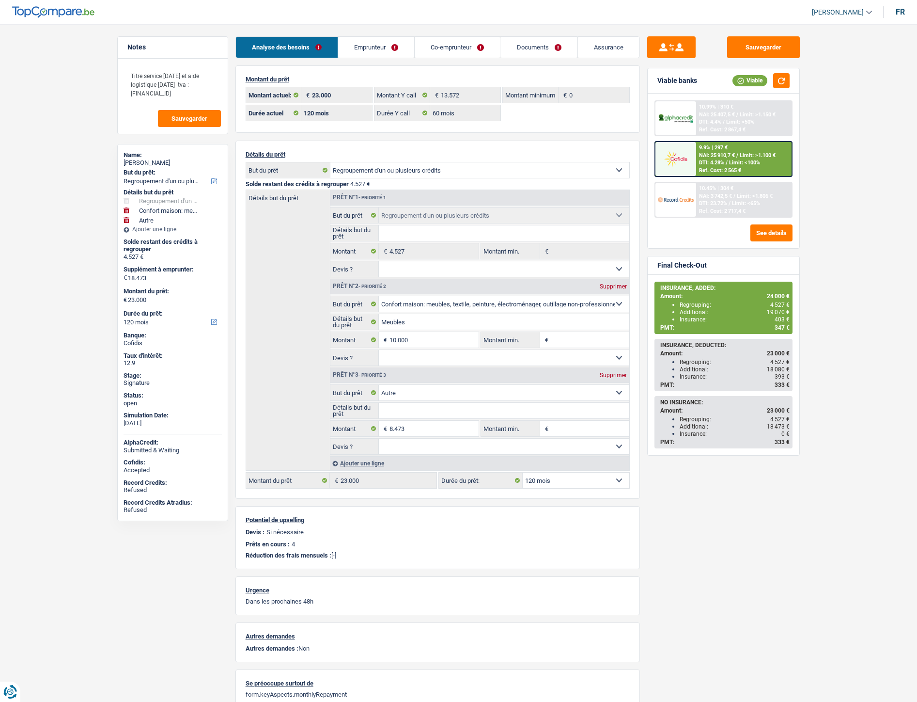
select select "other"
select select "120"
click at [606, 49] on link "Assurance" at bounding box center [609, 47] width 62 height 21
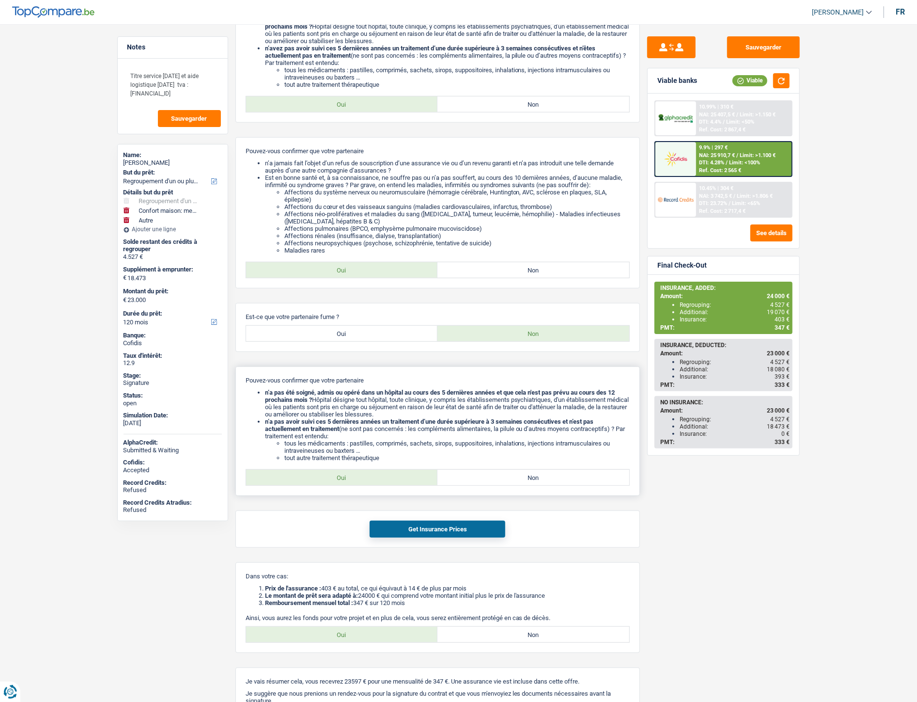
scroll to position [509, 0]
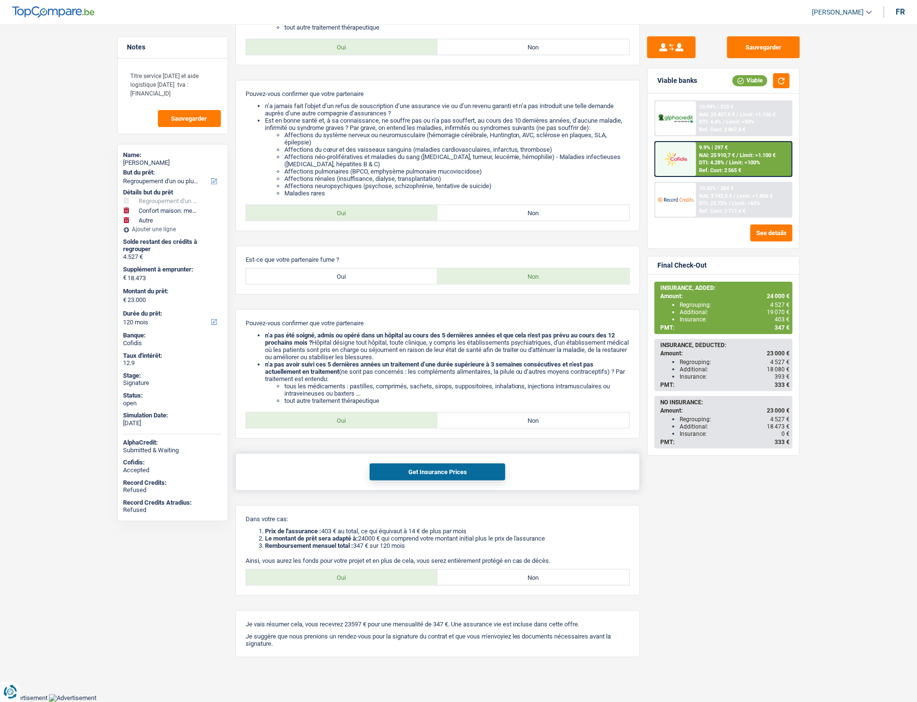
click at [423, 478] on div "Get Insurance Prices" at bounding box center [437, 471] width 405 height 37
click at [419, 464] on button "Get Insurance Prices" at bounding box center [438, 471] width 136 height 17
click at [403, 467] on button "Get Insurance Prices" at bounding box center [438, 471] width 136 height 17
click at [831, 362] on main "Notes Titre service [DATE] et aide logistique [DATE] tva : [FINANCIAL_ID] Sauve…" at bounding box center [458, 108] width 917 height 1169
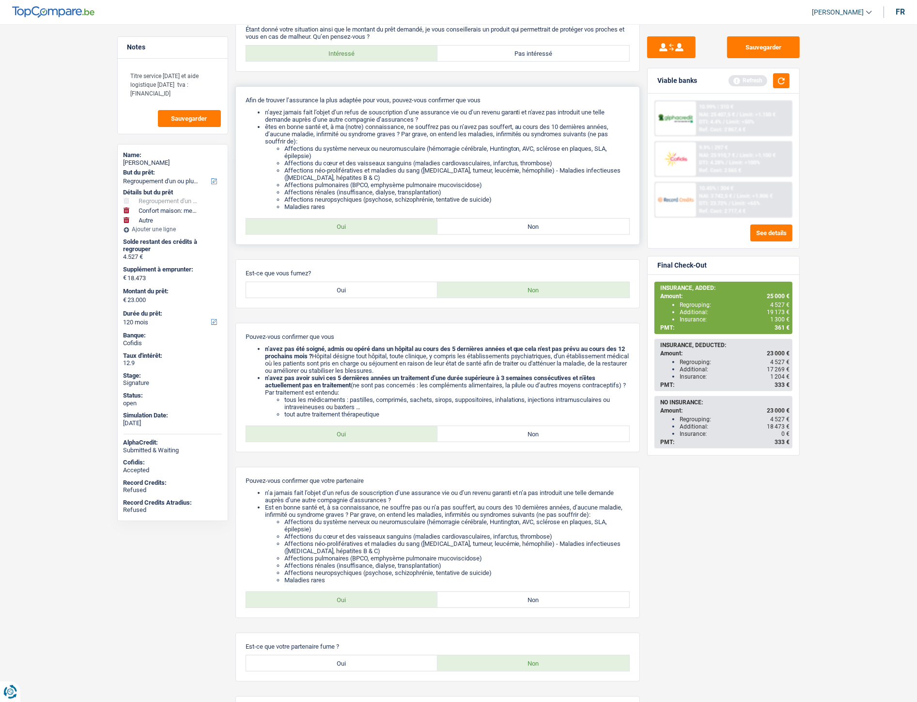
scroll to position [0, 0]
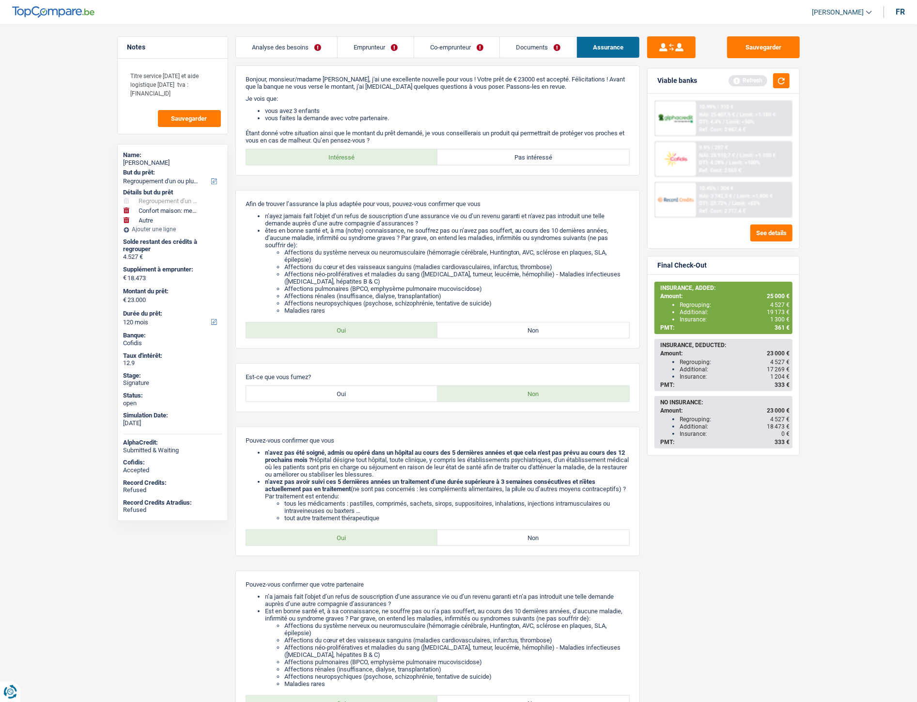
click at [282, 46] on link "Analyse des besoins" at bounding box center [286, 47] width 101 height 21
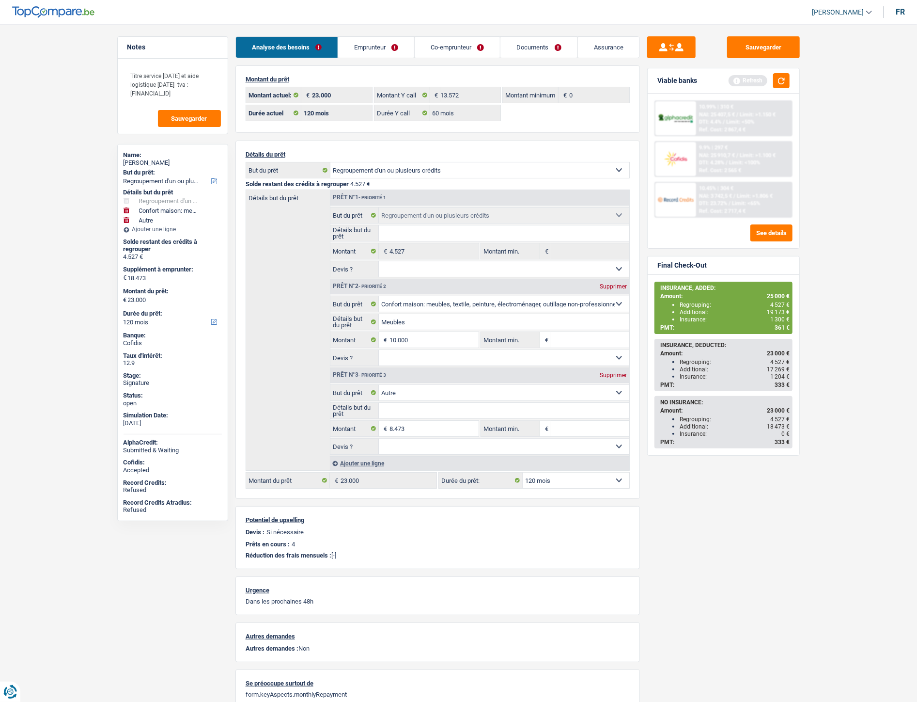
click at [366, 52] on link "Emprunteur" at bounding box center [376, 47] width 76 height 21
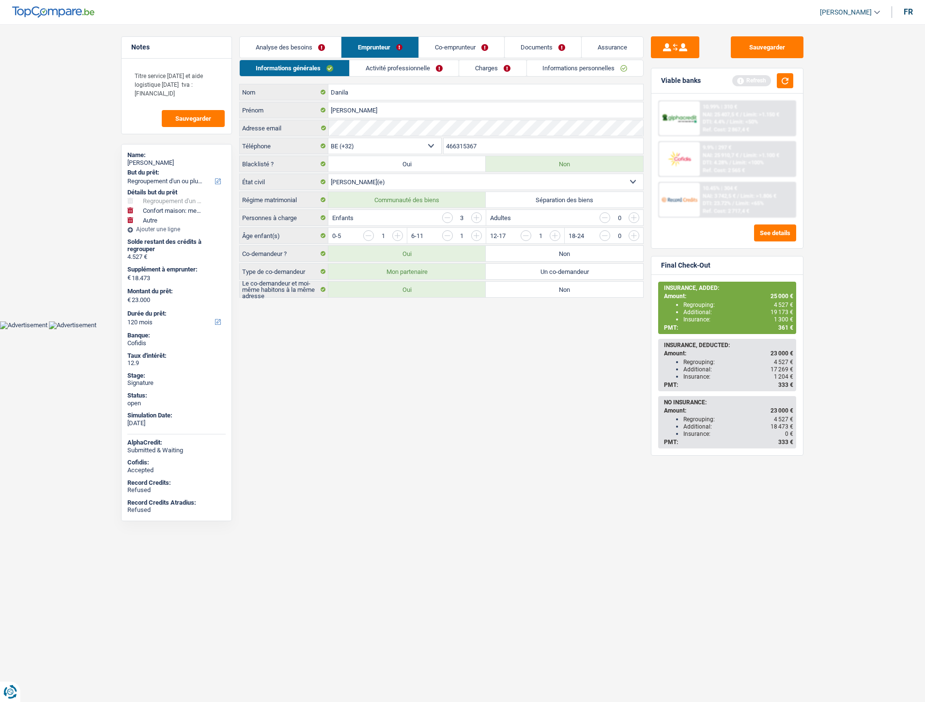
click at [313, 50] on link "Analyse des besoins" at bounding box center [290, 47] width 101 height 21
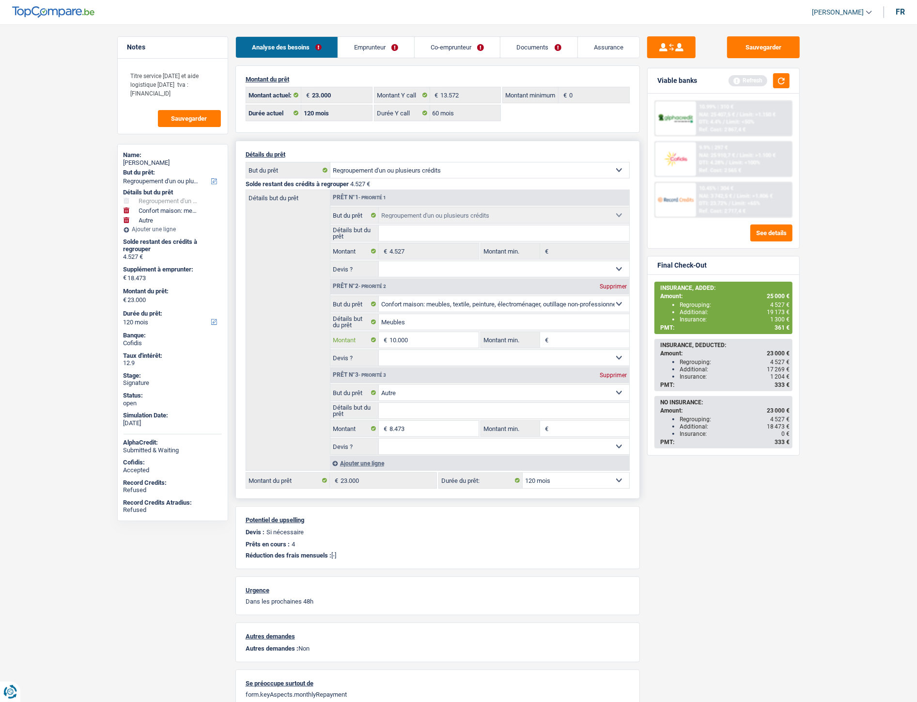
click at [391, 343] on input "10.000" at bounding box center [434, 340] width 89 height 16
click at [397, 340] on input "10.000" at bounding box center [434, 340] width 89 height 16
type input "10.000"
click at [396, 426] on input "8.473" at bounding box center [434, 429] width 89 height 16
type input "9.473"
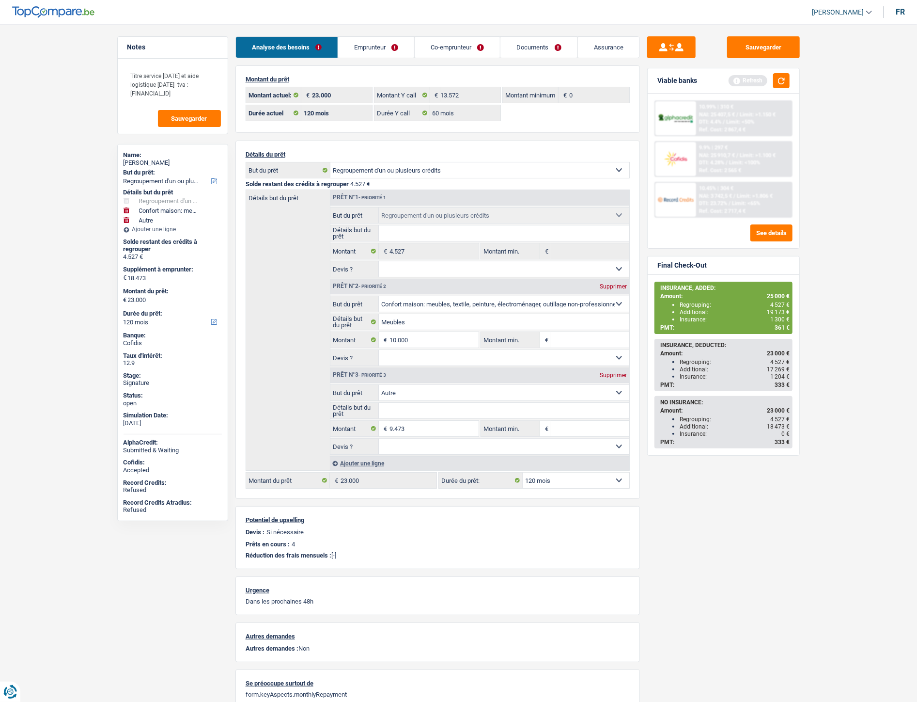
type input "19.473"
type input "24.000"
drag, startPoint x: 719, startPoint y: 533, endPoint x: 715, endPoint y: 530, distance: 5.2
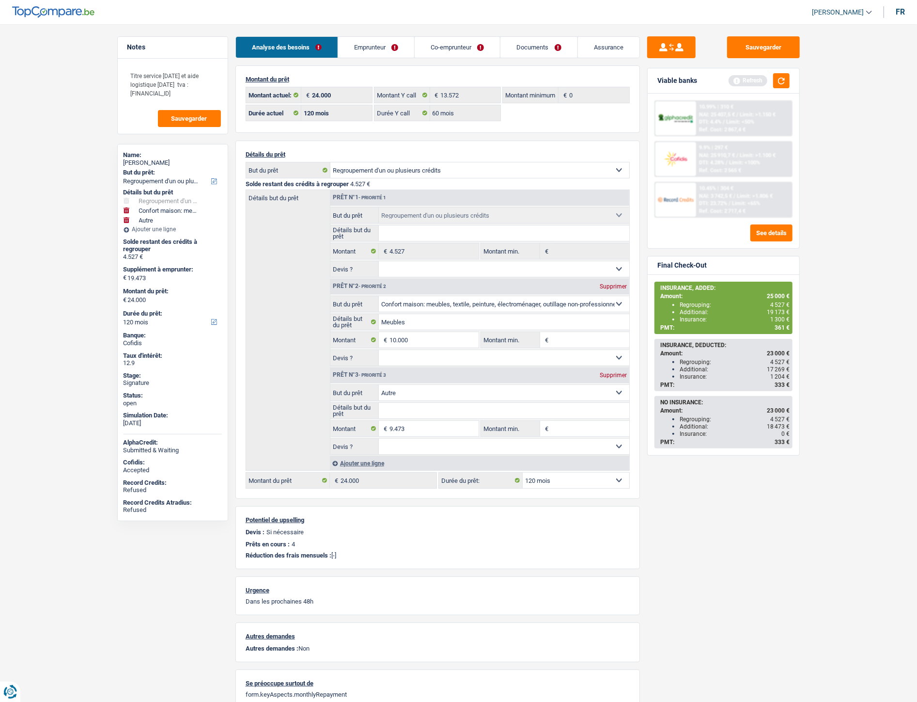
click at [719, 531] on div "Sauvegarder Viable banks Refresh 10.99% | 310 € NAI: 25 407,5 € / Limit: >1.150…" at bounding box center [723, 359] width 167 height 647
click at [740, 159] on span "Limit: <100%" at bounding box center [744, 162] width 31 height 6
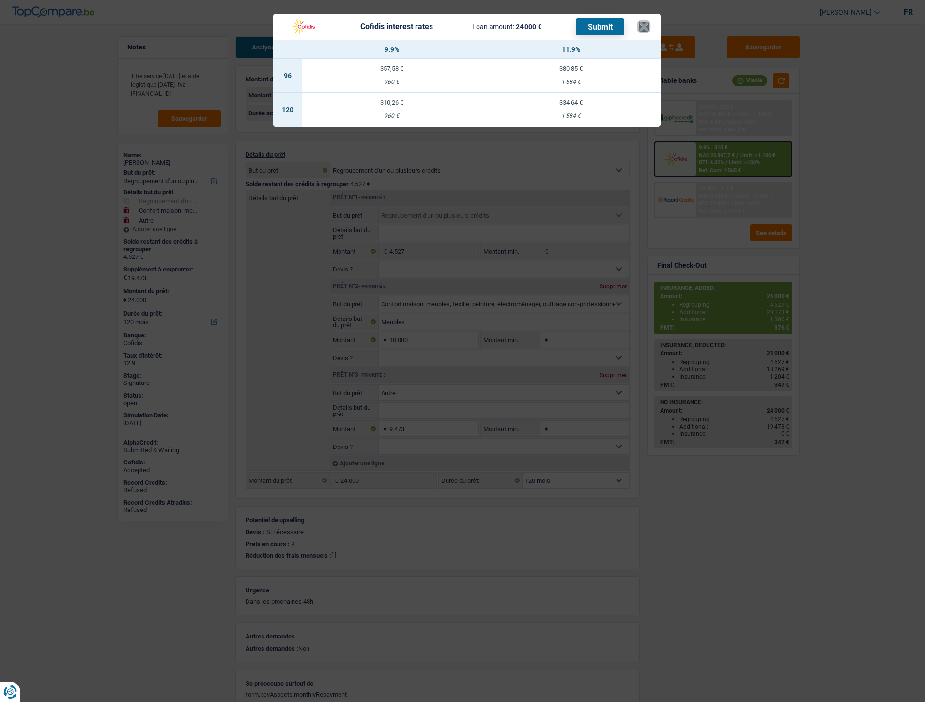
drag, startPoint x: 645, startPoint y: 21, endPoint x: 564, endPoint y: 59, distance: 89.9
click at [645, 22] on button "×" at bounding box center [644, 27] width 10 height 10
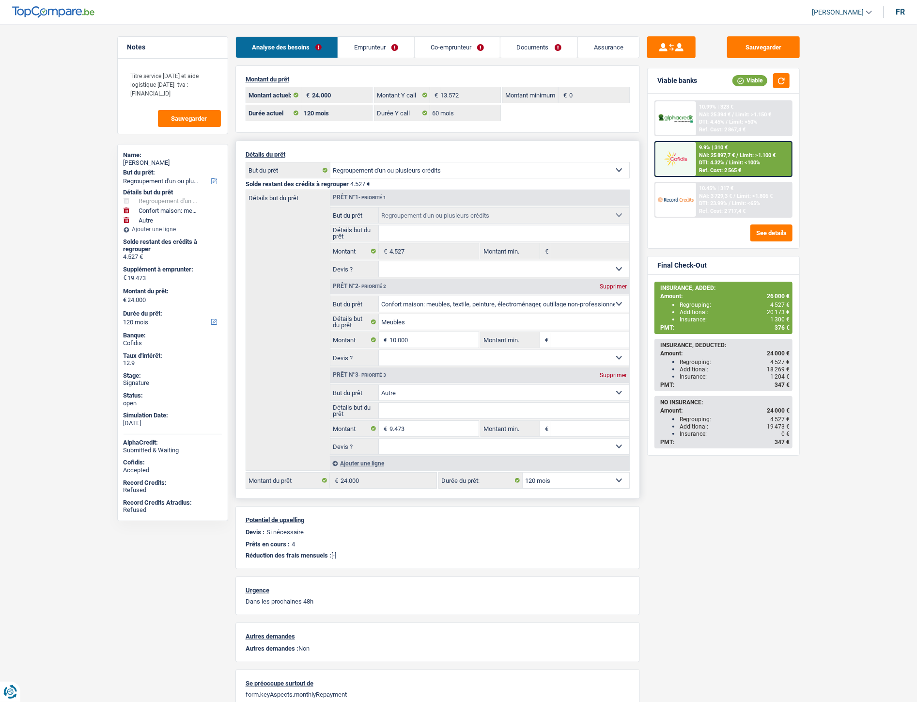
click at [596, 483] on select "12 mois 18 mois 24 mois 30 mois 36 mois 42 mois 48 mois 60 mois 72 mois 84 mois…" at bounding box center [576, 480] width 107 height 16
select select "60"
click at [523, 475] on select "12 mois 18 mois 24 mois 30 mois 36 mois 42 mois 48 mois 60 mois 72 mois 84 mois…" at bounding box center [576, 480] width 107 height 16
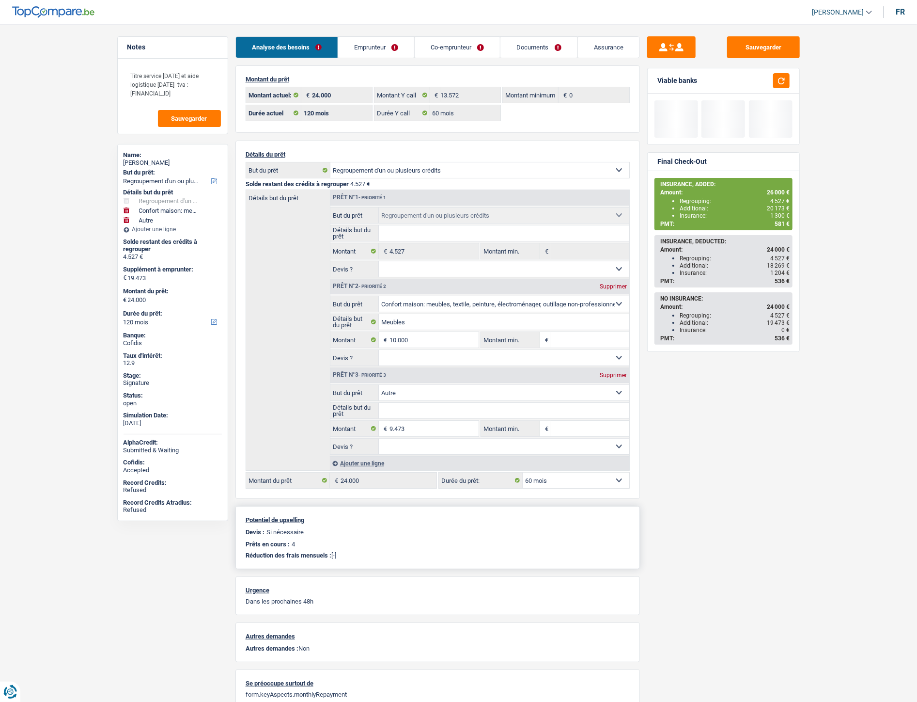
select select "60"
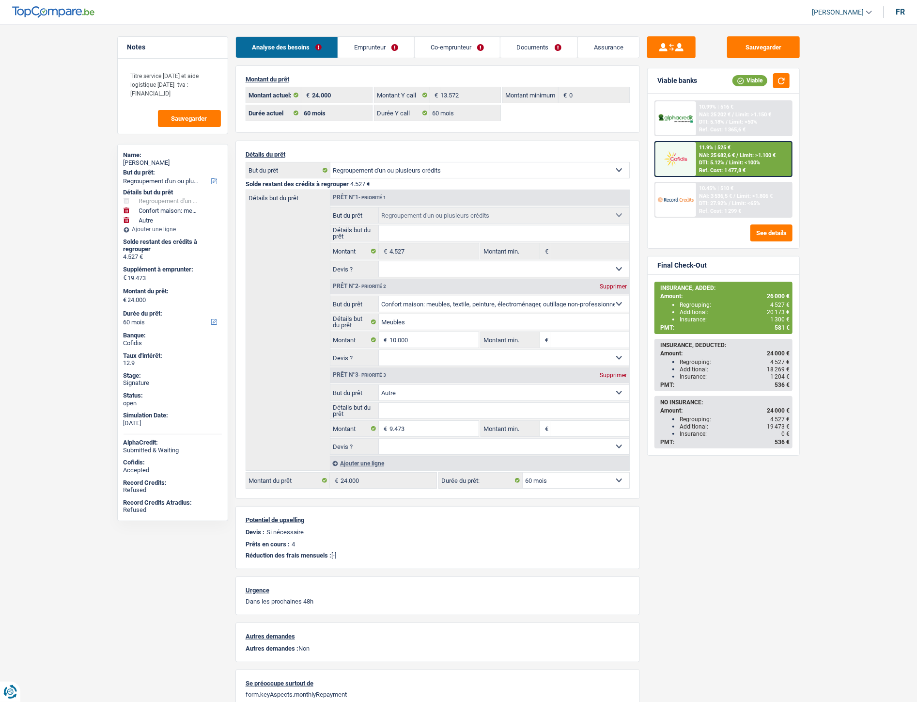
click at [733, 156] on span "NAI: 25 682,6 €" at bounding box center [717, 155] width 36 height 6
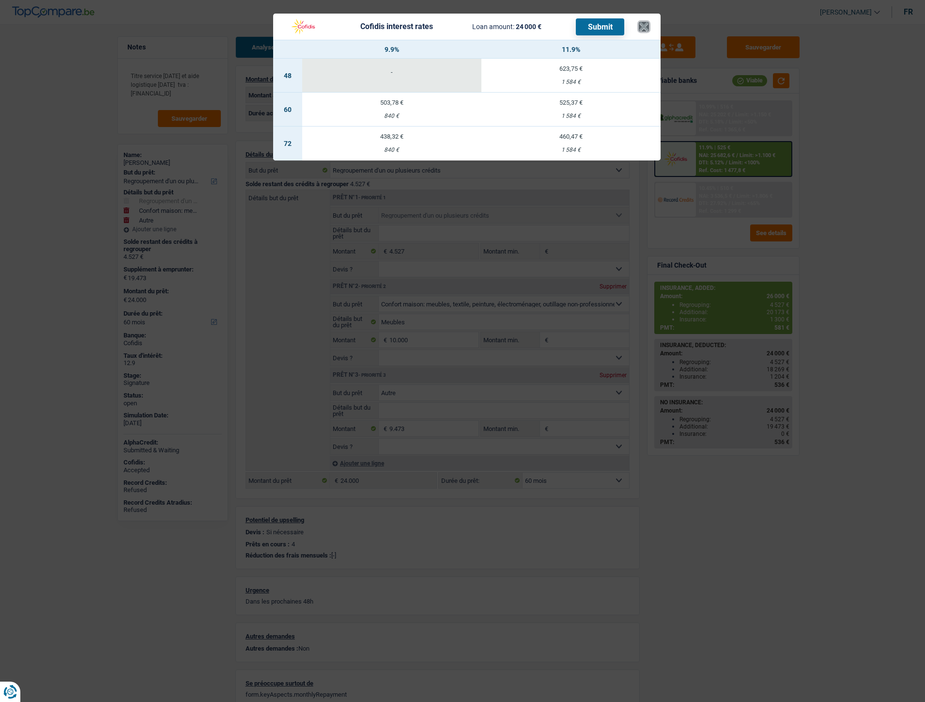
click at [644, 25] on button "×" at bounding box center [644, 27] width 10 height 10
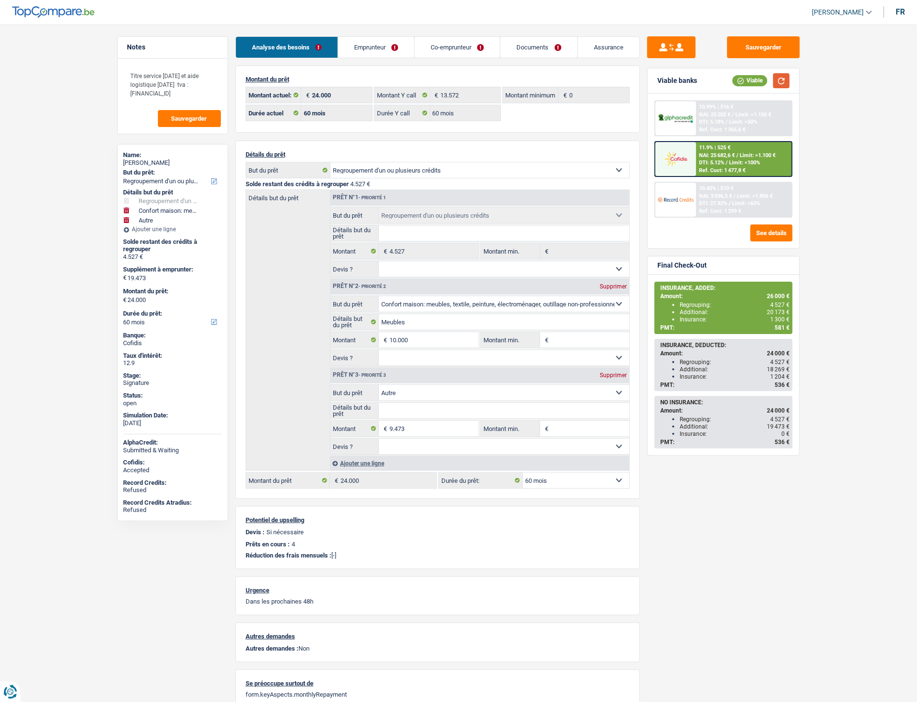
click at [787, 81] on button "button" at bounding box center [781, 80] width 16 height 15
click at [743, 162] on span "Limit: <100%" at bounding box center [744, 162] width 31 height 6
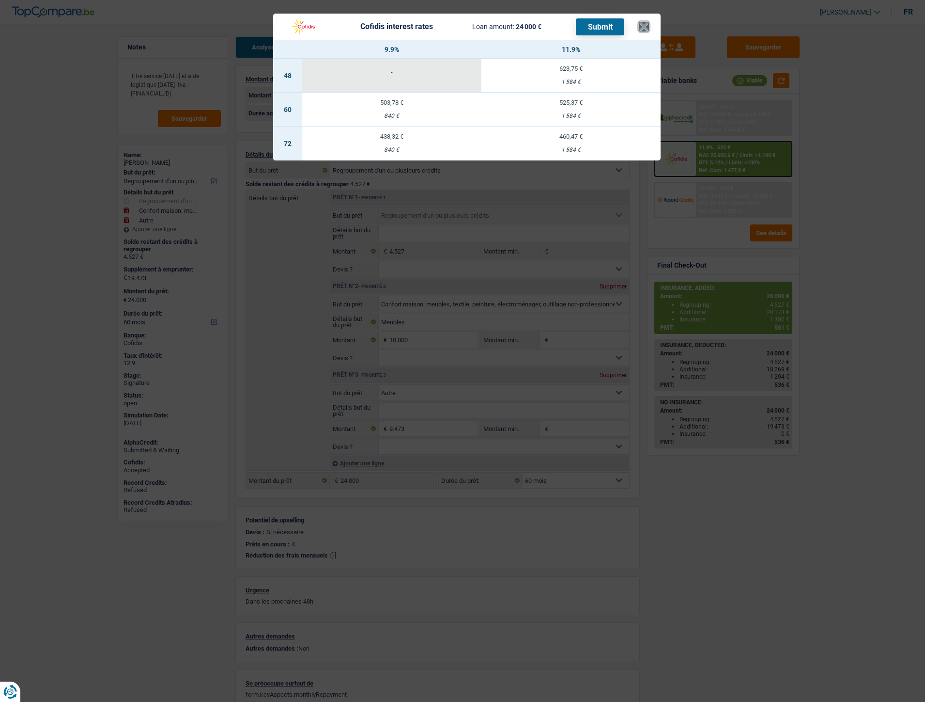
click at [646, 28] on button "×" at bounding box center [644, 27] width 10 height 10
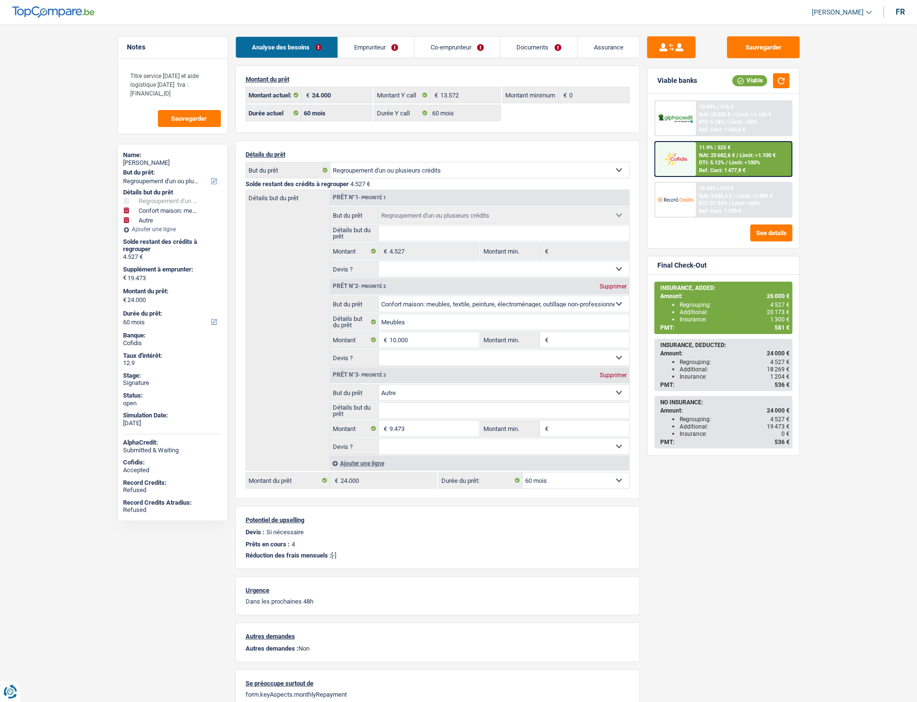
click at [596, 51] on link "Assurance" at bounding box center [609, 47] width 62 height 21
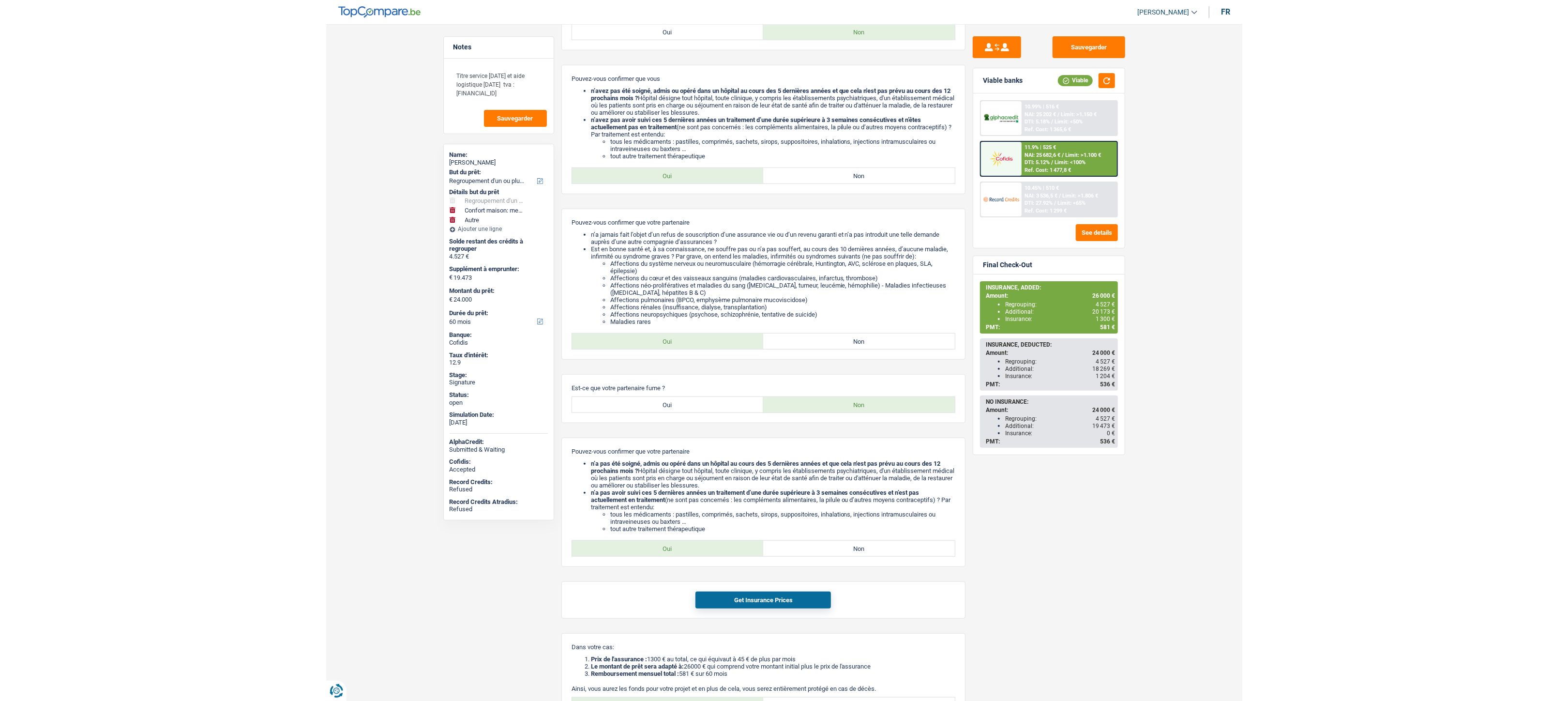
scroll to position [508, 0]
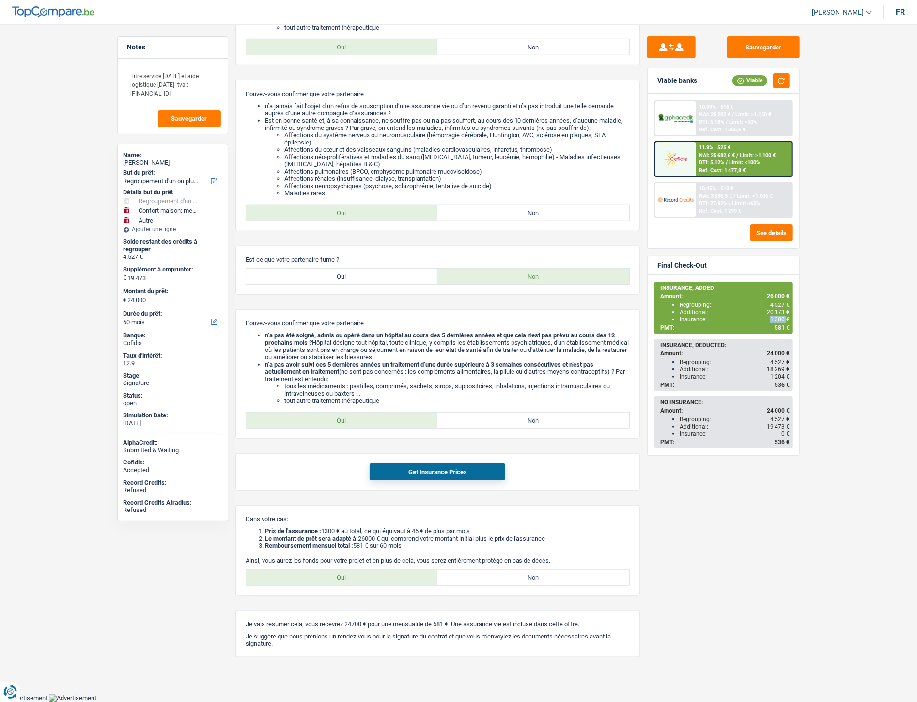
drag, startPoint x: 772, startPoint y: 315, endPoint x: 787, endPoint y: 316, distance: 15.1
click at [787, 316] on span "1 300 €" at bounding box center [779, 319] width 19 height 7
click at [829, 316] on main "Notes Titre service [DATE] et aide logistique [DATE] tva : [FINANCIAL_ID] Sauve…" at bounding box center [458, 108] width 917 height 1169
